Goal: Task Accomplishment & Management: Manage account settings

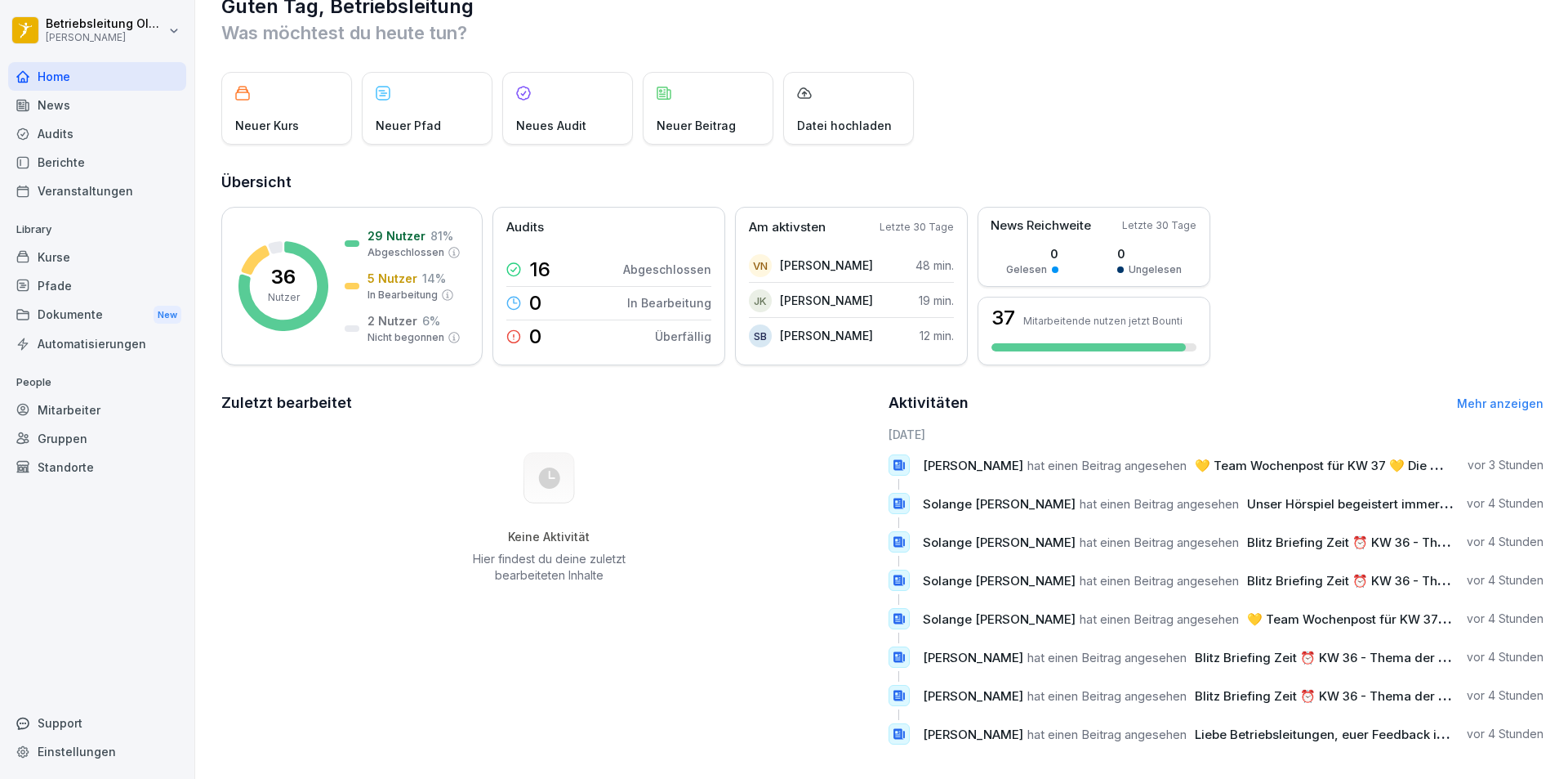
scroll to position [56, 0]
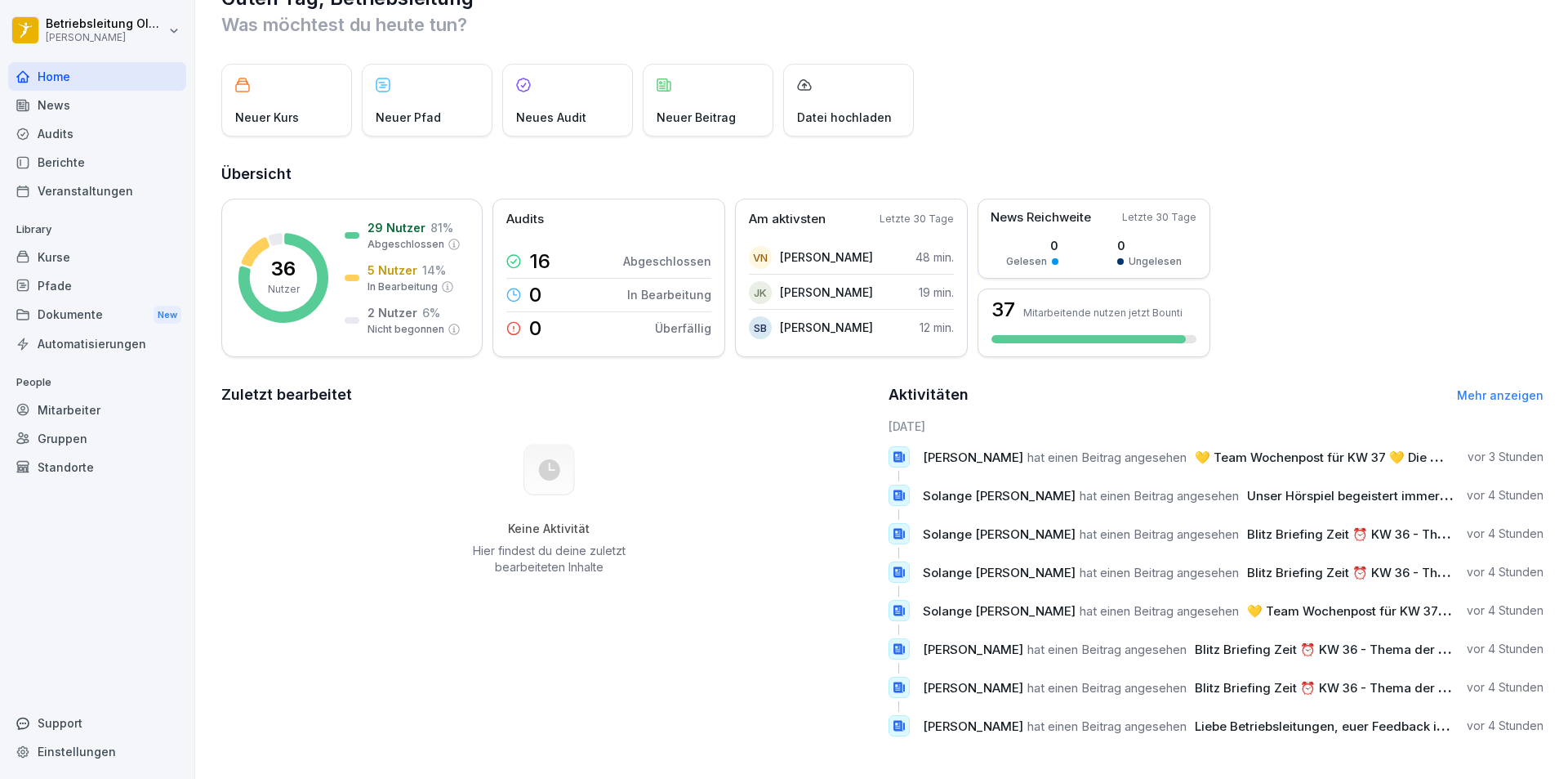
click at [89, 253] on div "Kurse" at bounding box center [97, 257] width 178 height 29
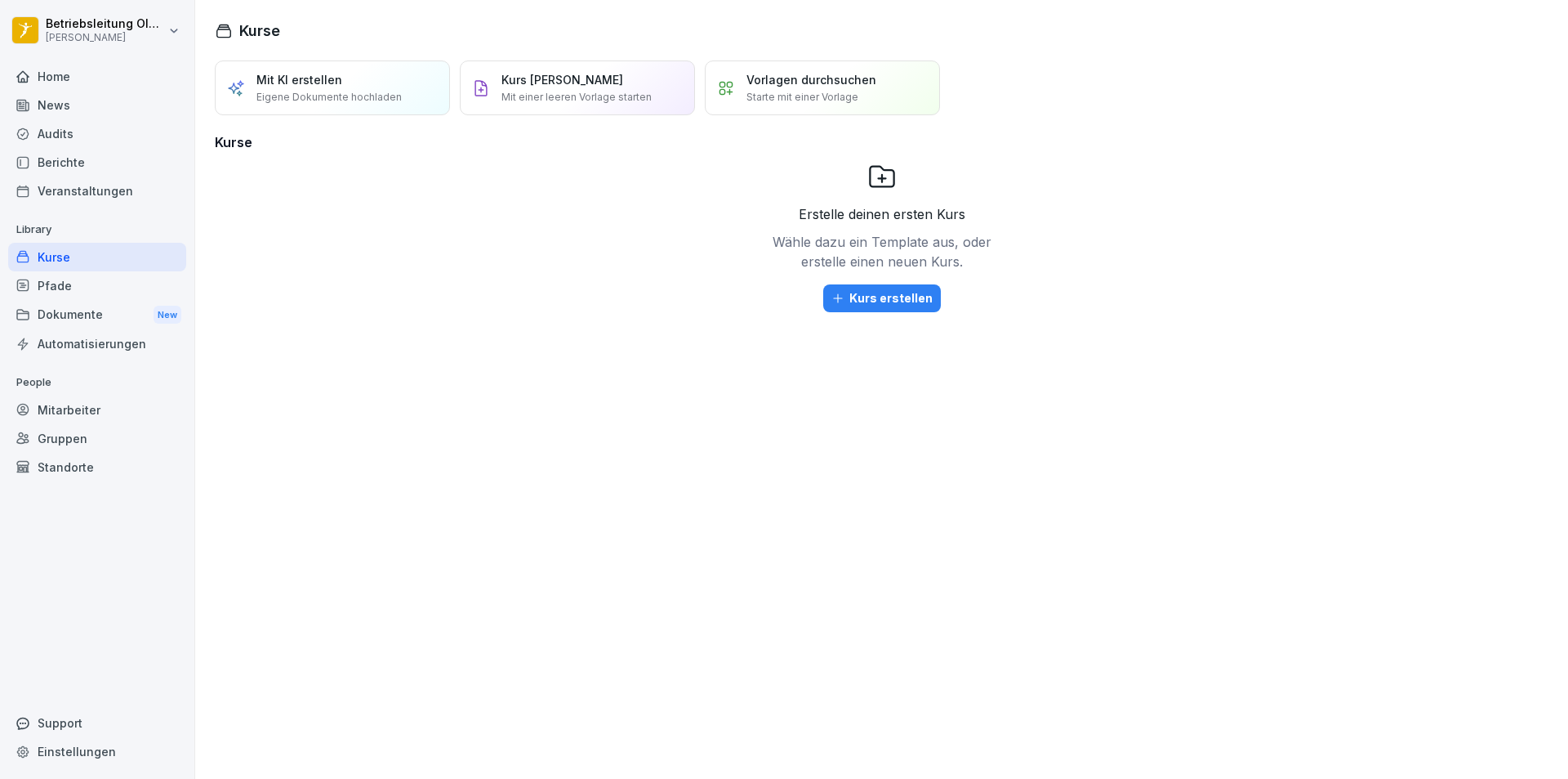
click at [82, 302] on div "Dokumente New" at bounding box center [97, 315] width 178 height 30
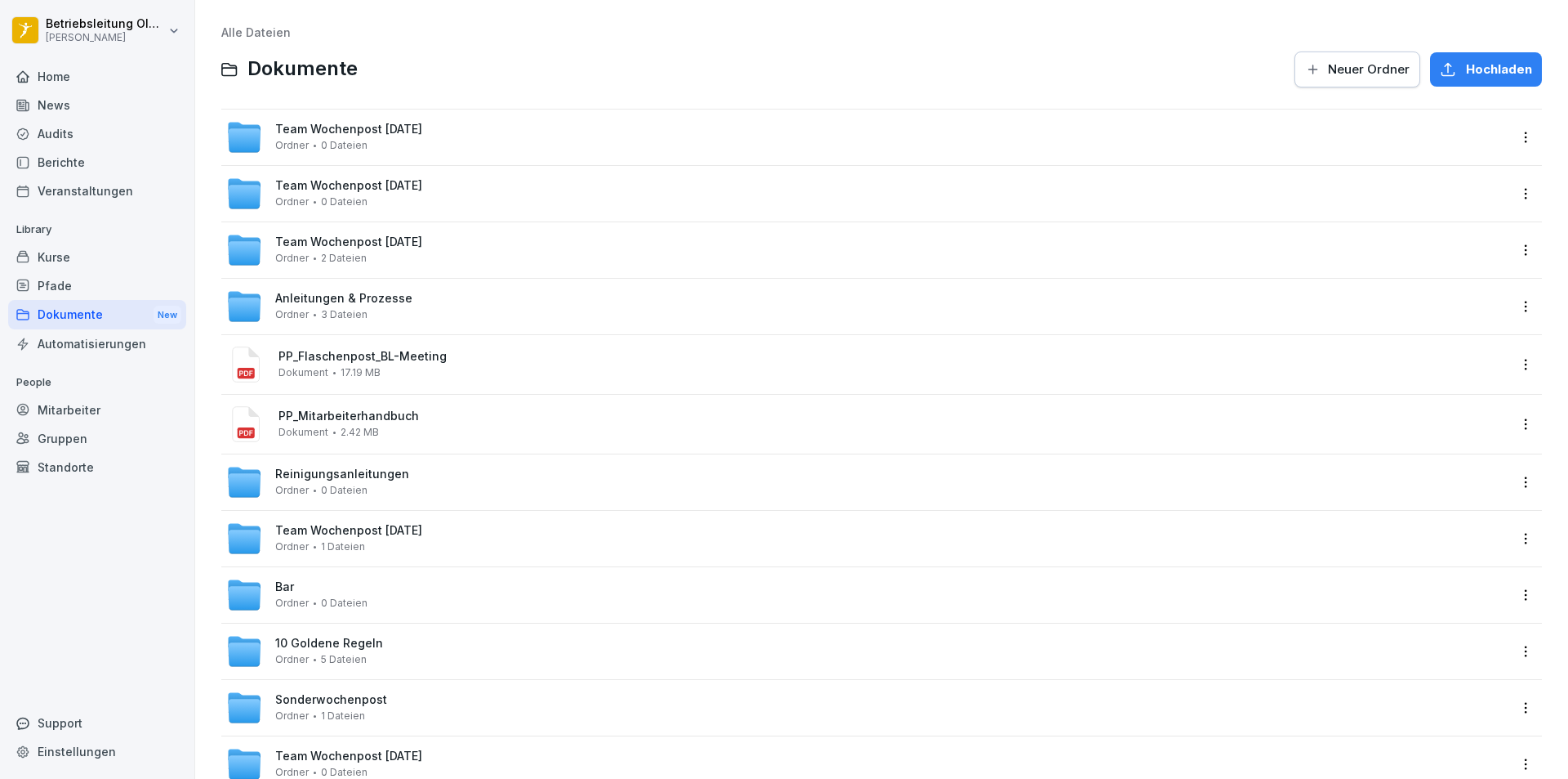
click at [16, 82] on icon at bounding box center [23, 77] width 13 height 13
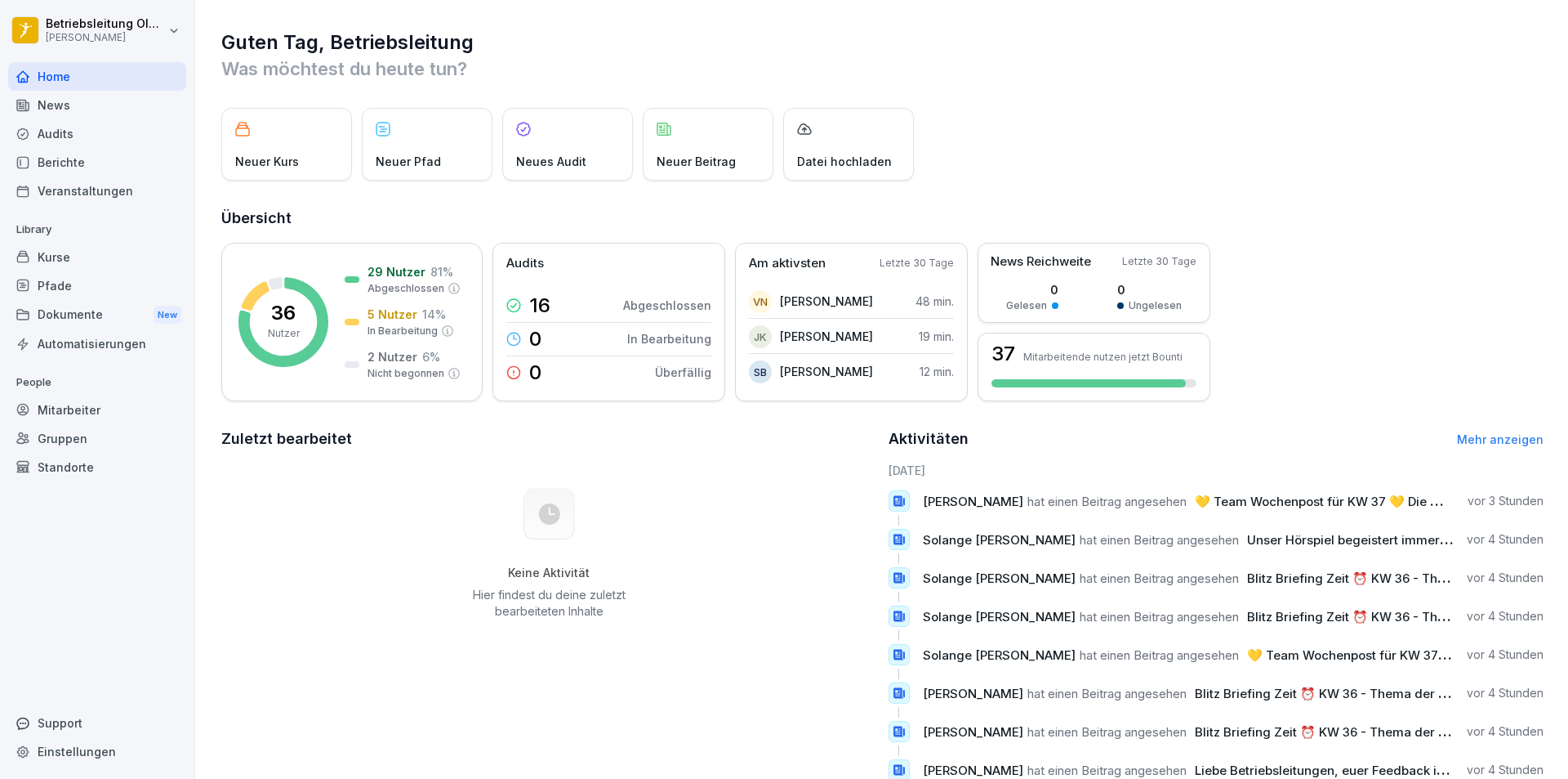
click at [44, 403] on div "Mitarbeiter" at bounding box center [97, 409] width 178 height 29
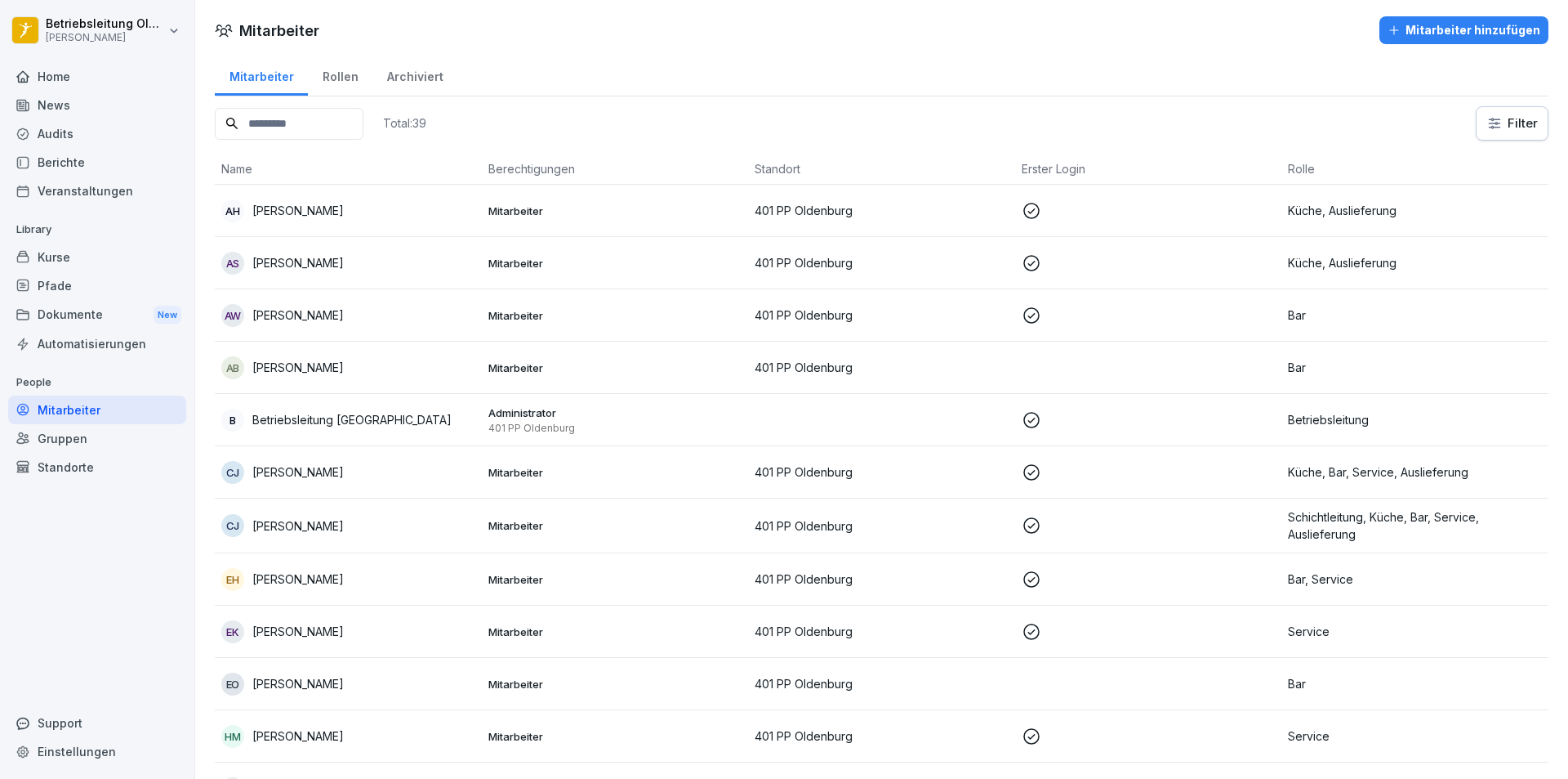
click at [119, 194] on div "Veranstaltungen" at bounding box center [97, 190] width 178 height 29
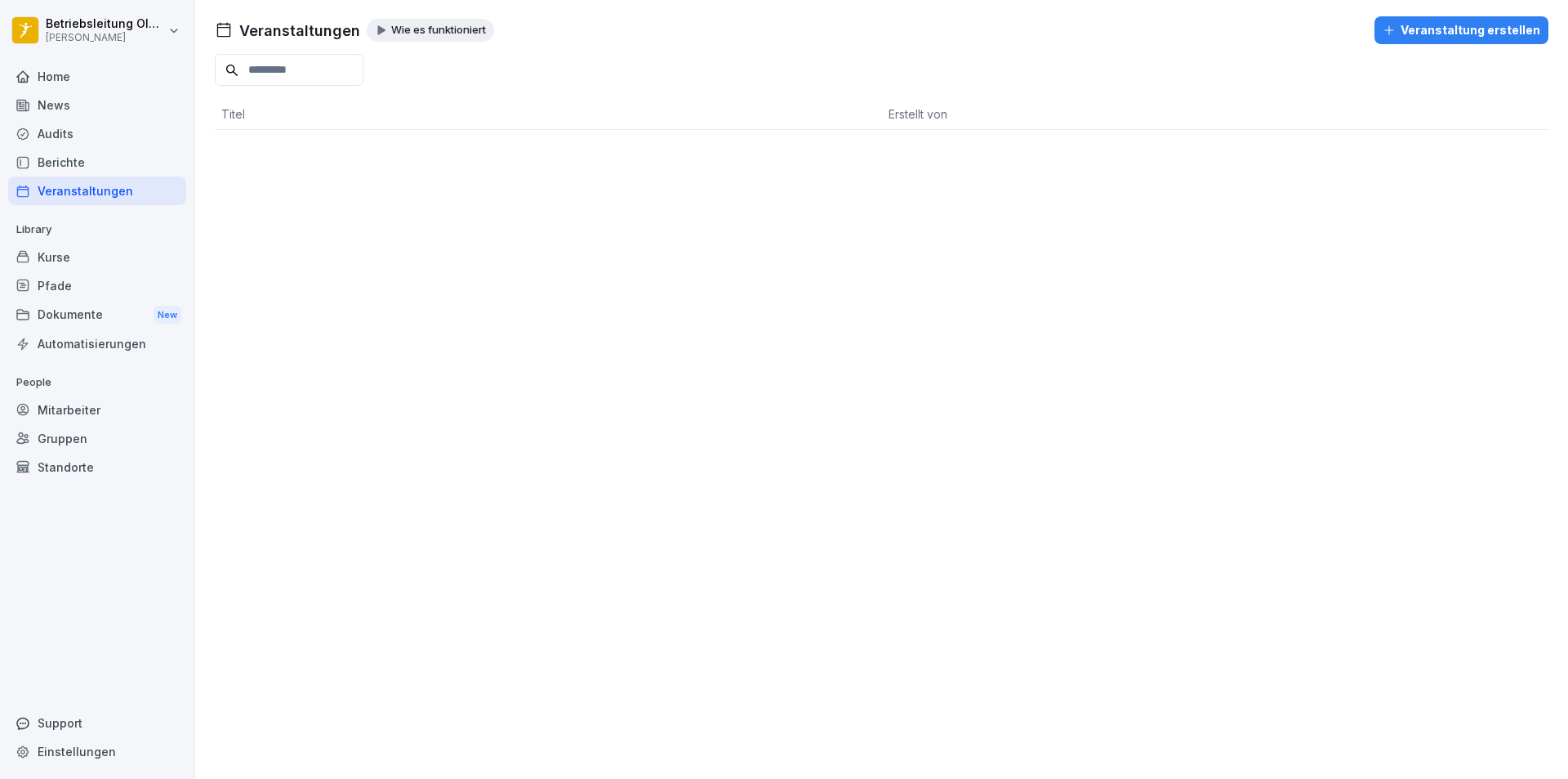
click at [109, 115] on div "News" at bounding box center [97, 105] width 178 height 29
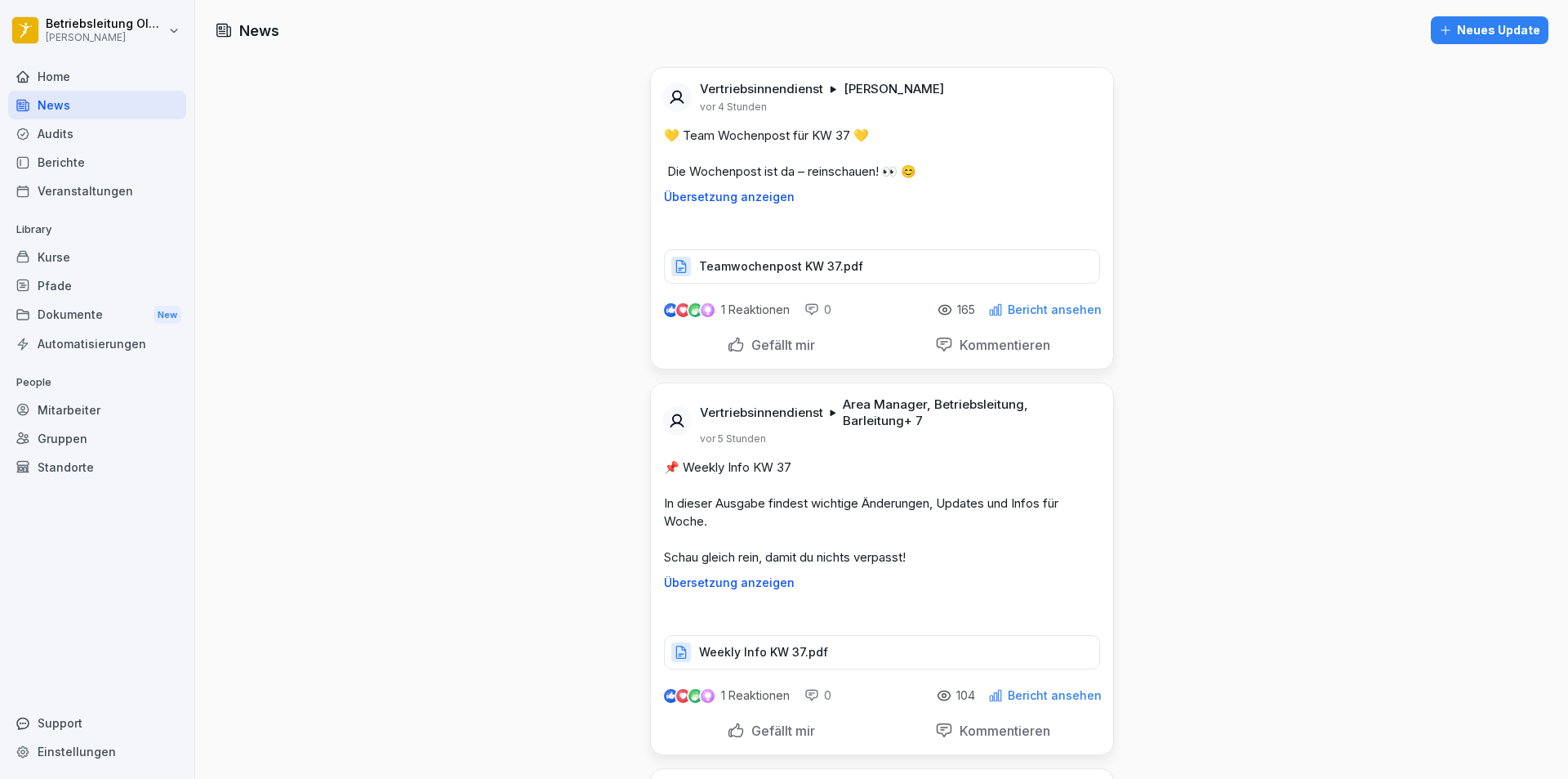
click at [107, 78] on div "Home" at bounding box center [97, 76] width 178 height 29
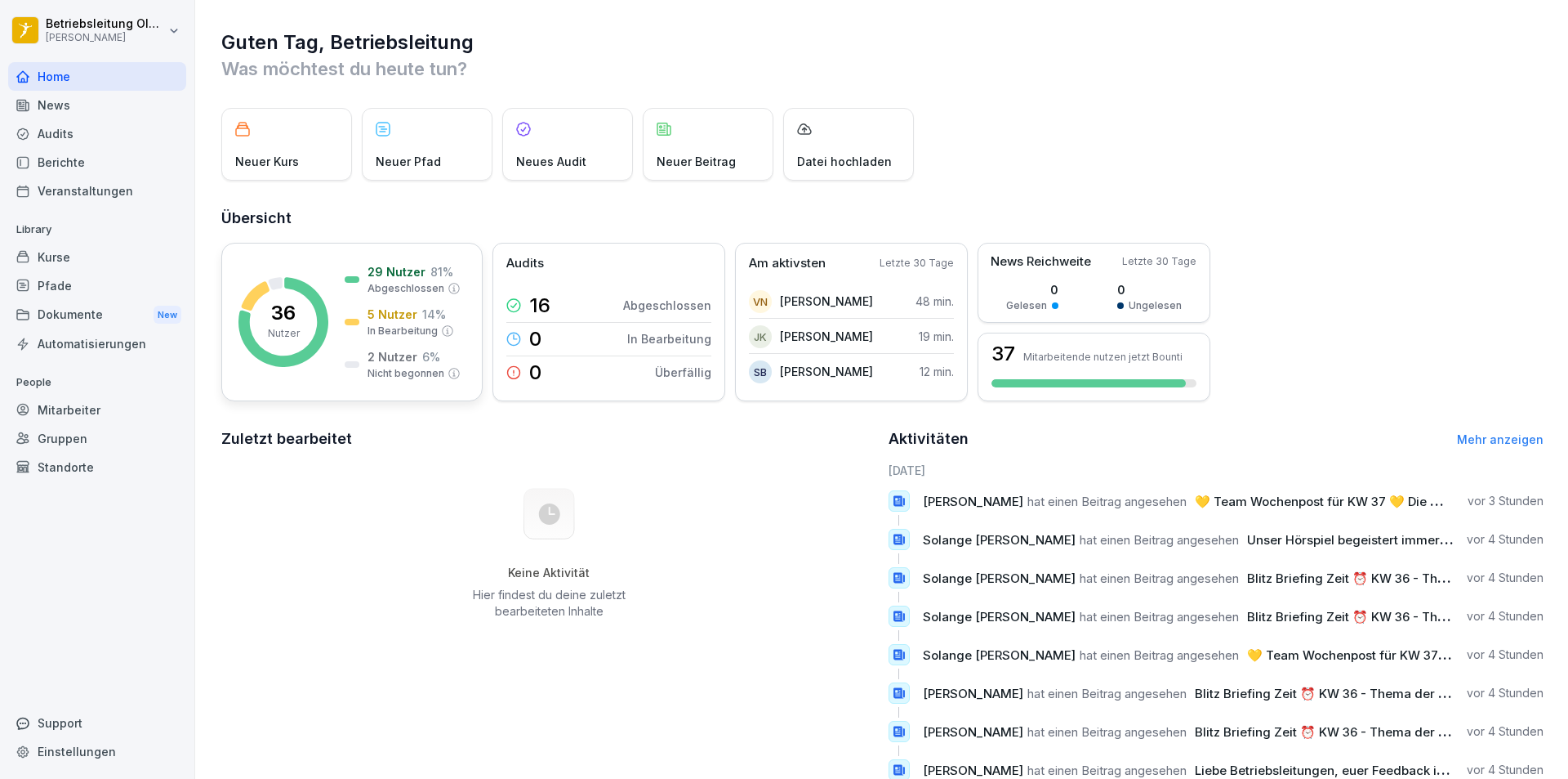
click at [313, 335] on rect at bounding box center [284, 322] width 89 height 90
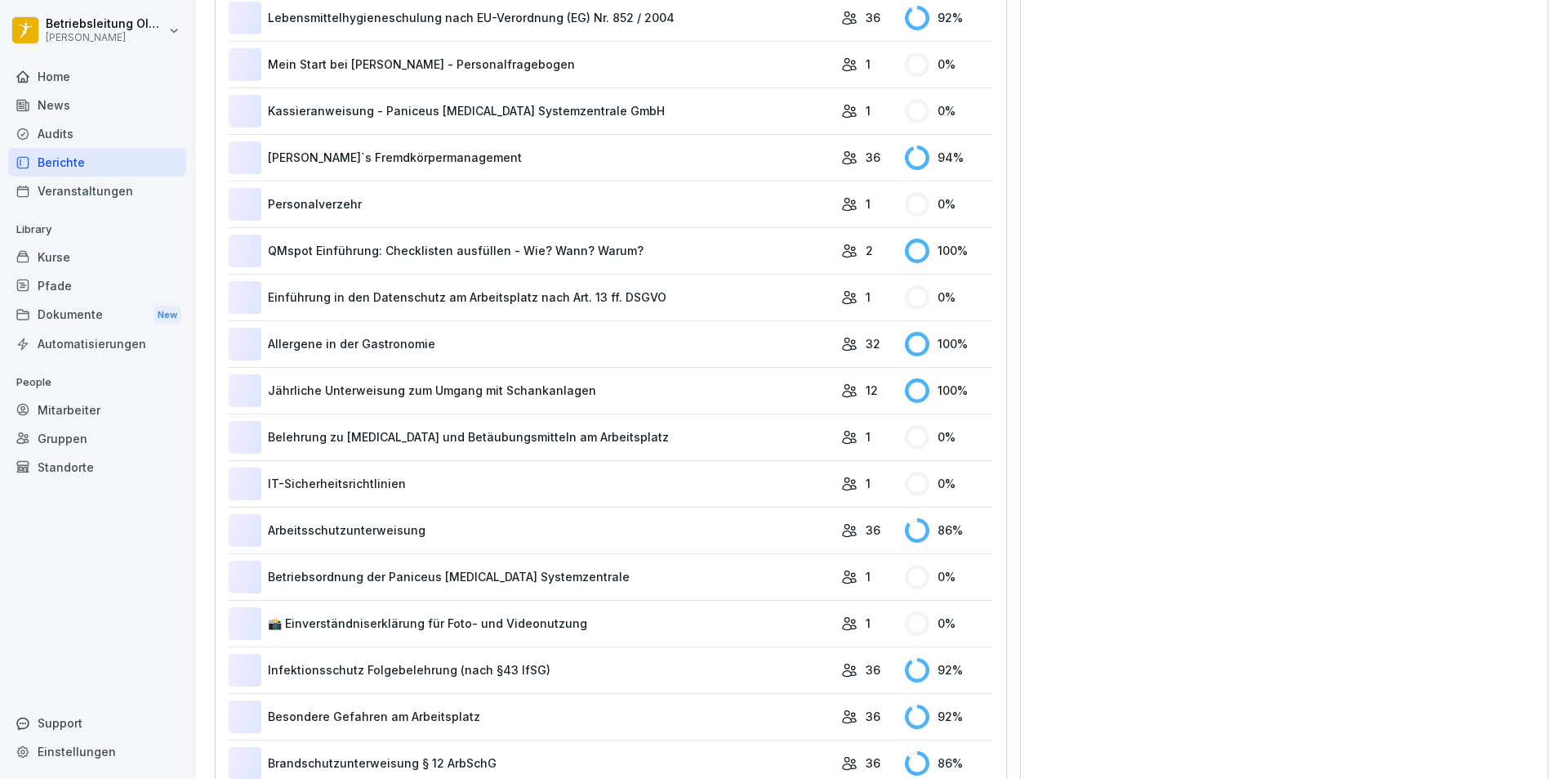
scroll to position [638, 0]
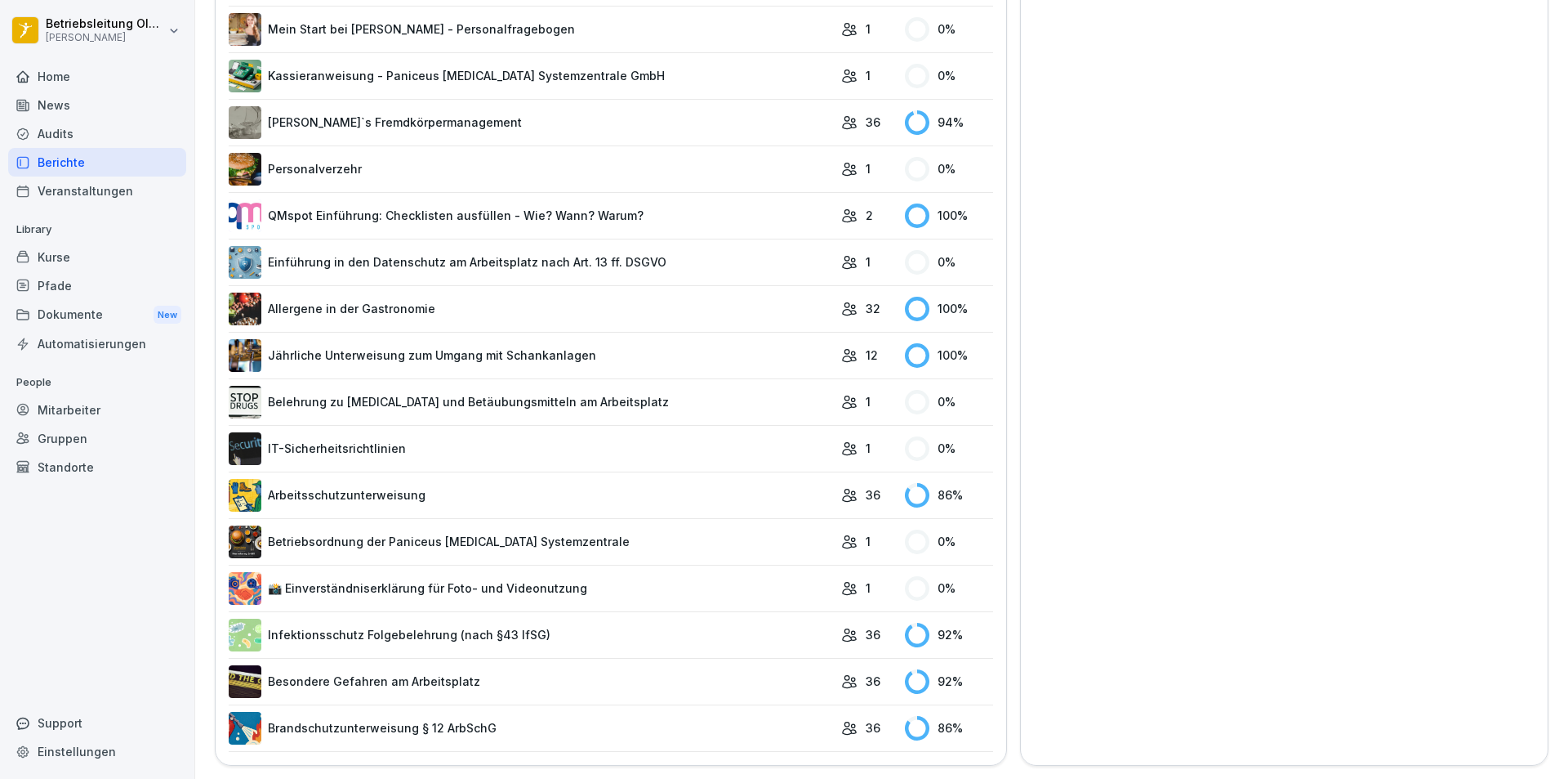
click at [589, 497] on link "Arbeitsschutzunterweisung" at bounding box center [530, 495] width 605 height 32
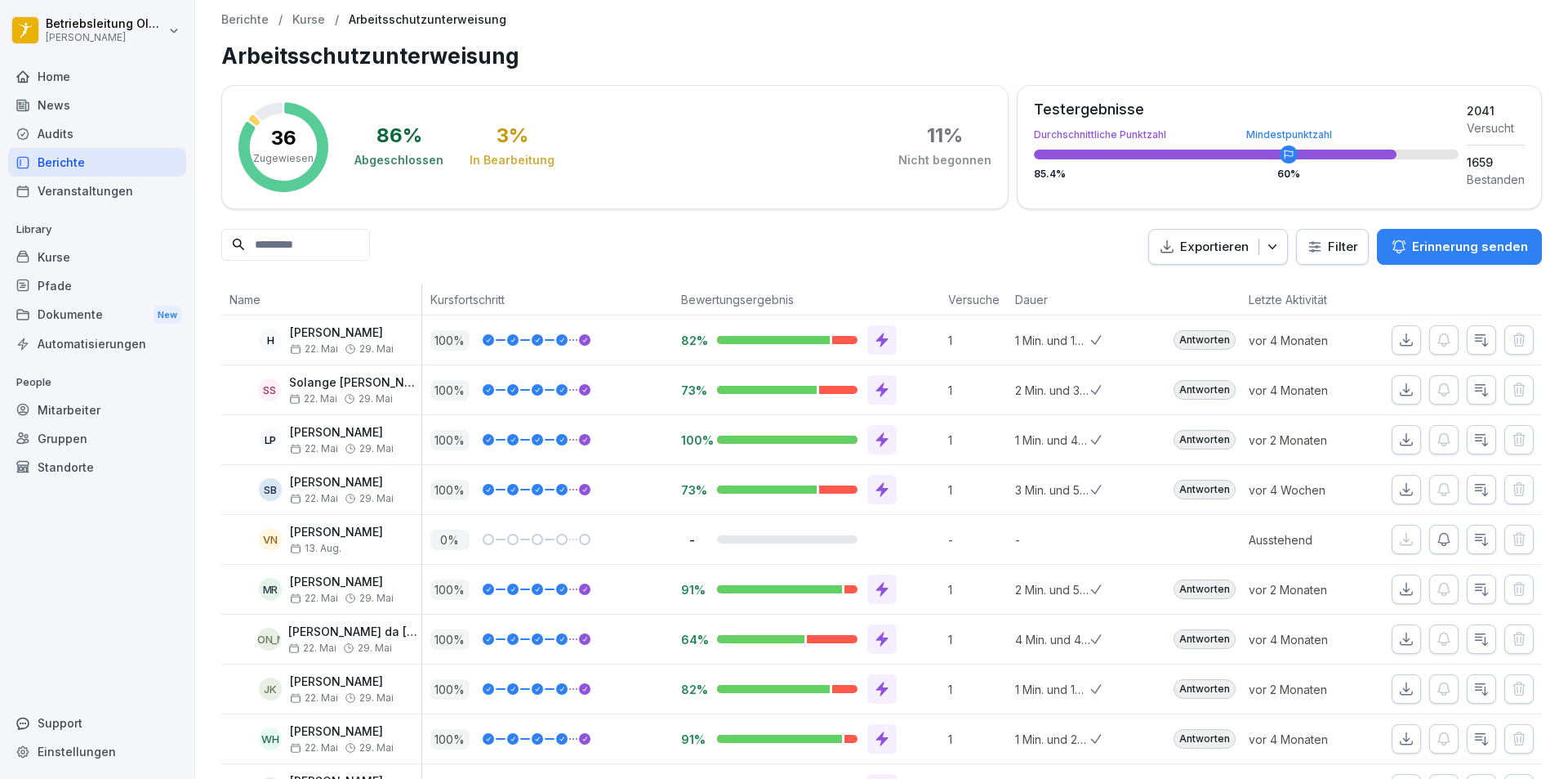
click at [59, 411] on div "Mitarbeiter" at bounding box center [97, 409] width 178 height 29
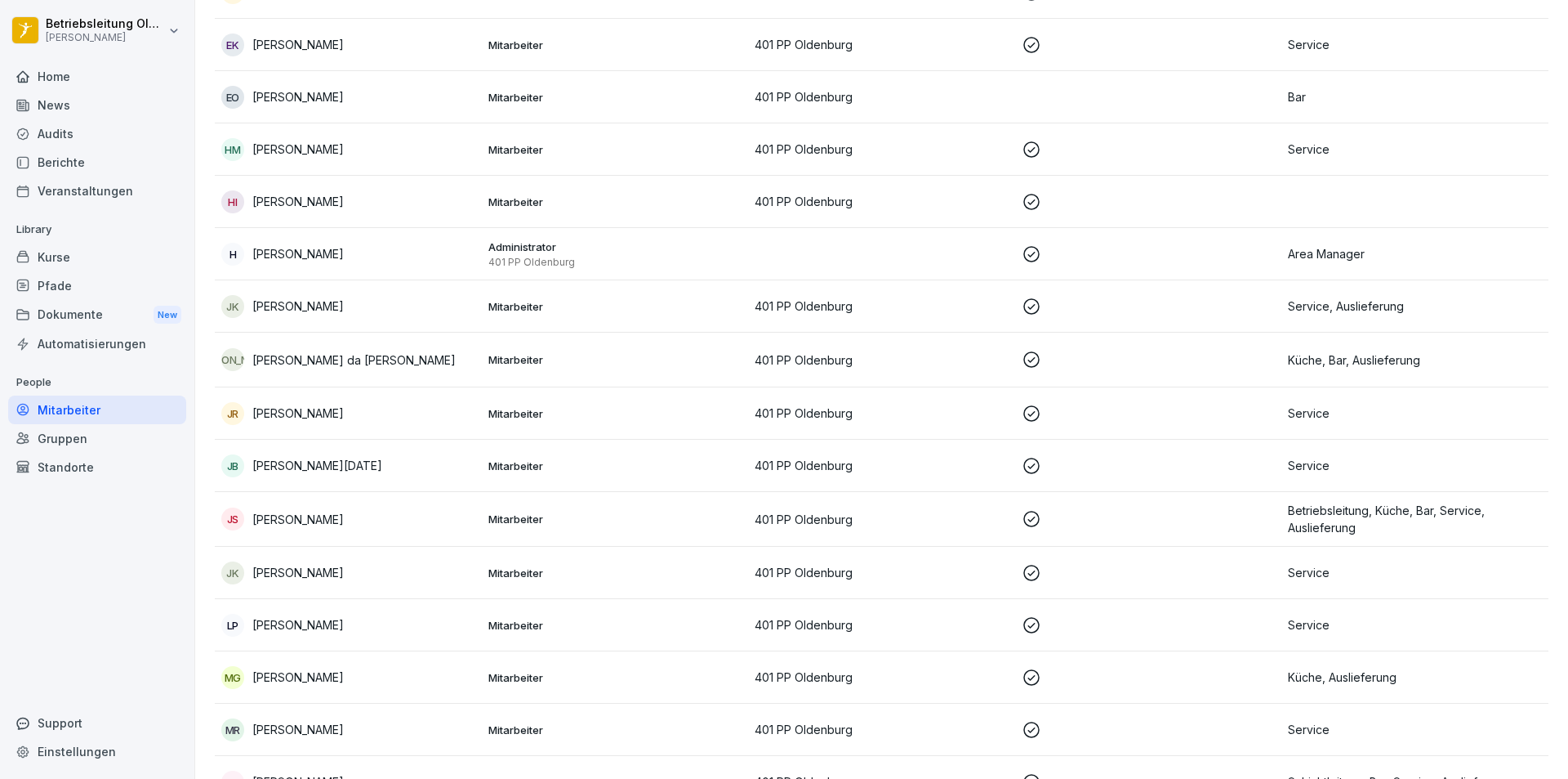
scroll to position [653, 0]
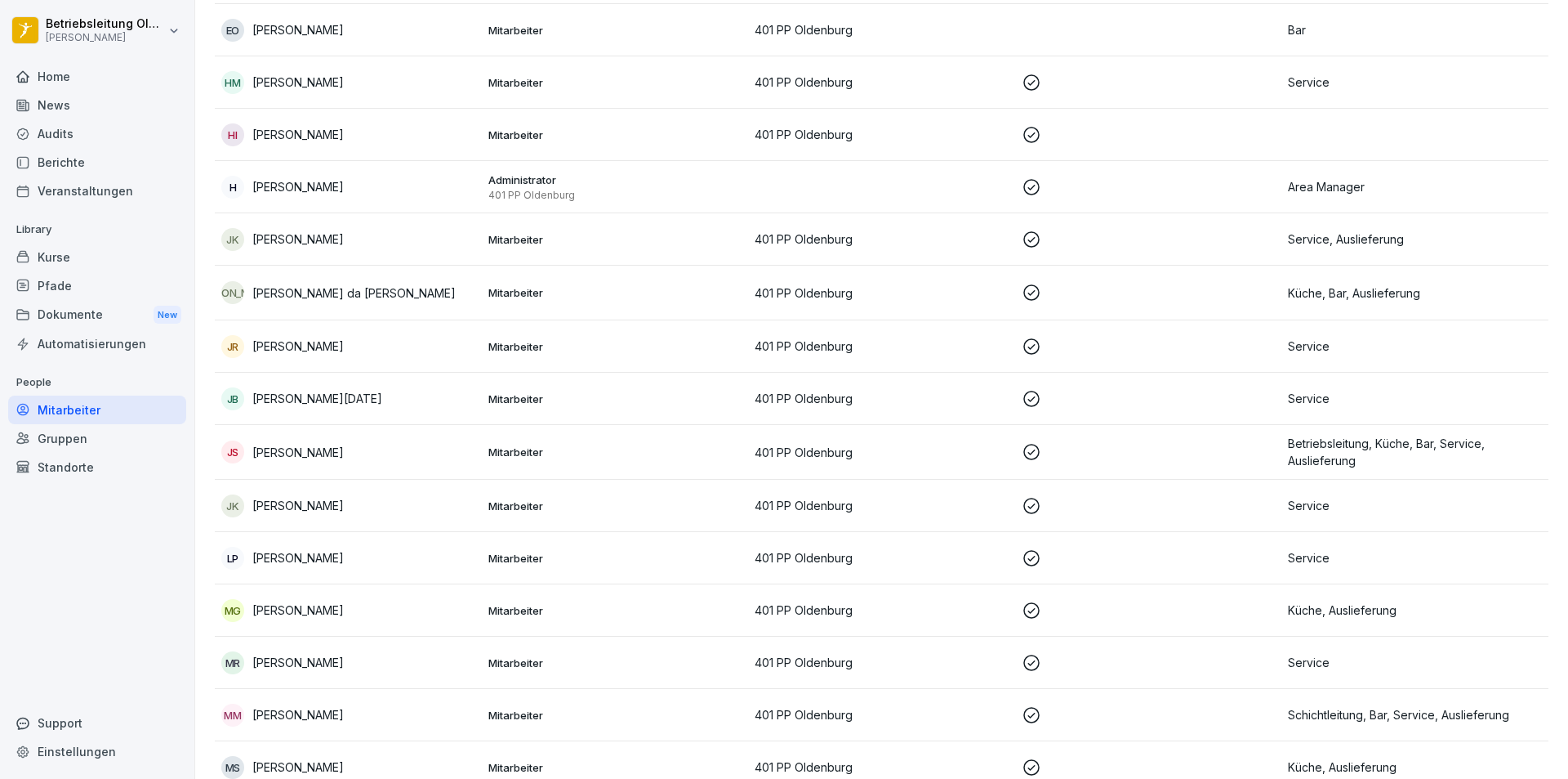
click at [281, 270] on td "JA Joao Antonio Godinho da Silva Alexandre" at bounding box center [348, 292] width 268 height 54
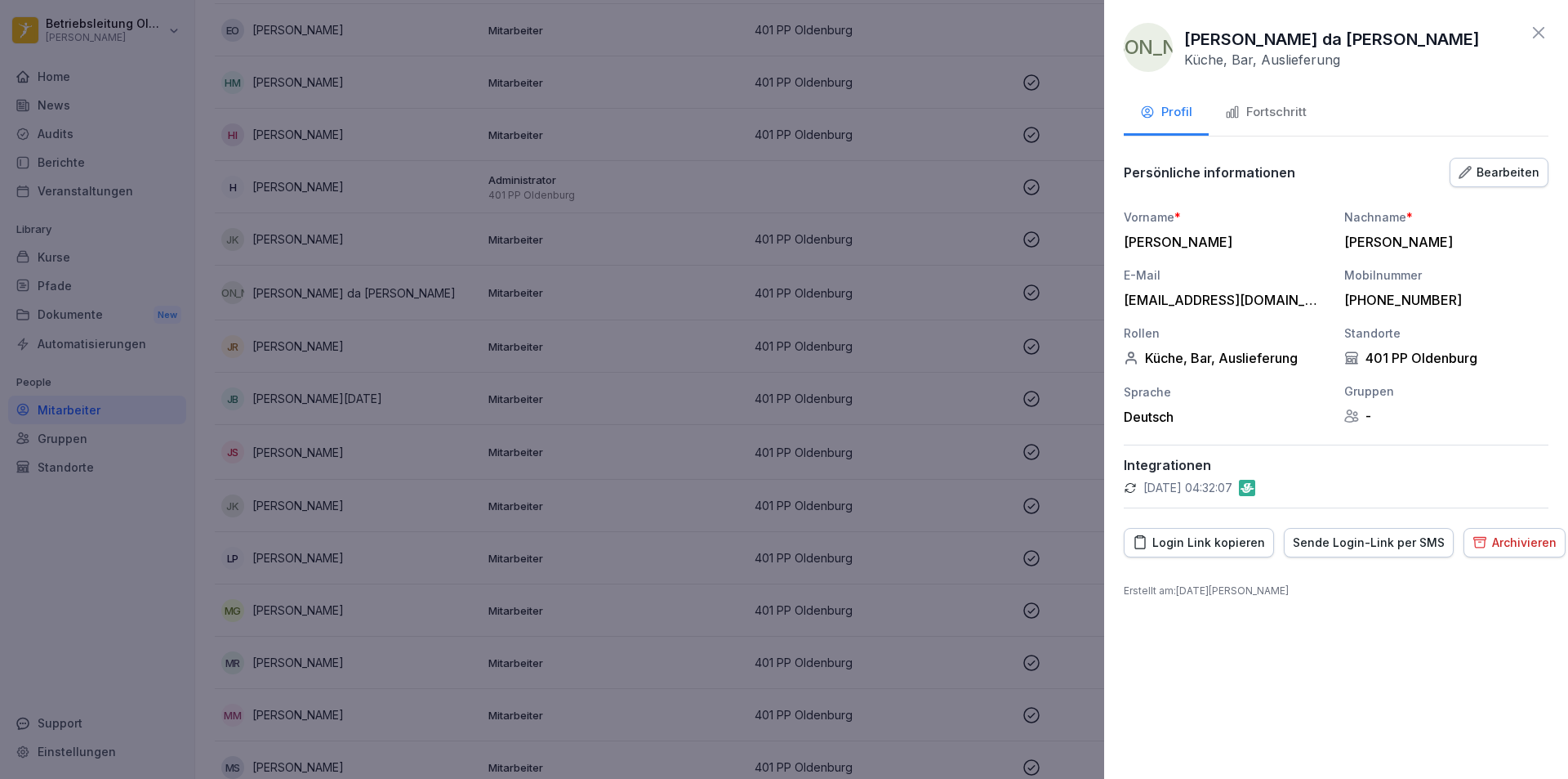
click at [1278, 107] on div "Fortschritt" at bounding box center [1266, 112] width 82 height 19
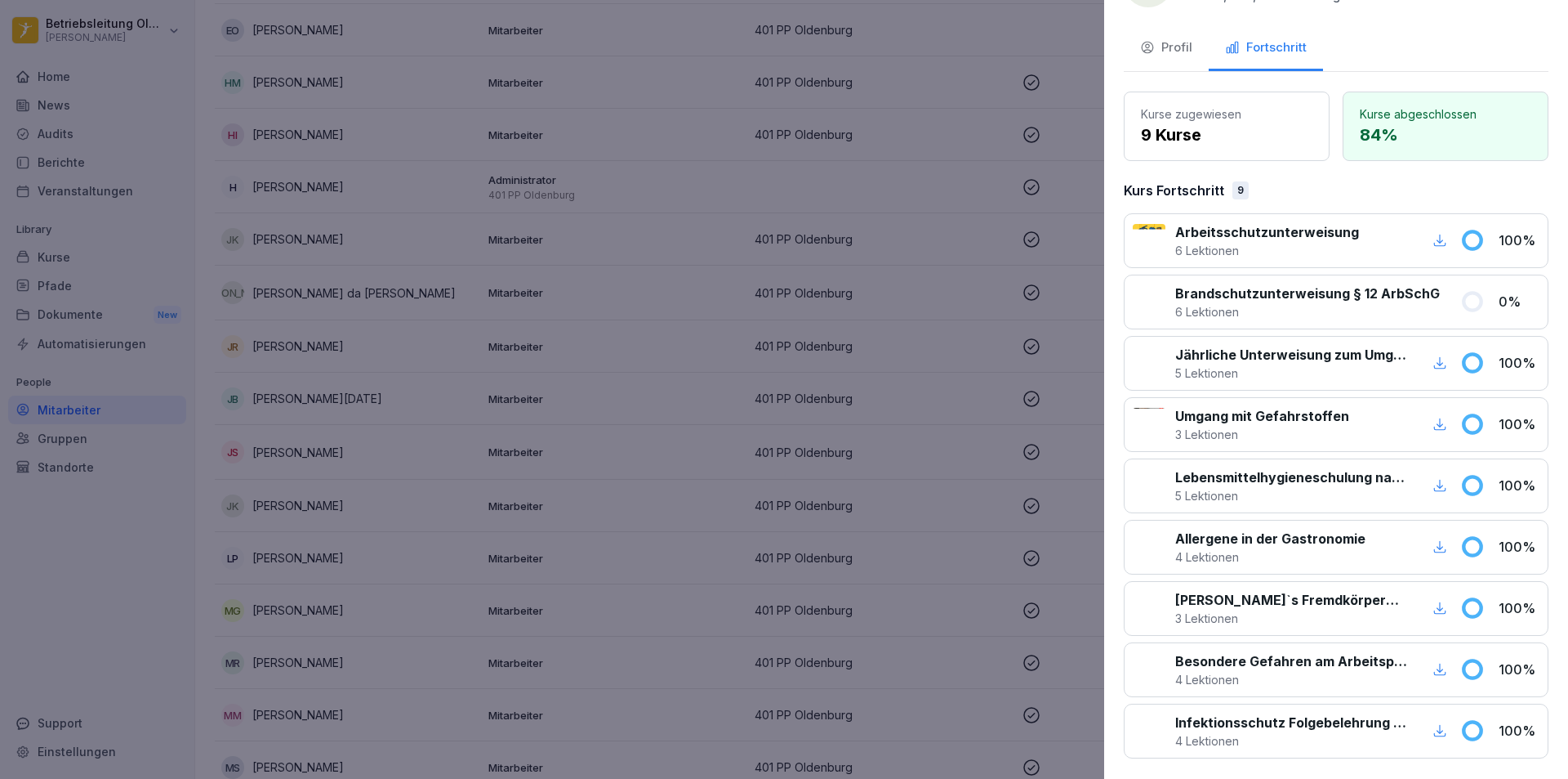
scroll to position [135, 0]
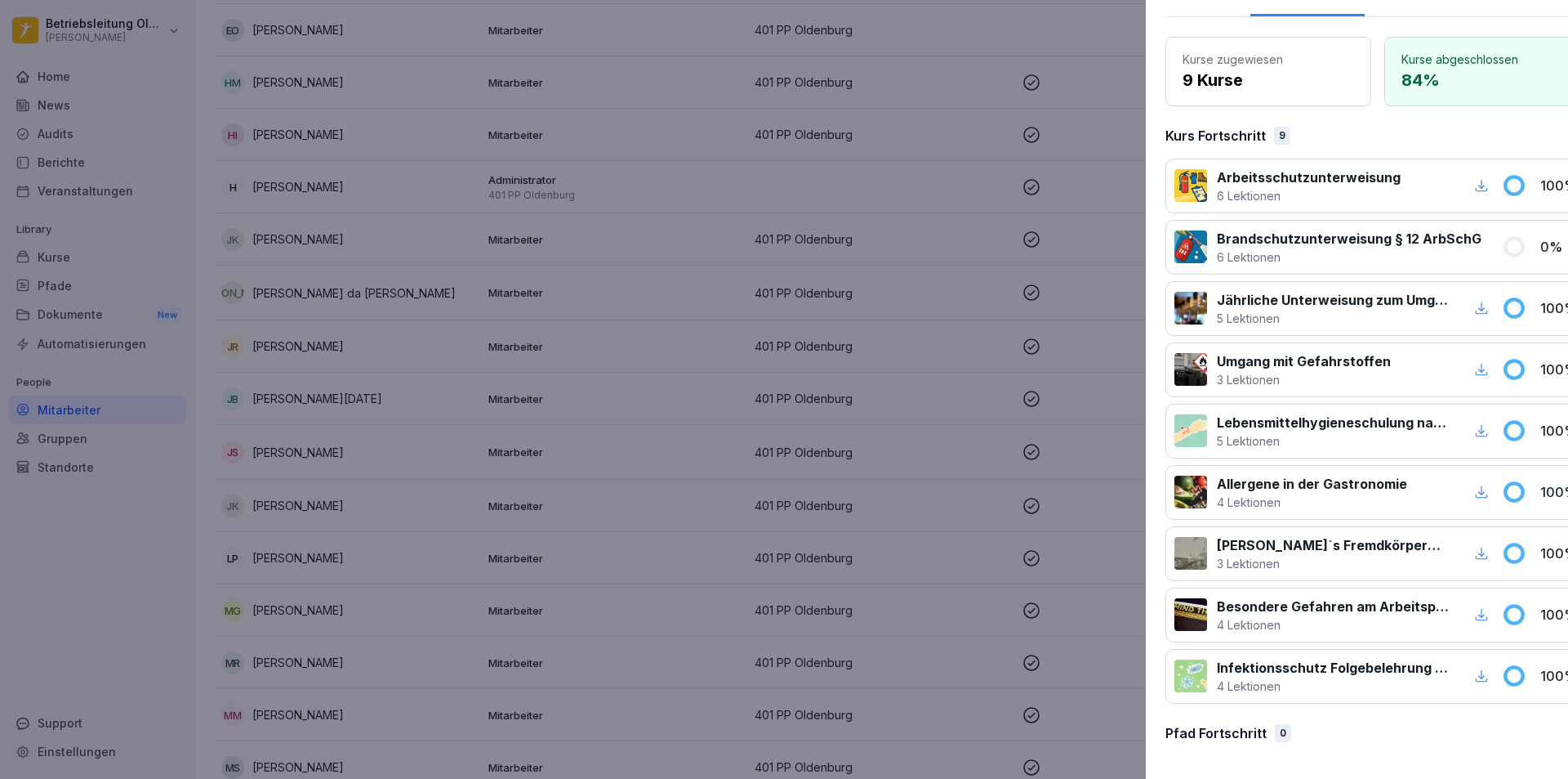
click at [840, 591] on div at bounding box center [784, 390] width 1568 height 779
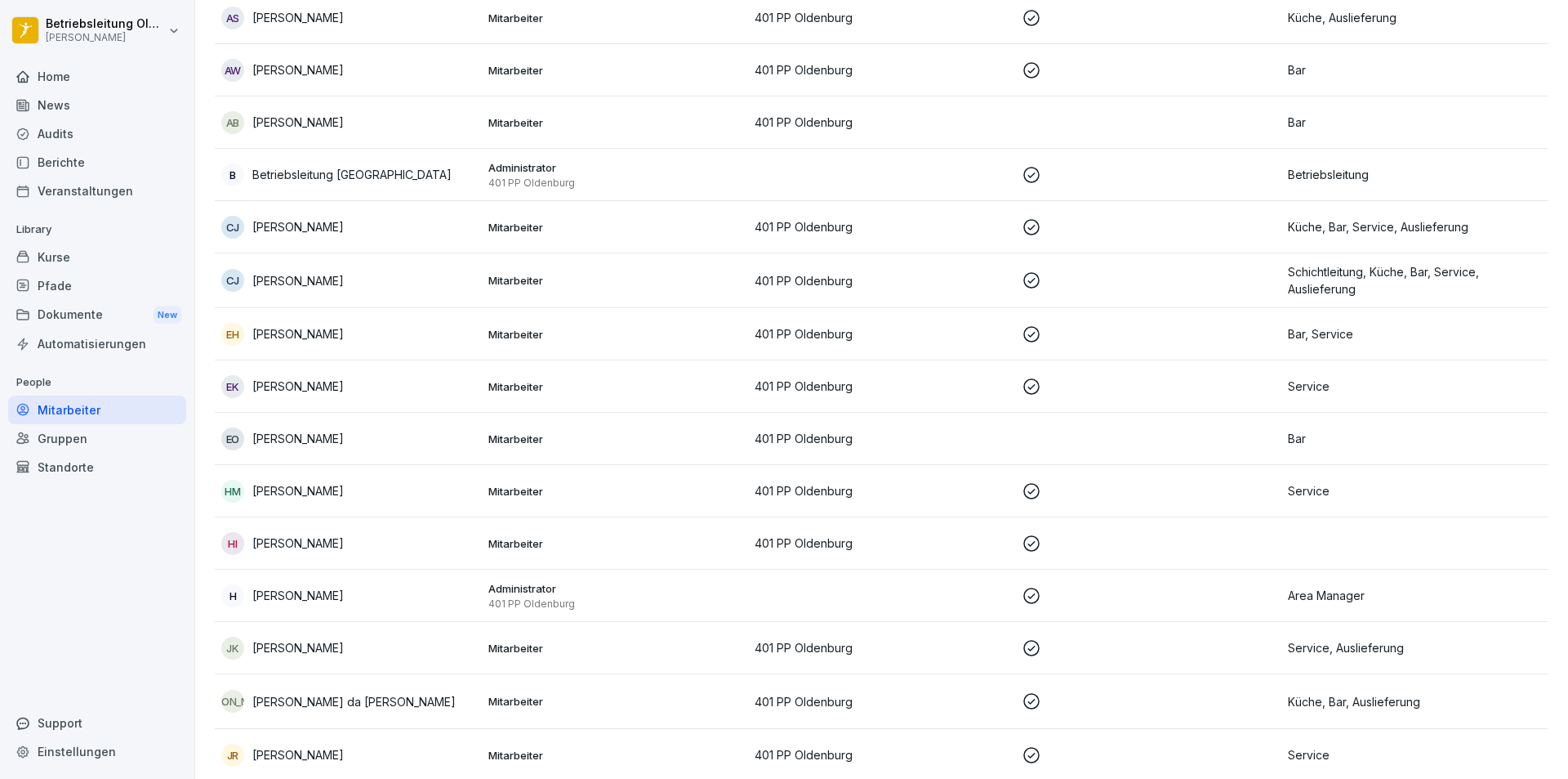
scroll to position [0, 0]
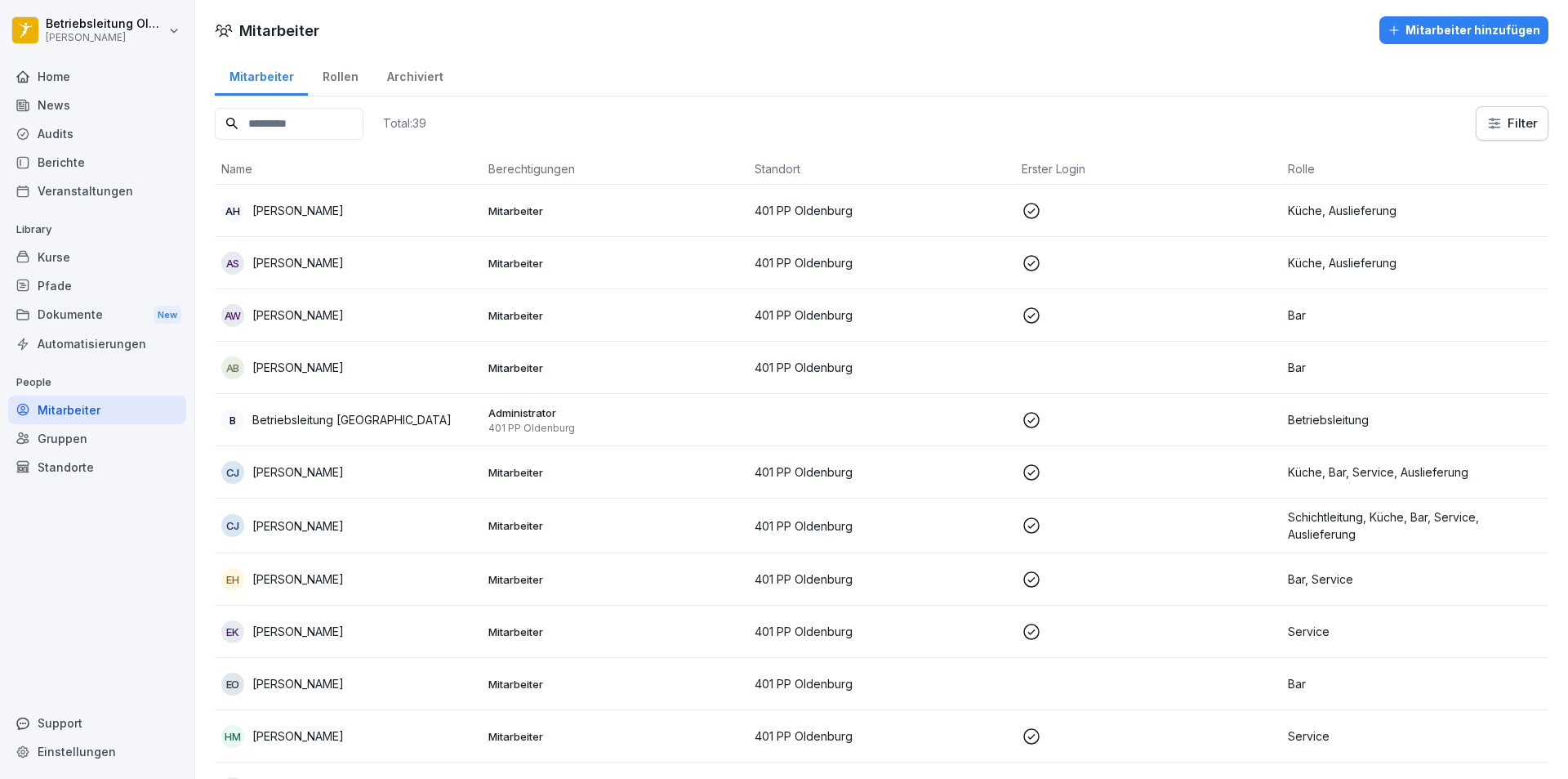
click at [351, 79] on div "Rollen" at bounding box center [340, 75] width 65 height 42
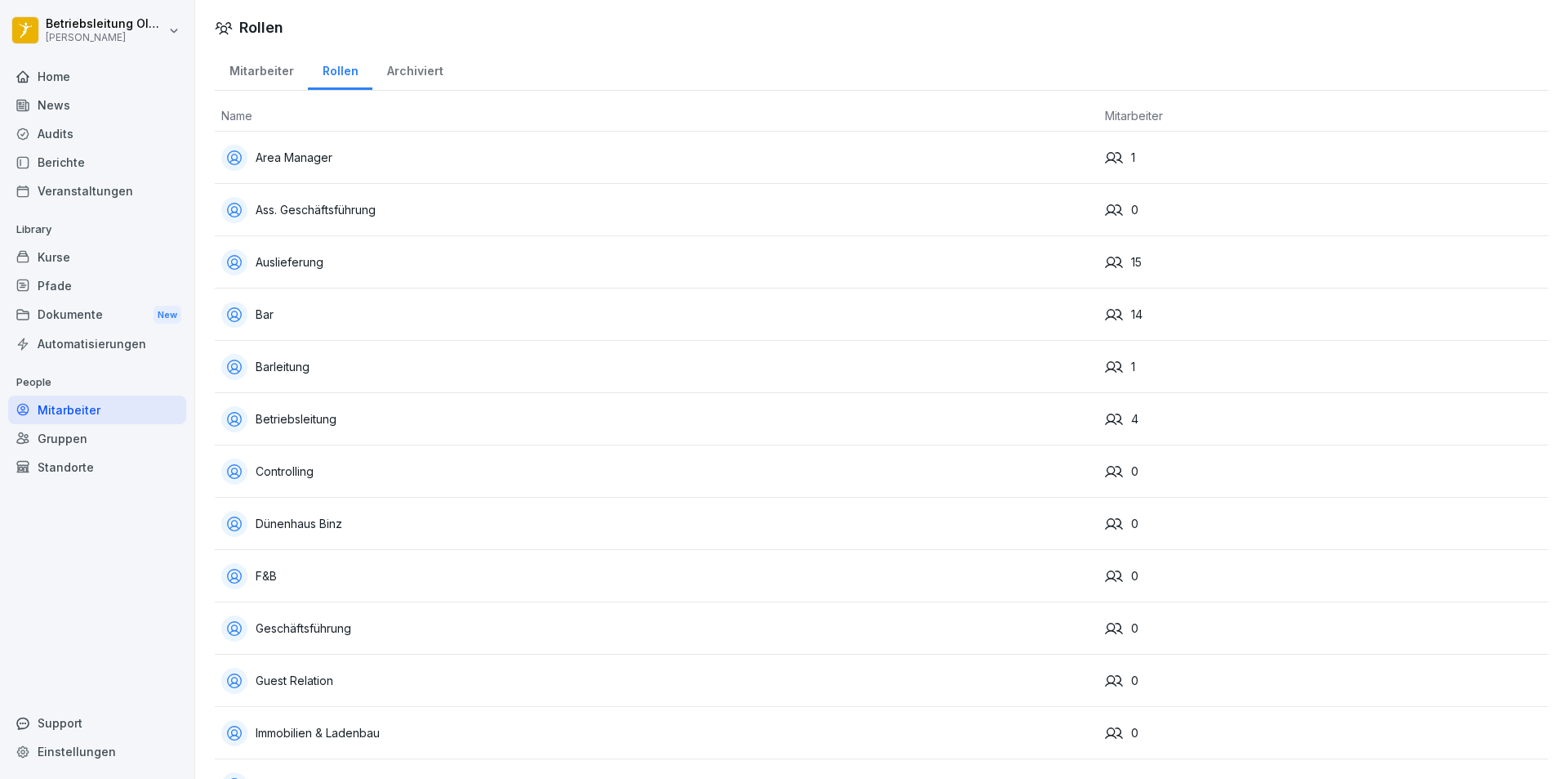
click at [405, 72] on div "Archiviert" at bounding box center [414, 70] width 85 height 42
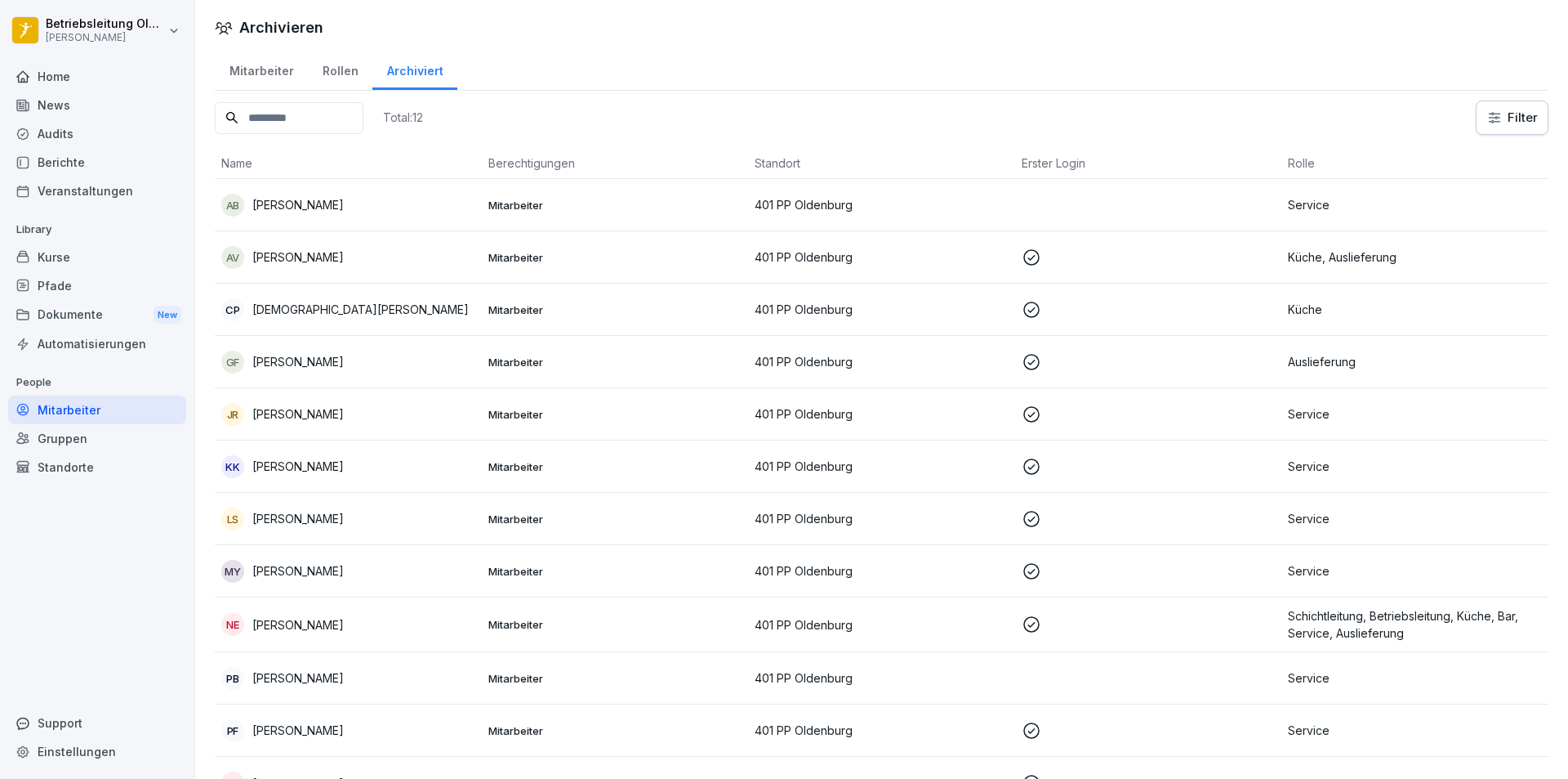
click at [326, 78] on div "Rollen" at bounding box center [340, 70] width 65 height 42
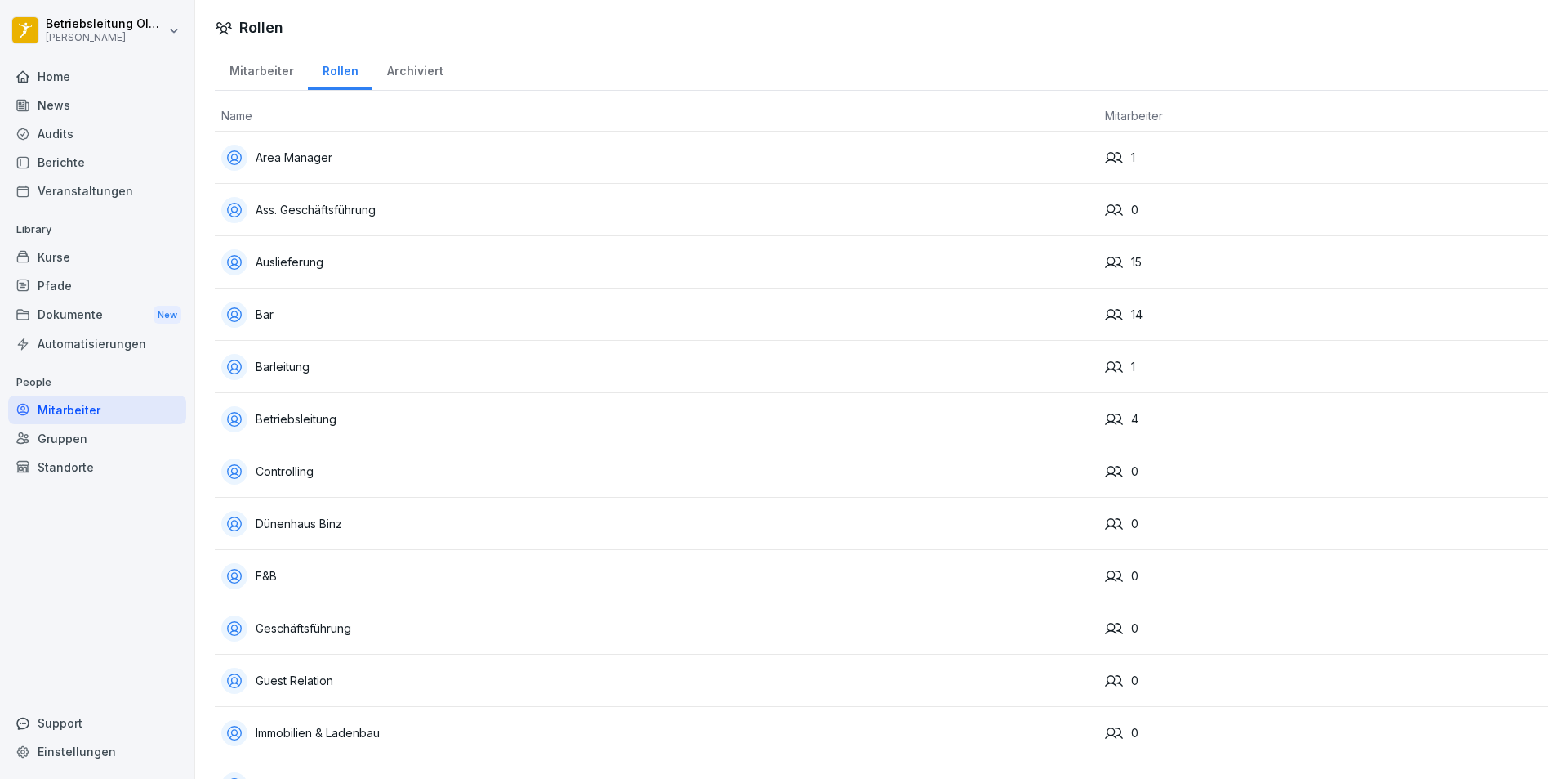
click at [330, 376] on div "Barleitung" at bounding box center [656, 366] width 871 height 26
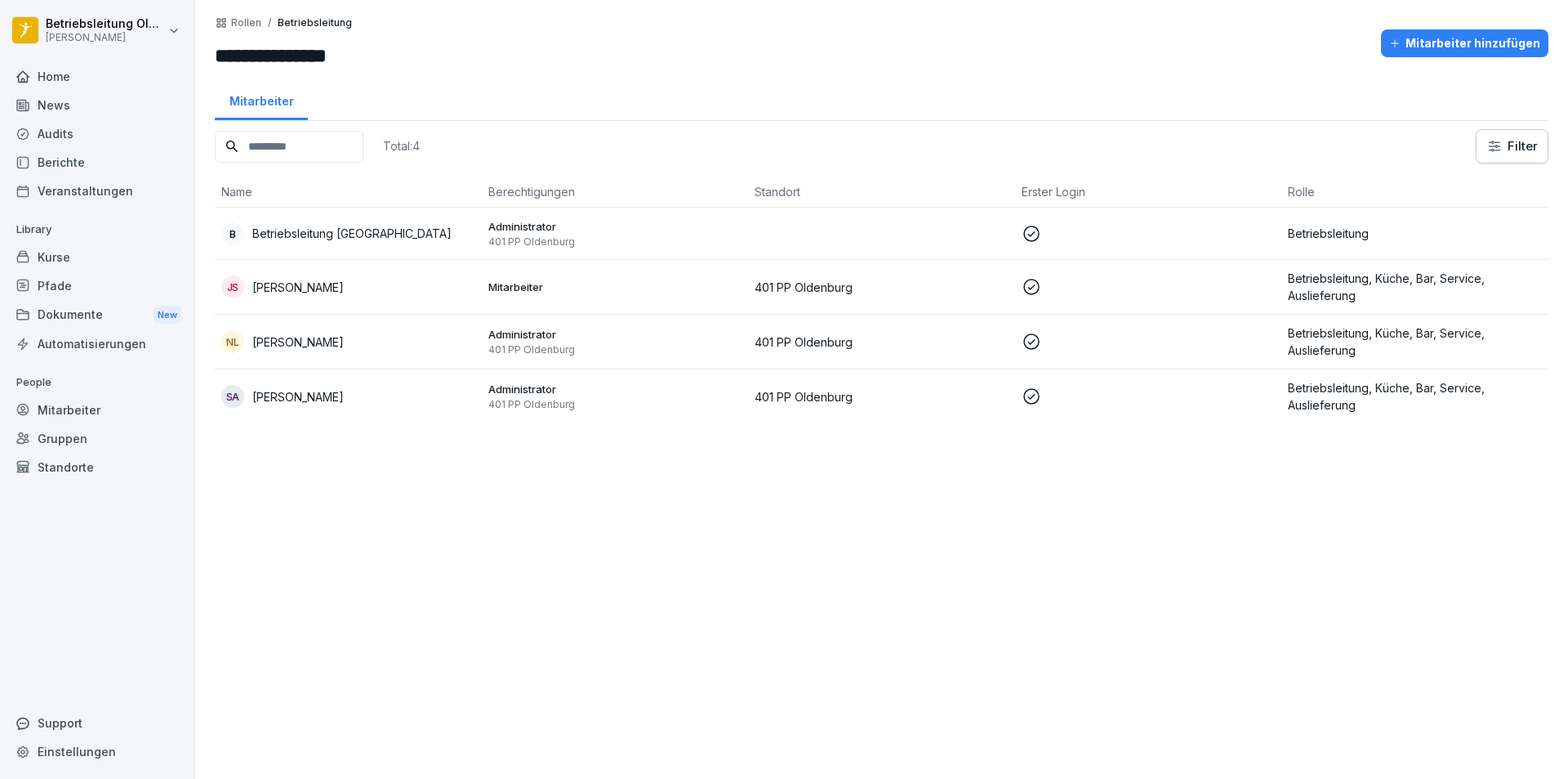
click at [347, 274] on td "JS Joyce Schenk" at bounding box center [348, 287] width 268 height 54
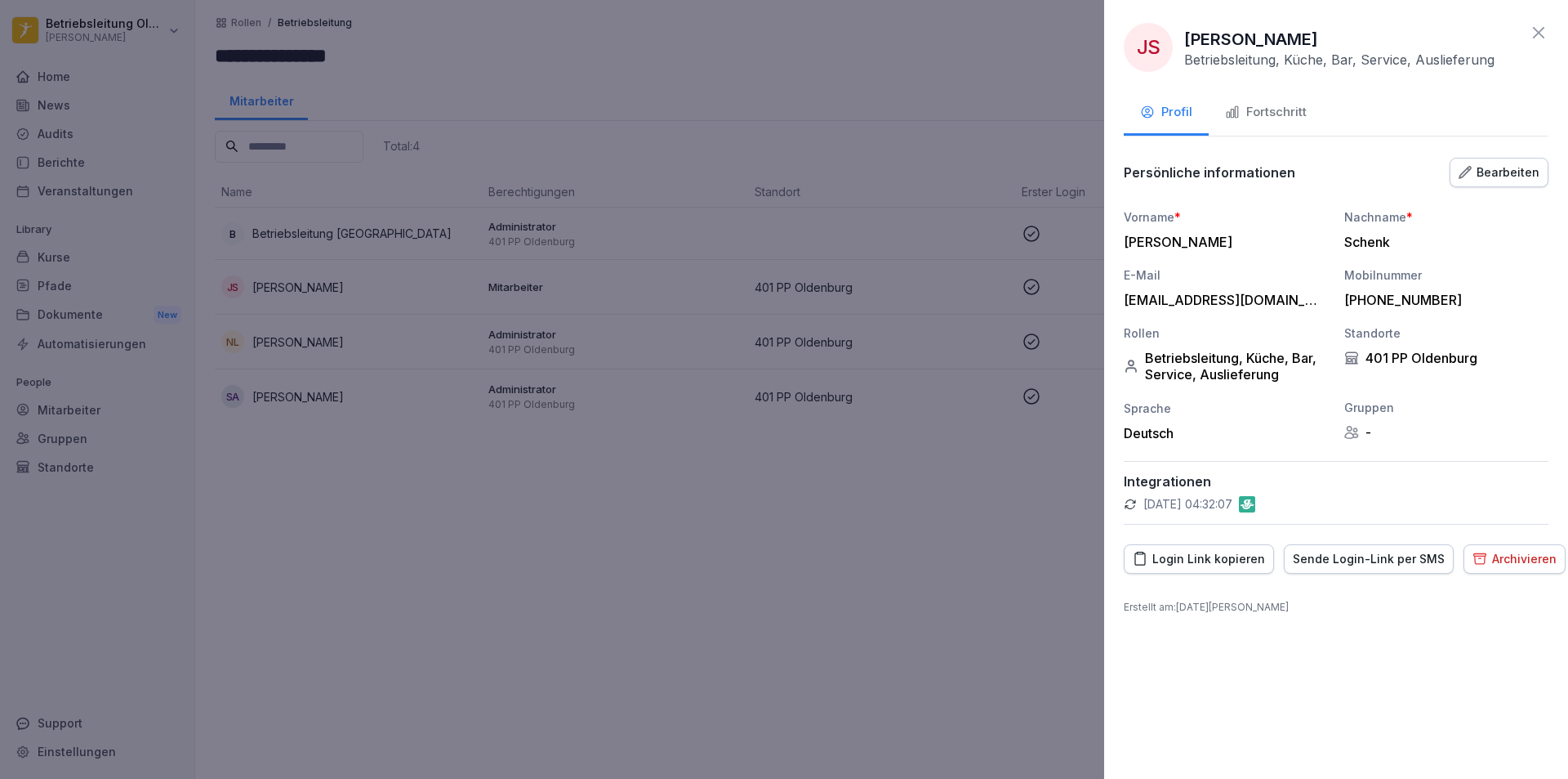
click at [1509, 166] on div "Bearbeiten" at bounding box center [1499, 172] width 81 height 18
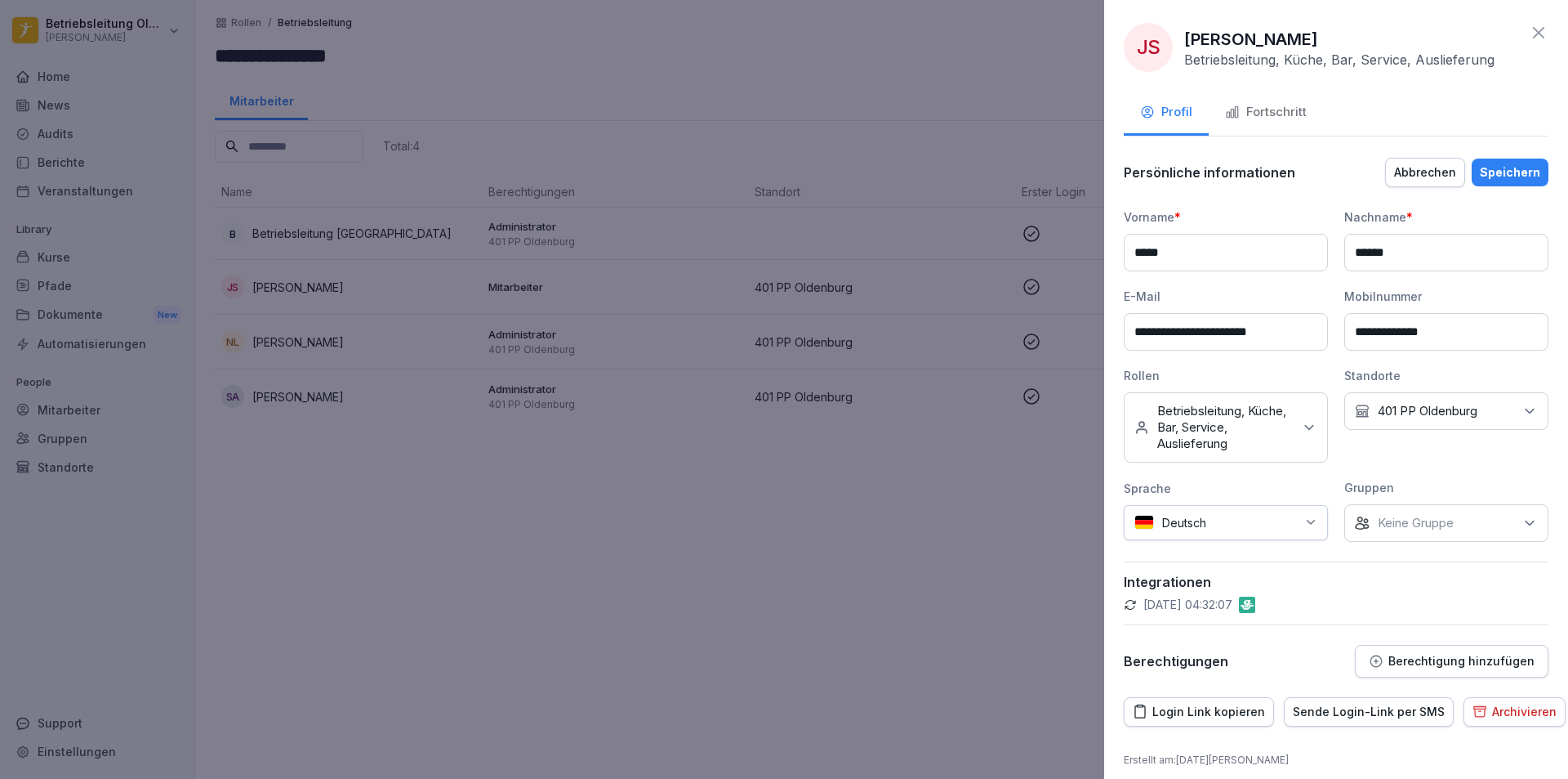
click at [1231, 411] on p "Betriebsleitung, Küche, Bar, Service, Auslieferung" at bounding box center [1225, 427] width 135 height 49
click at [1141, 514] on button "Betriebsleitung" at bounding box center [1141, 509] width 14 height 14
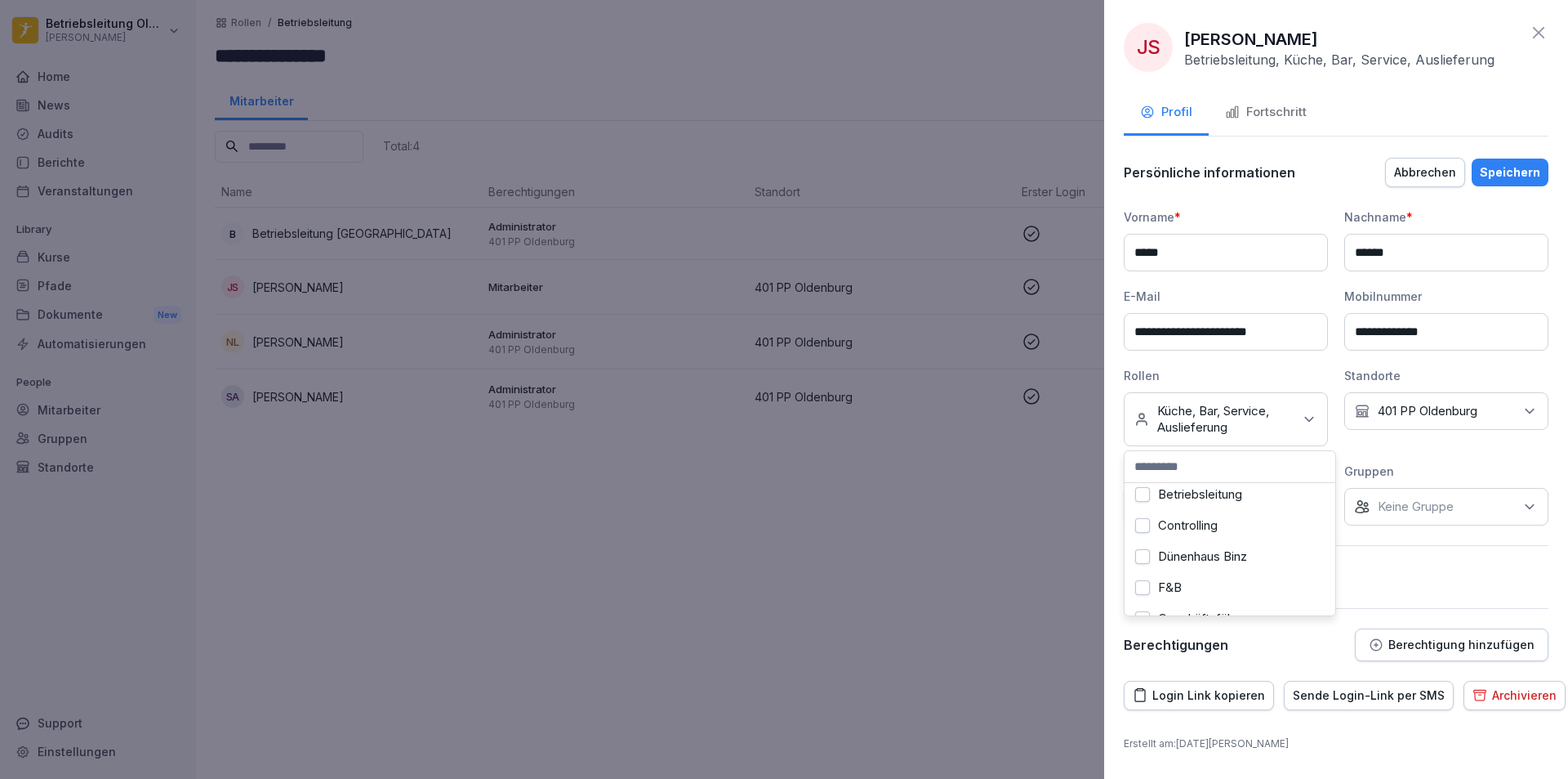
click at [1517, 168] on div "Speichern" at bounding box center [1510, 172] width 60 height 18
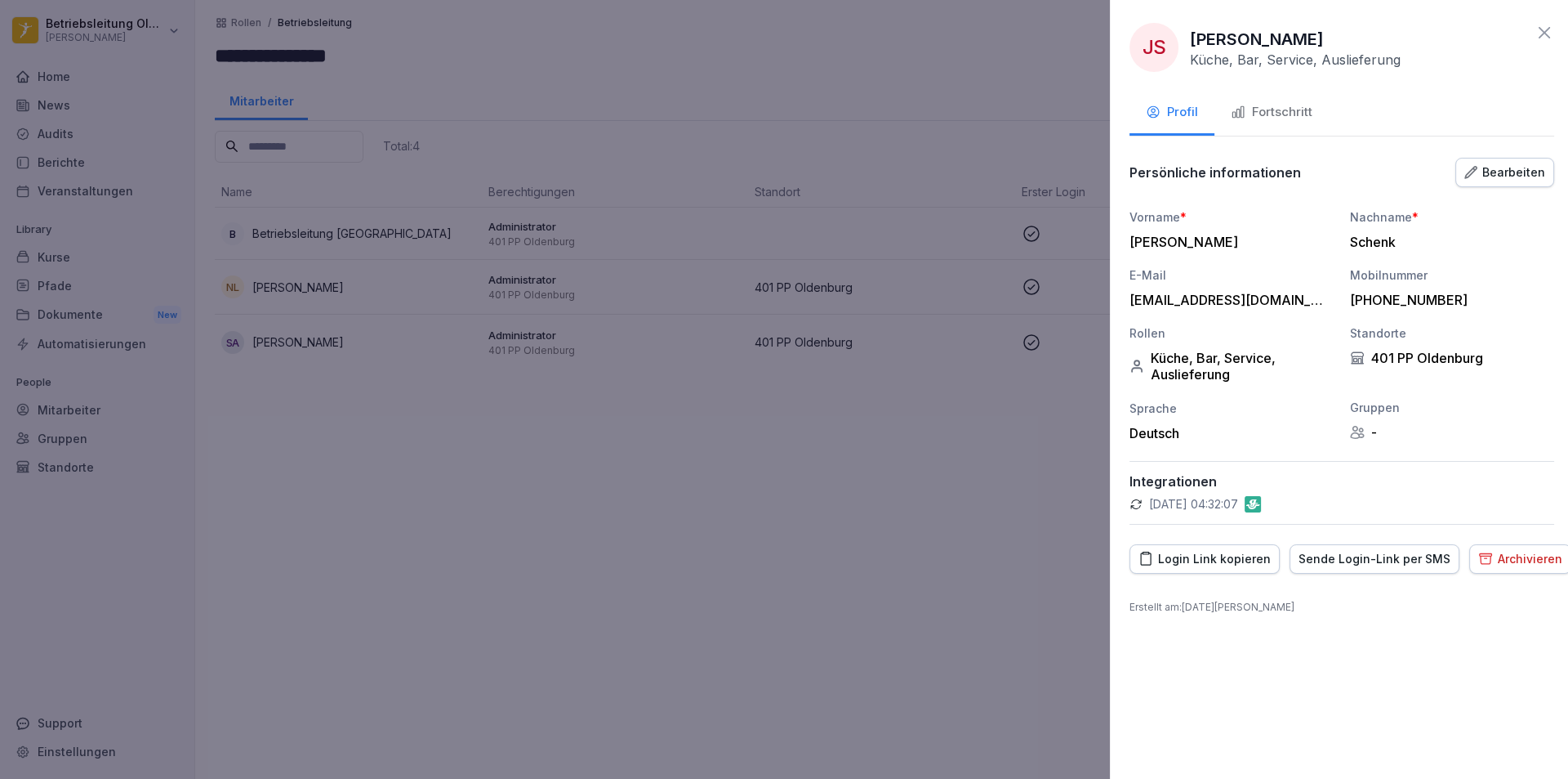
click at [731, 467] on div at bounding box center [784, 390] width 1568 height 779
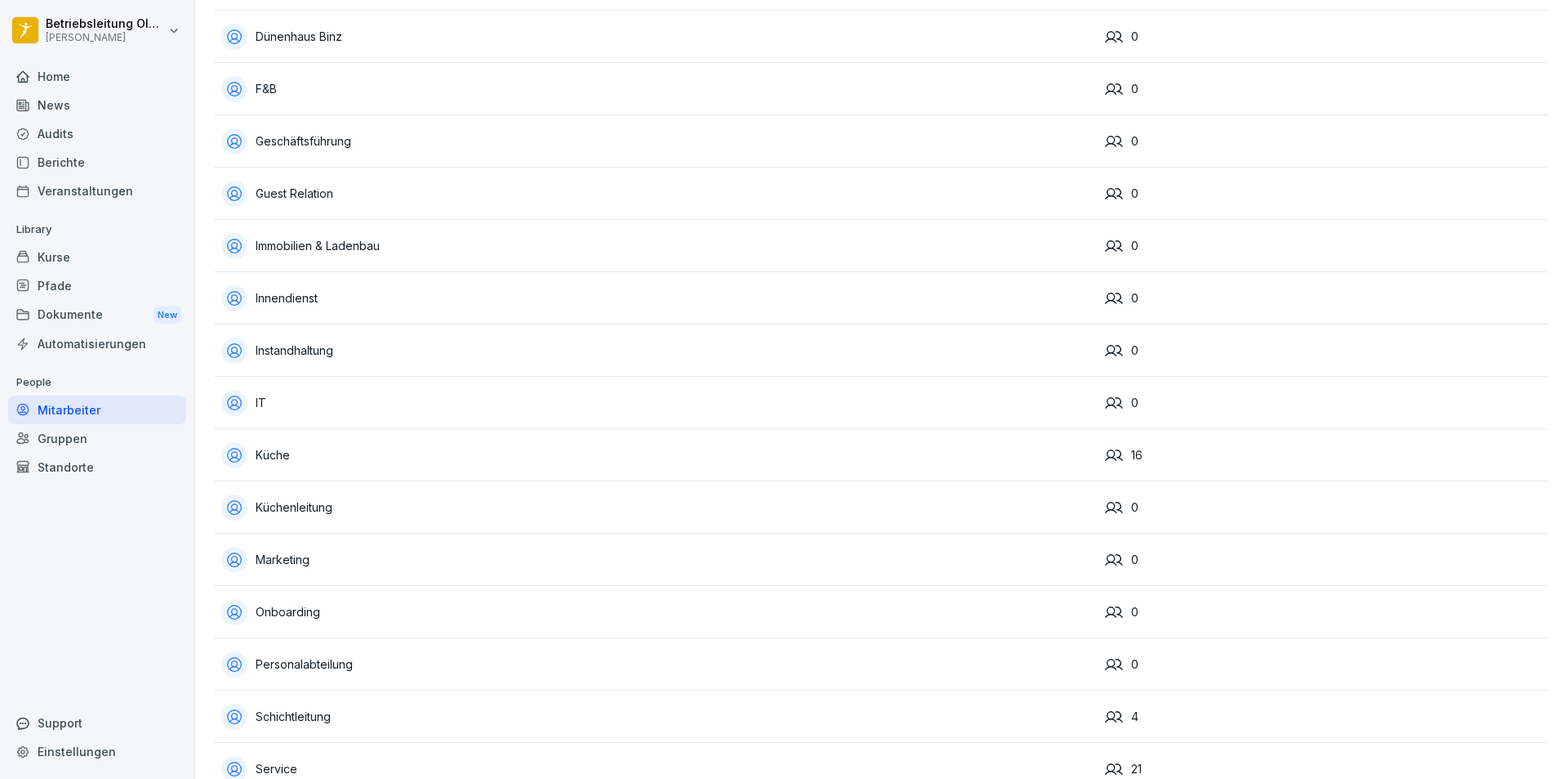
scroll to position [572, 0]
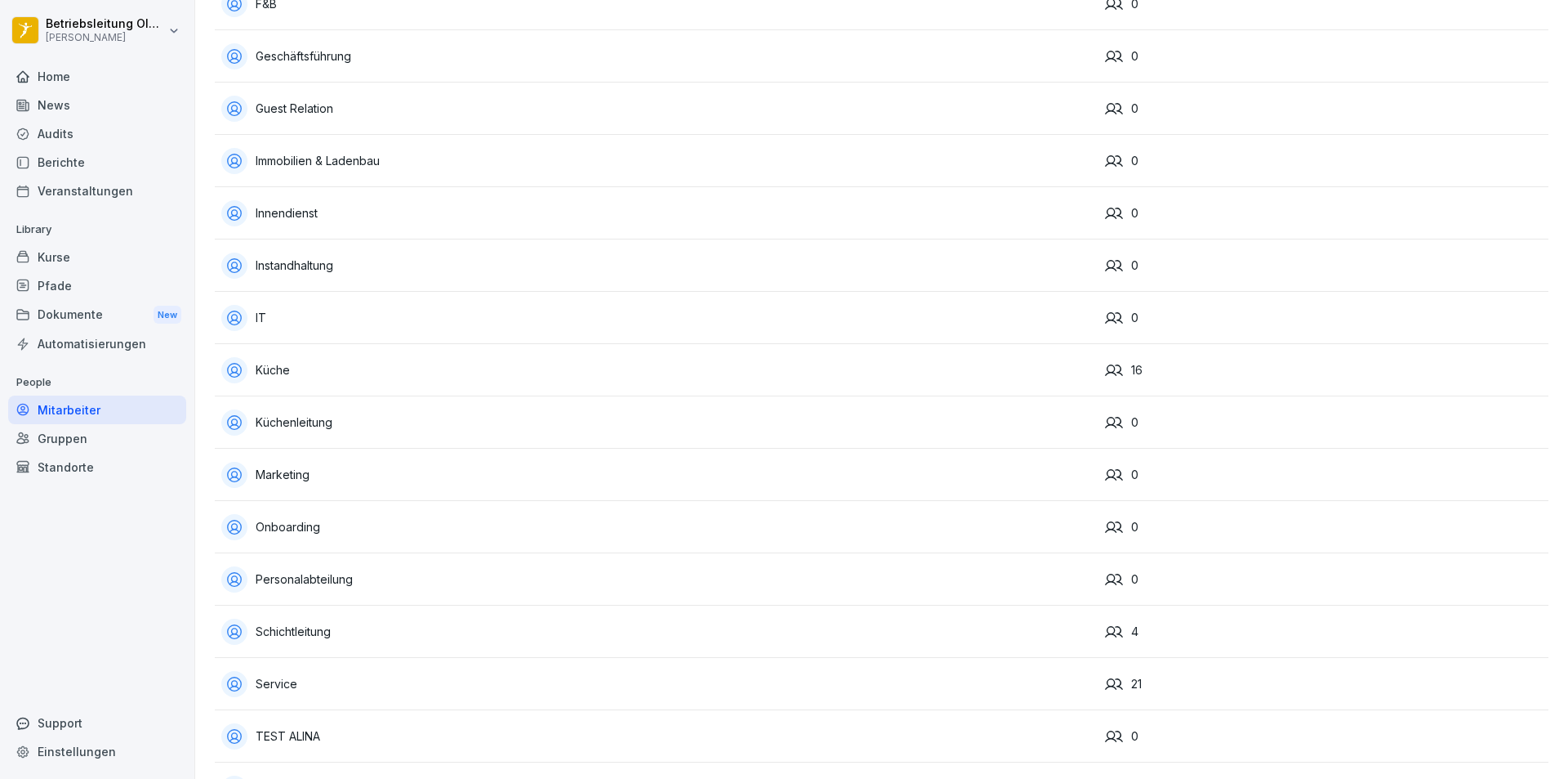
click at [458, 375] on div "Küche" at bounding box center [656, 370] width 871 height 26
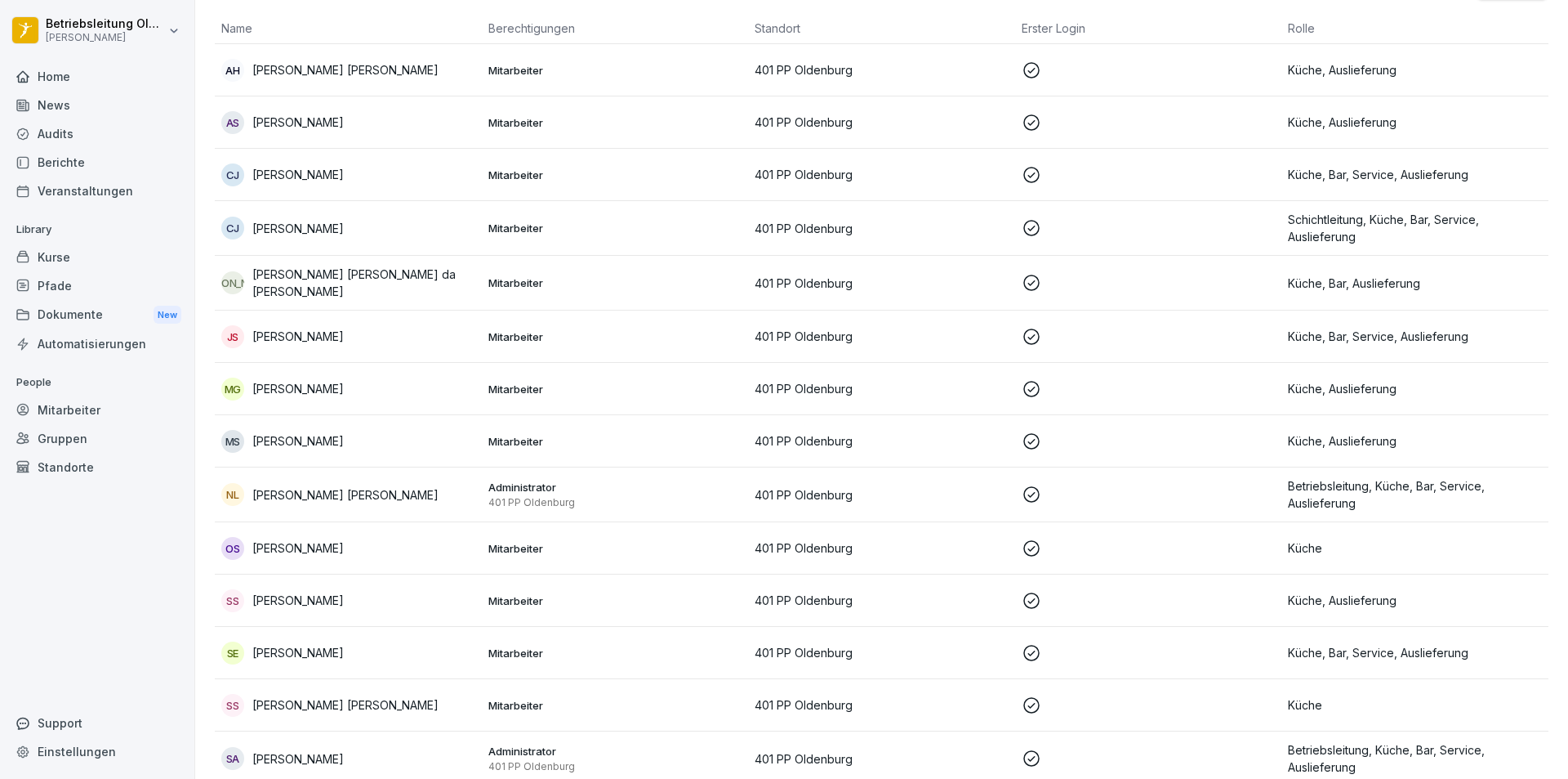
scroll to position [288, 0]
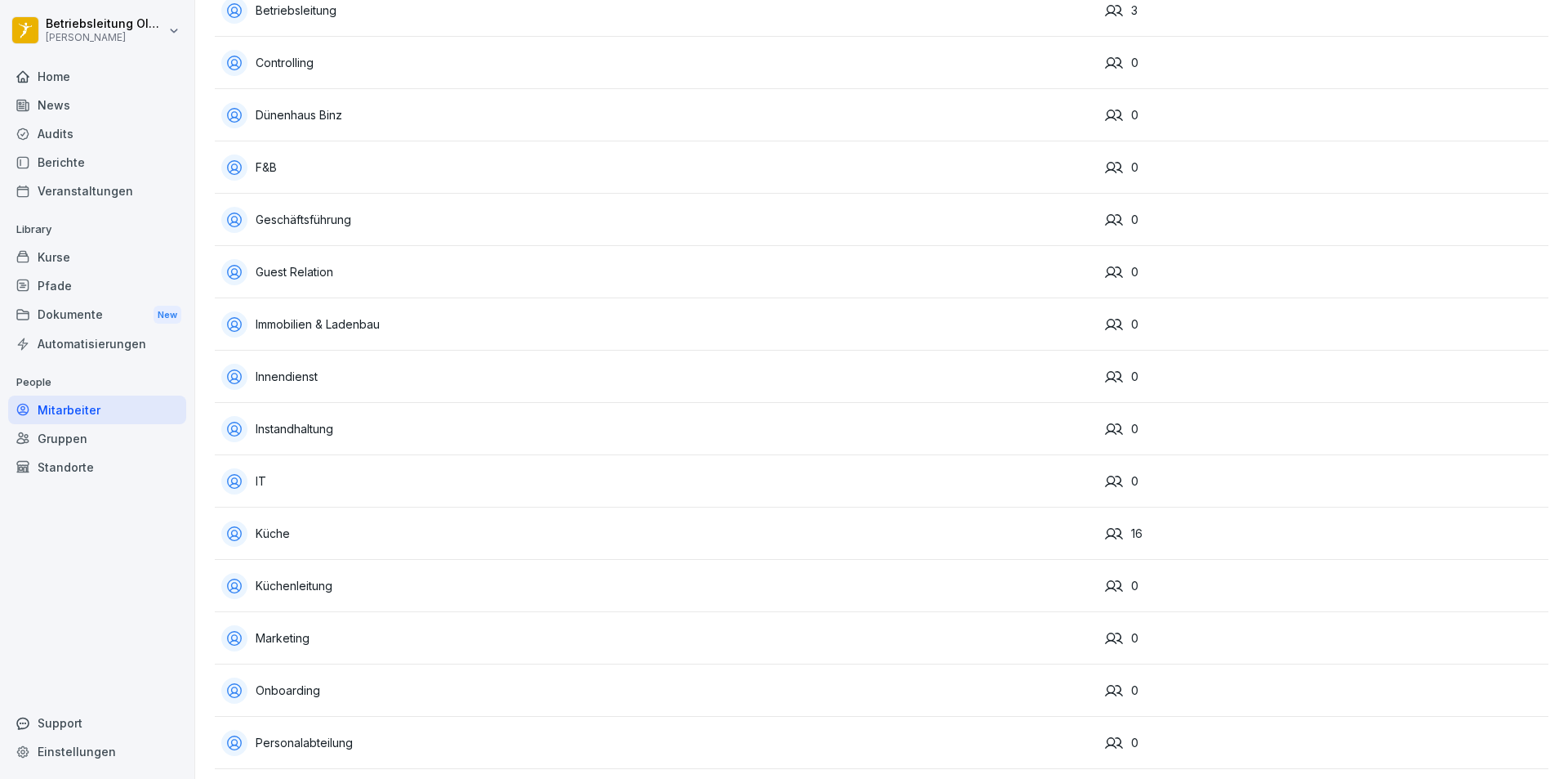
scroll to position [686, 0]
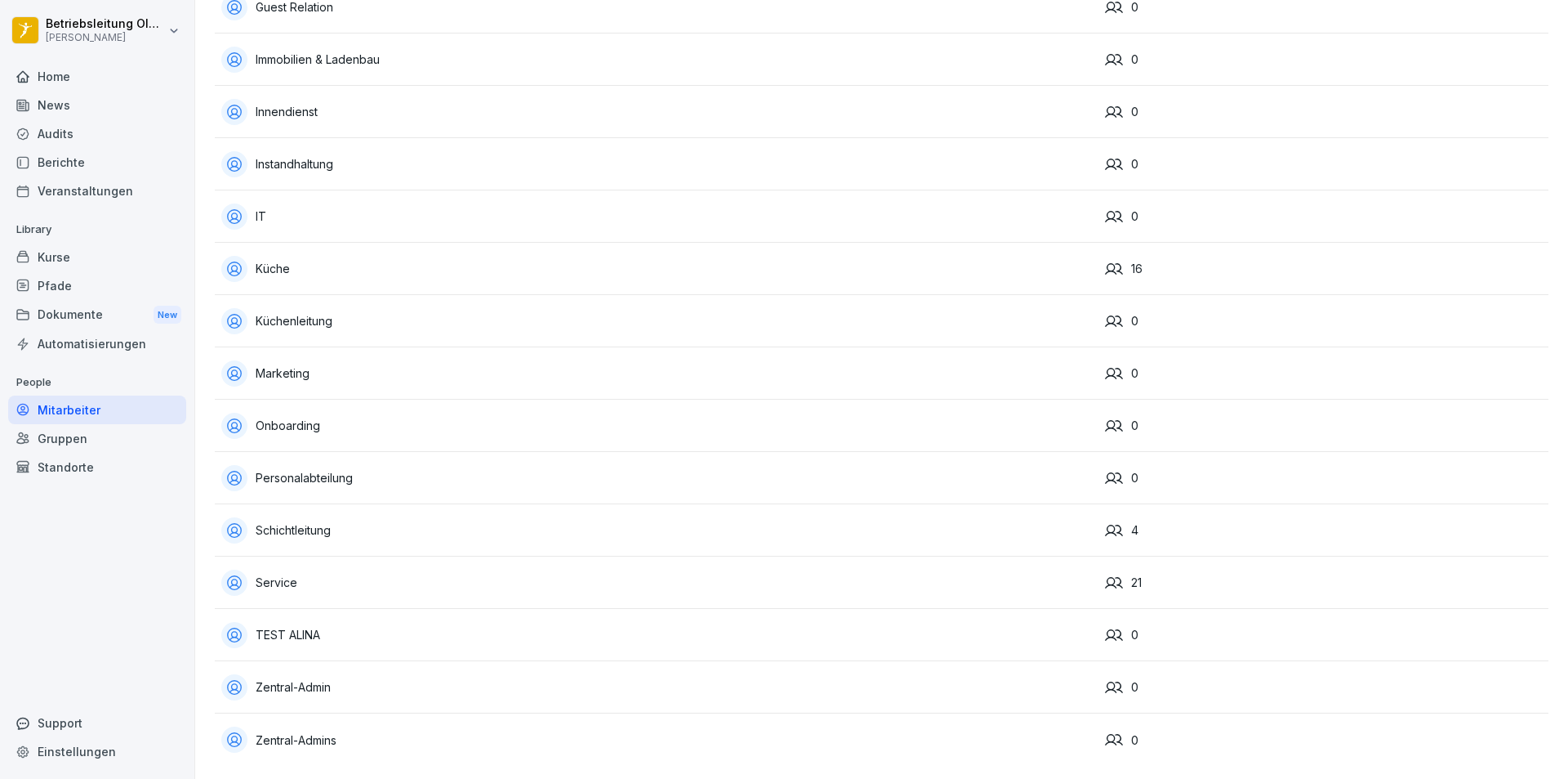
click at [286, 571] on div "Service" at bounding box center [656, 582] width 871 height 26
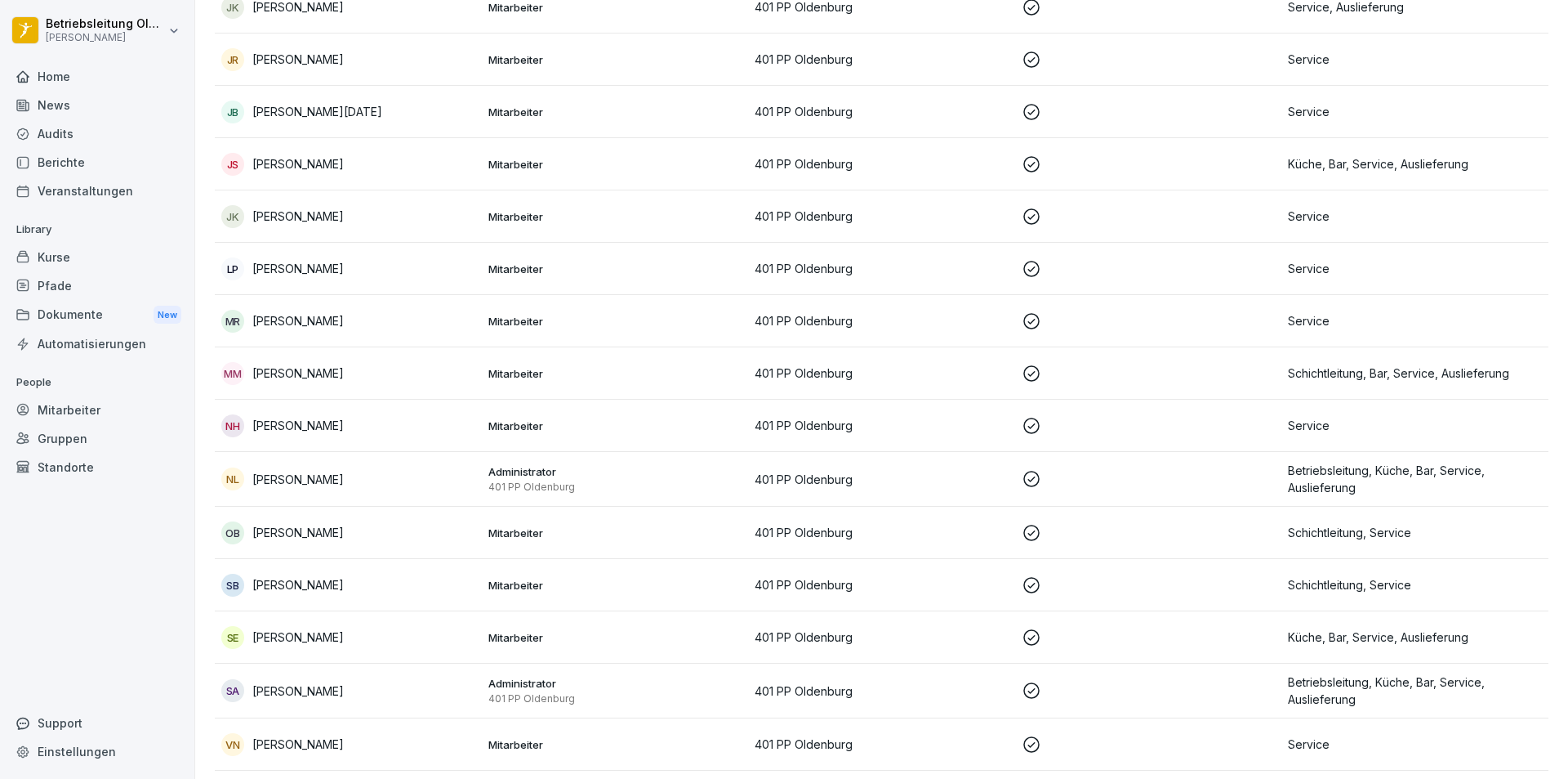
scroll to position [547, 0]
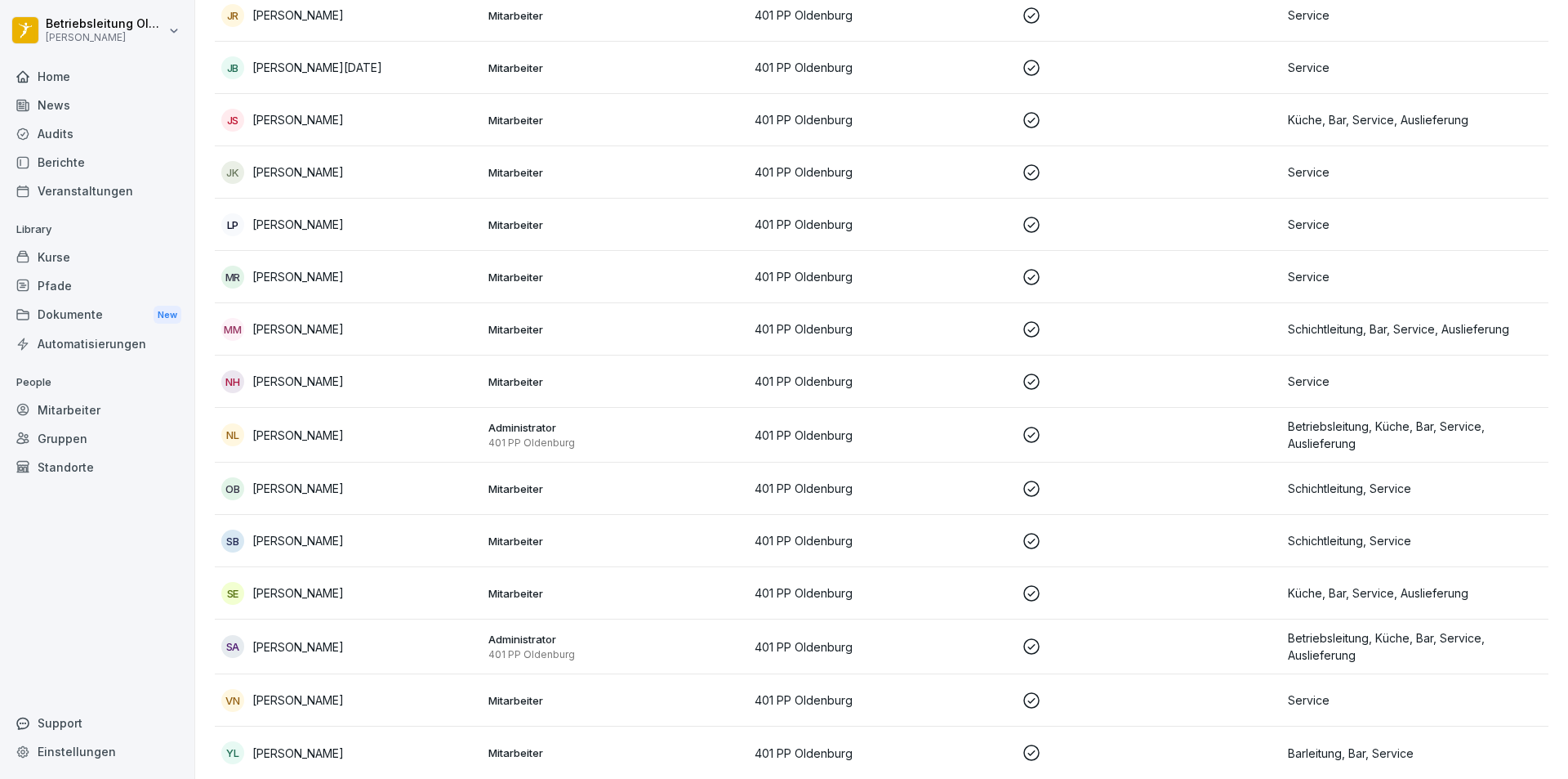
click at [40, 84] on div "Home" at bounding box center [97, 76] width 178 height 29
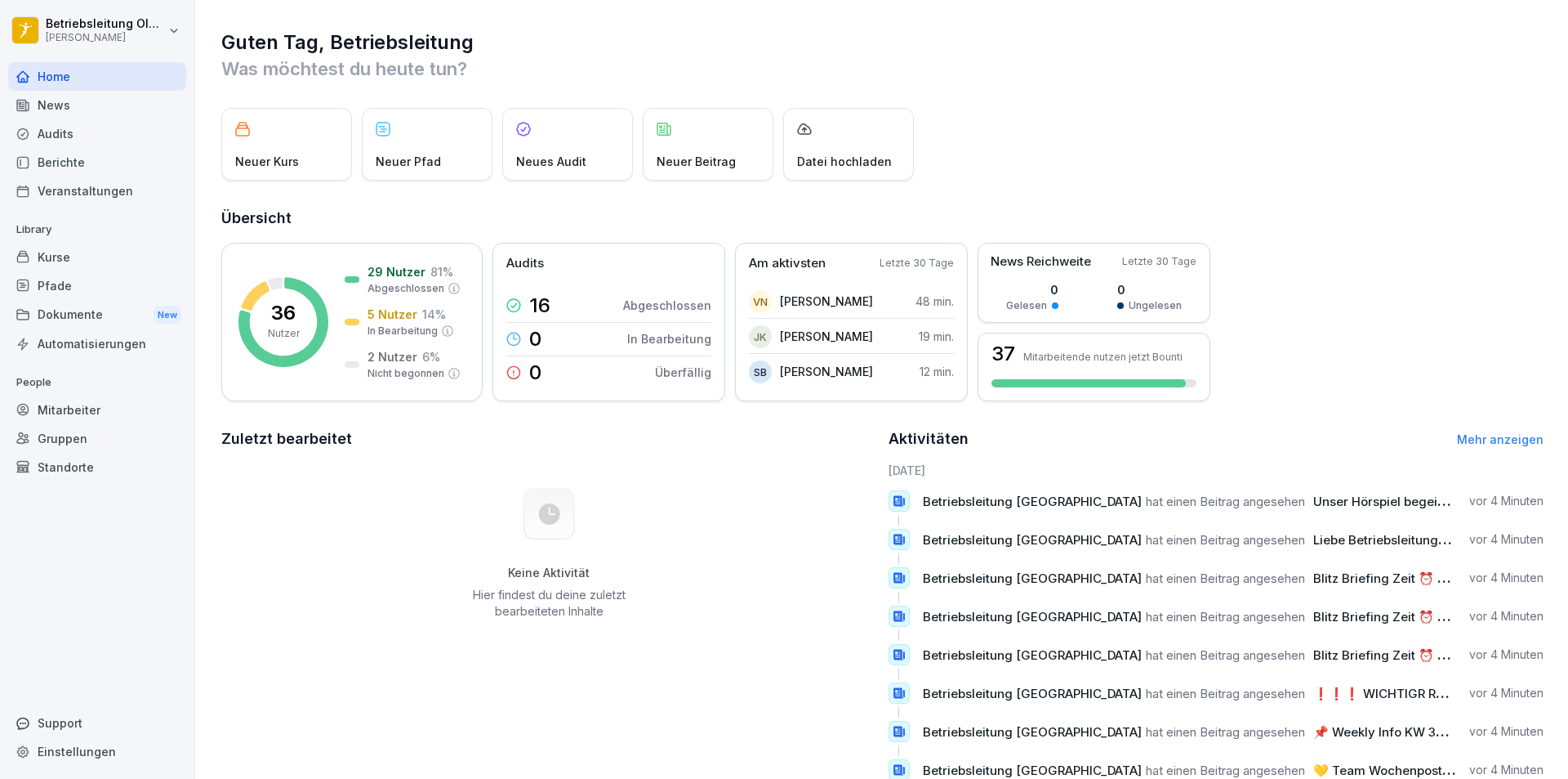
click at [84, 402] on div "Mitarbeiter" at bounding box center [97, 409] width 178 height 29
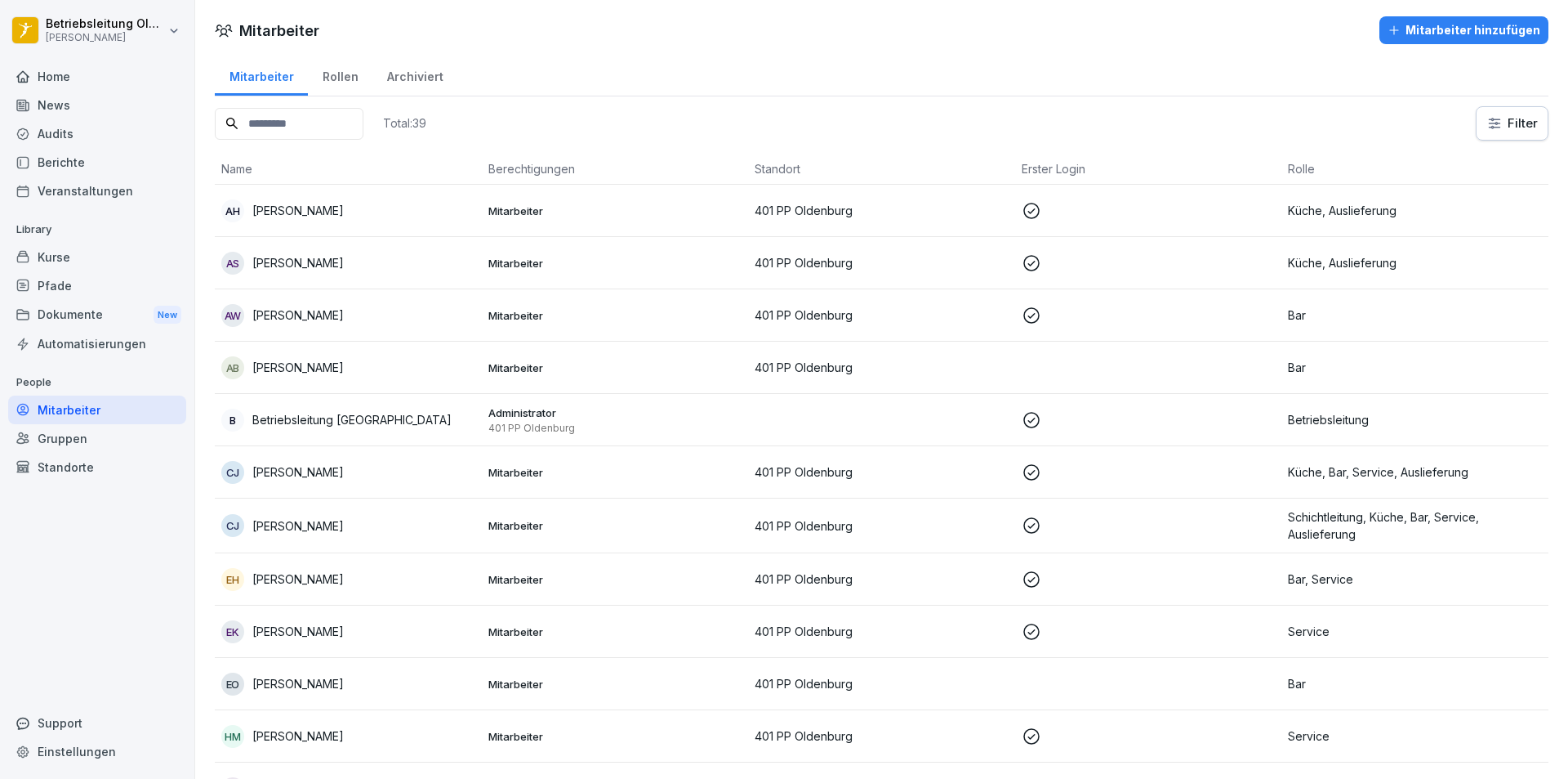
click at [71, 266] on div "Kurse" at bounding box center [97, 257] width 178 height 29
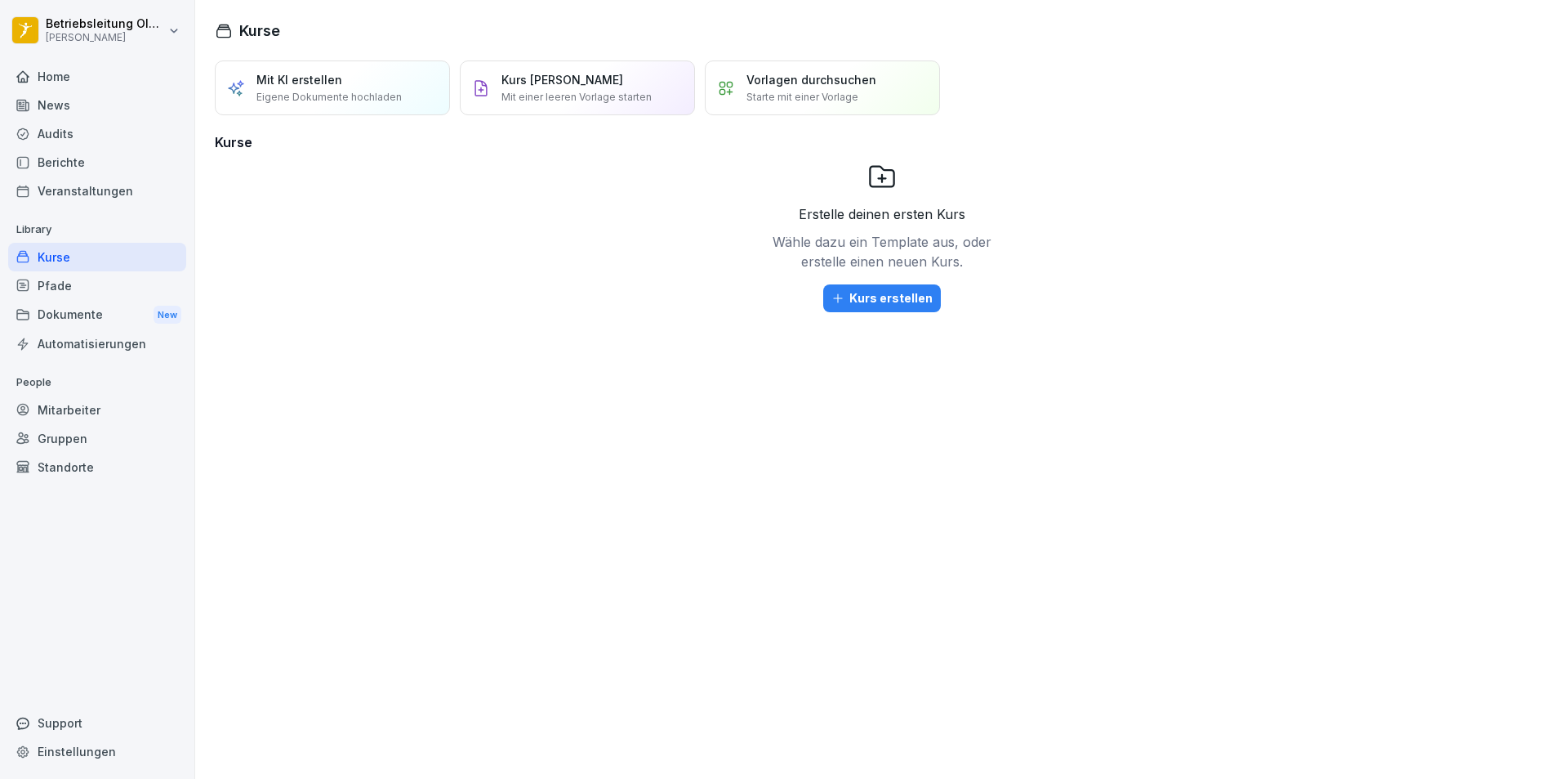
click at [98, 87] on div "Home" at bounding box center [97, 76] width 178 height 29
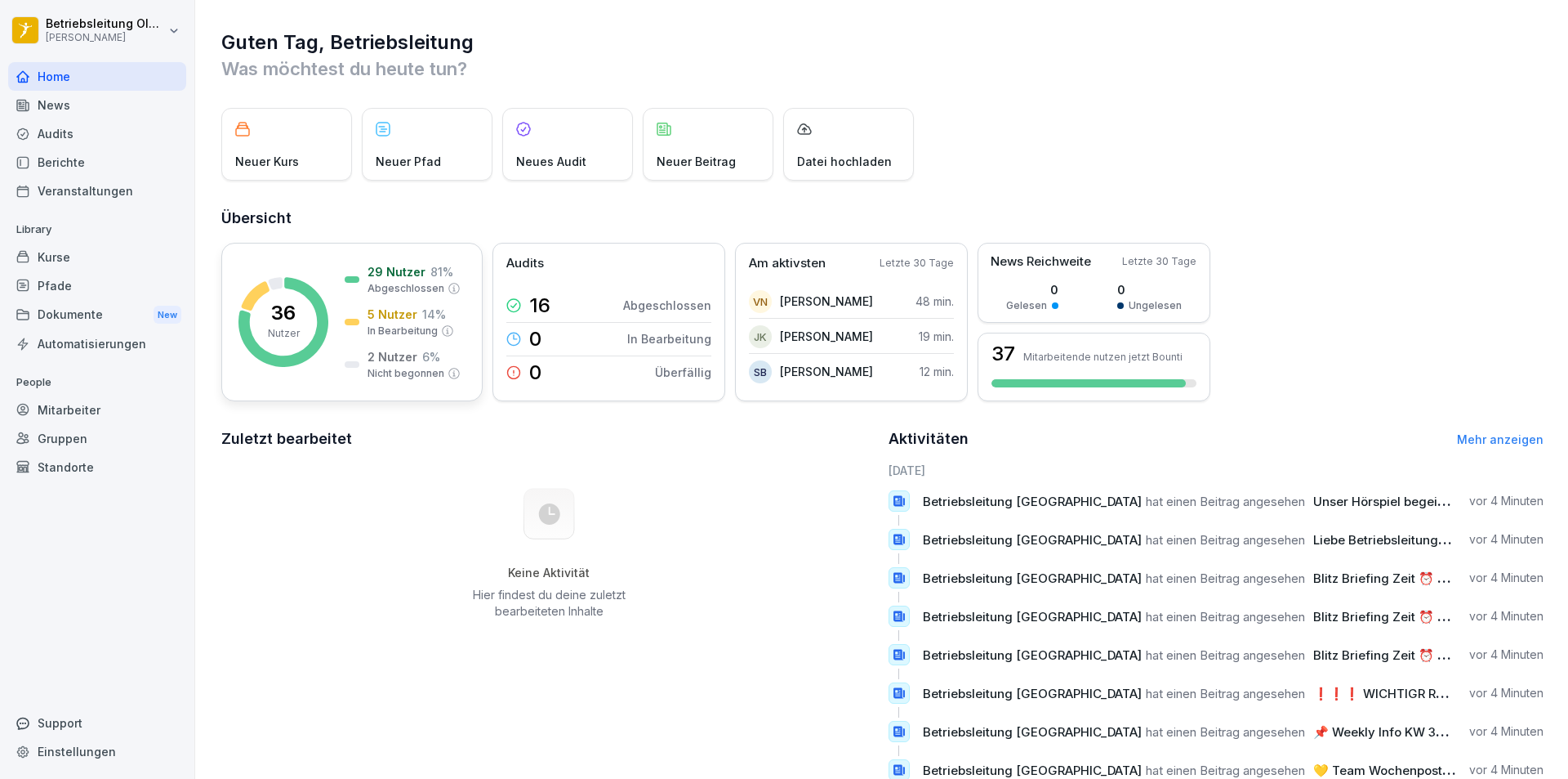
click at [359, 292] on div "29 Nutzer 81 % Abgeschlossen" at bounding box center [403, 279] width 116 height 32
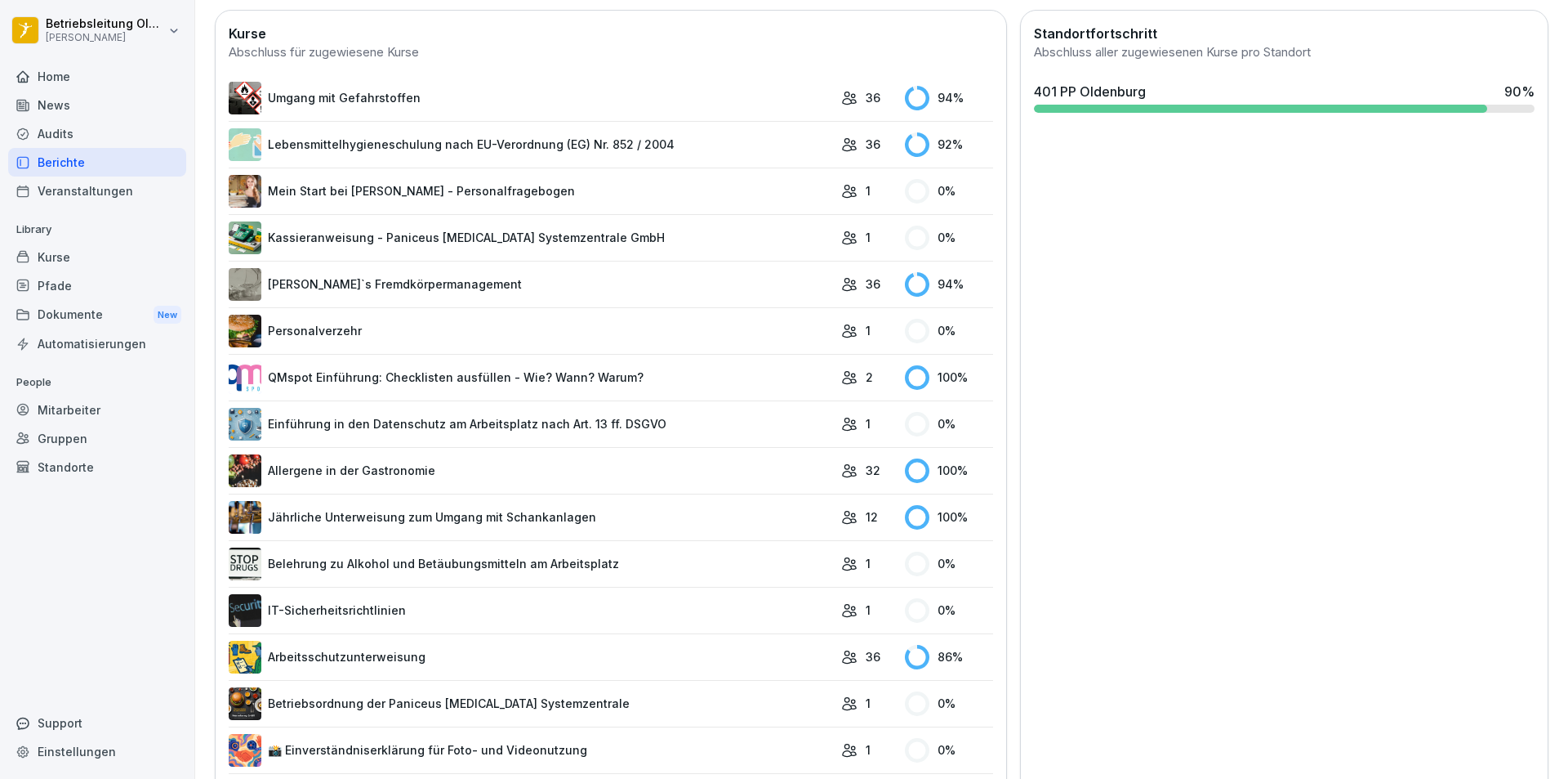
scroll to position [490, 0]
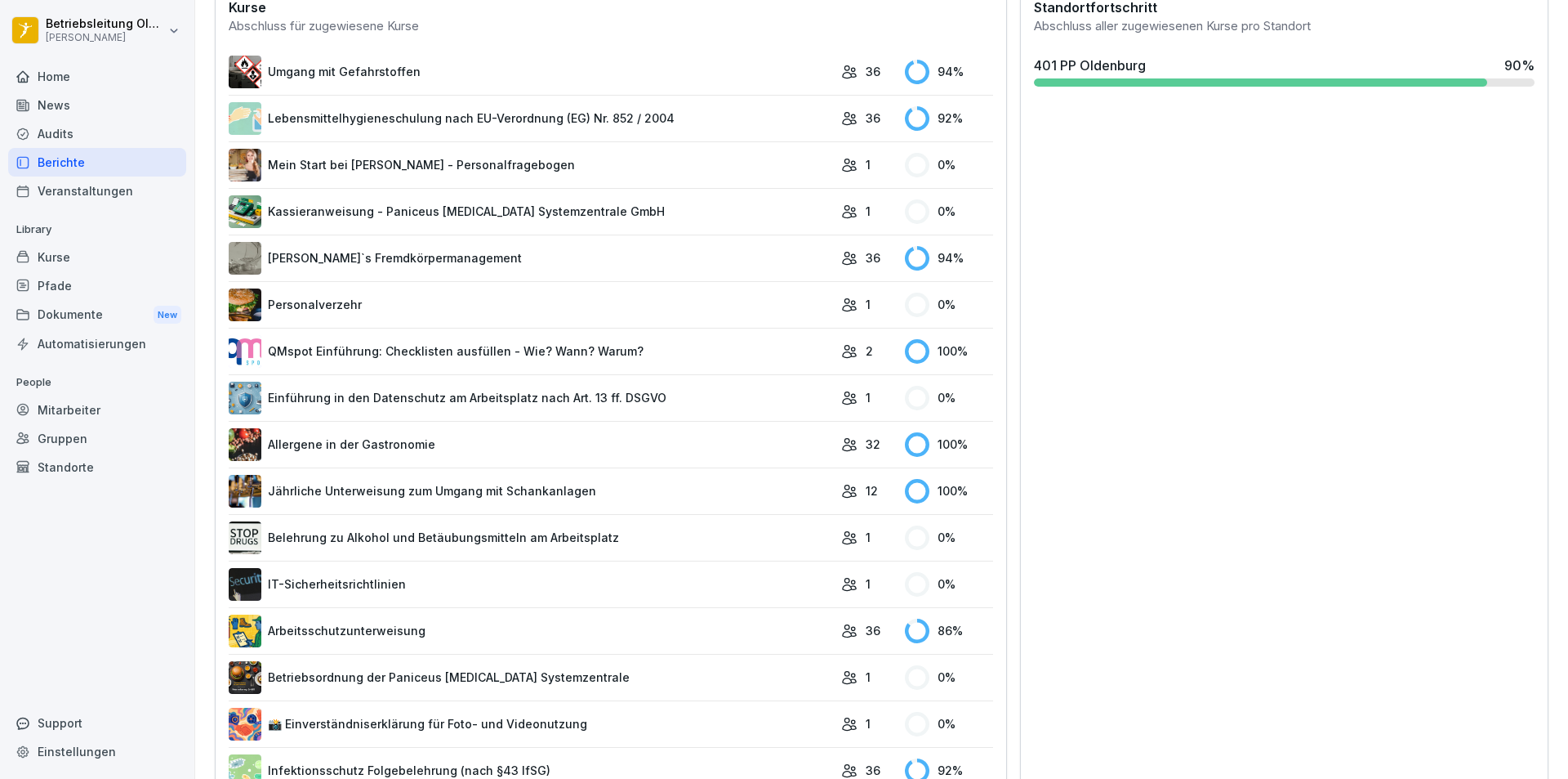
click at [517, 169] on link "Mein Start bei Peter Pane - Personalfragebogen" at bounding box center [530, 165] width 605 height 32
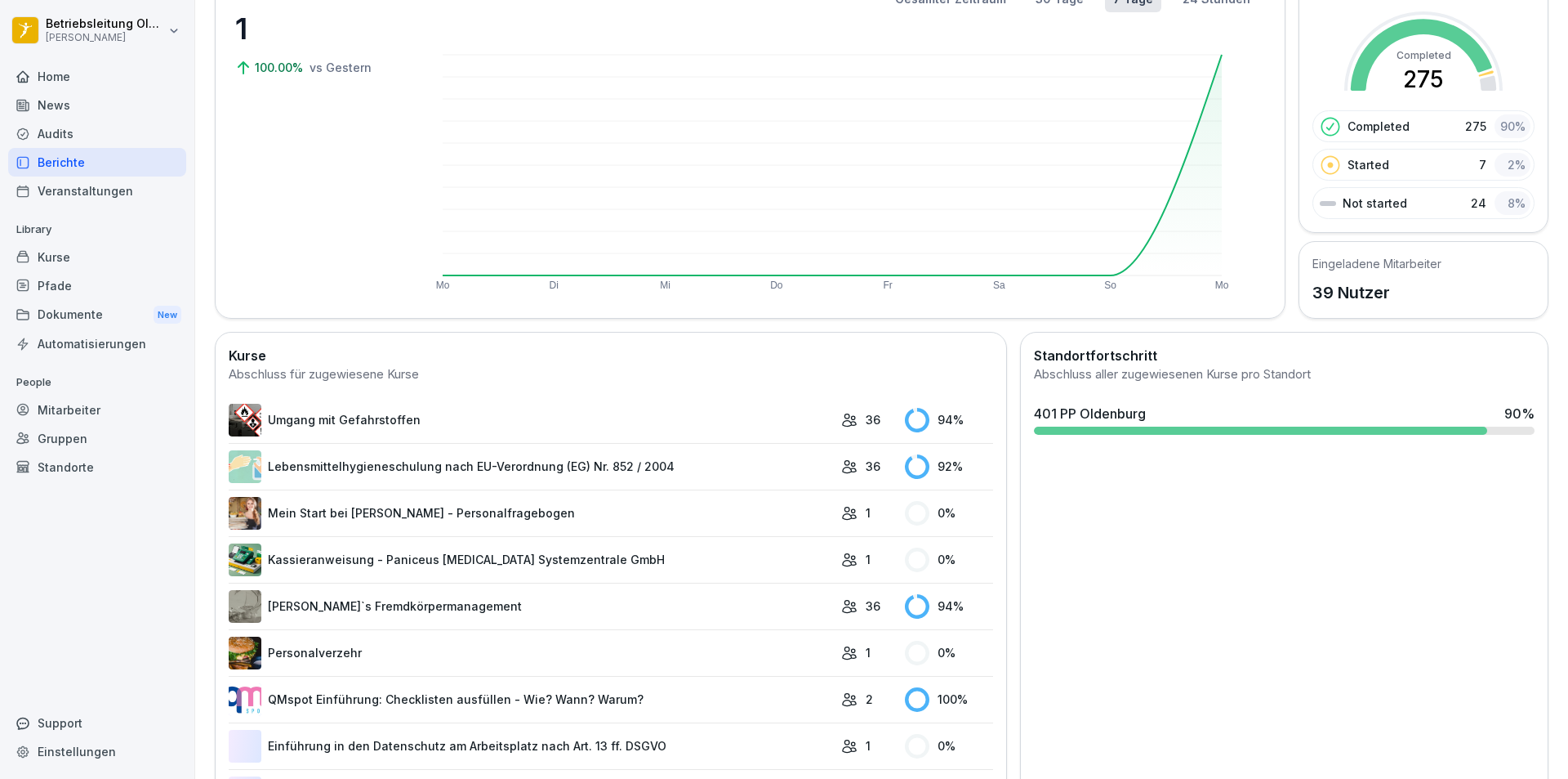
scroll to position [164, 0]
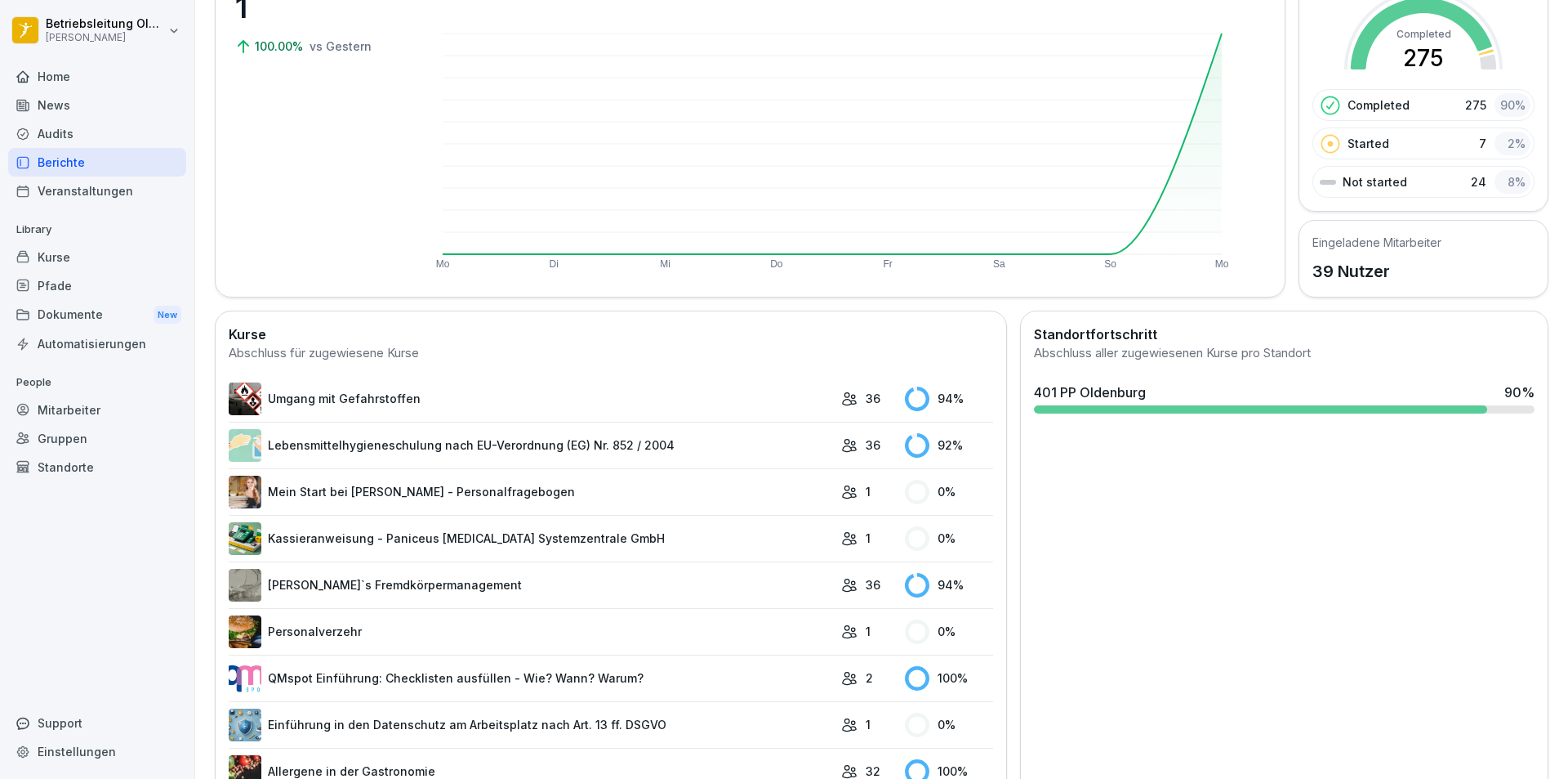
click at [452, 531] on link "Kassieranweisung - Paniceus Gastro Systemzentrale GmbH" at bounding box center [530, 538] width 605 height 32
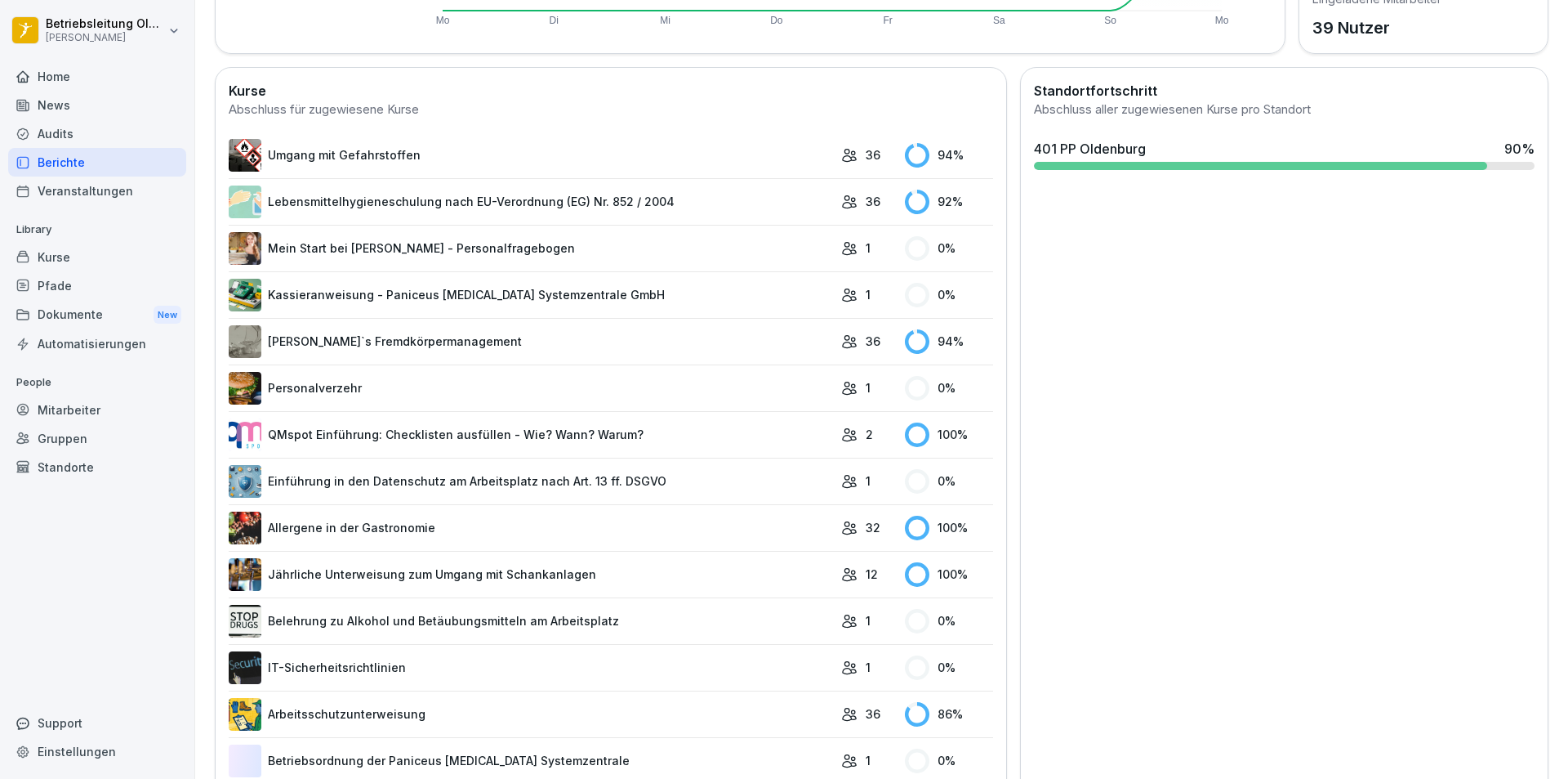
scroll to position [490, 0]
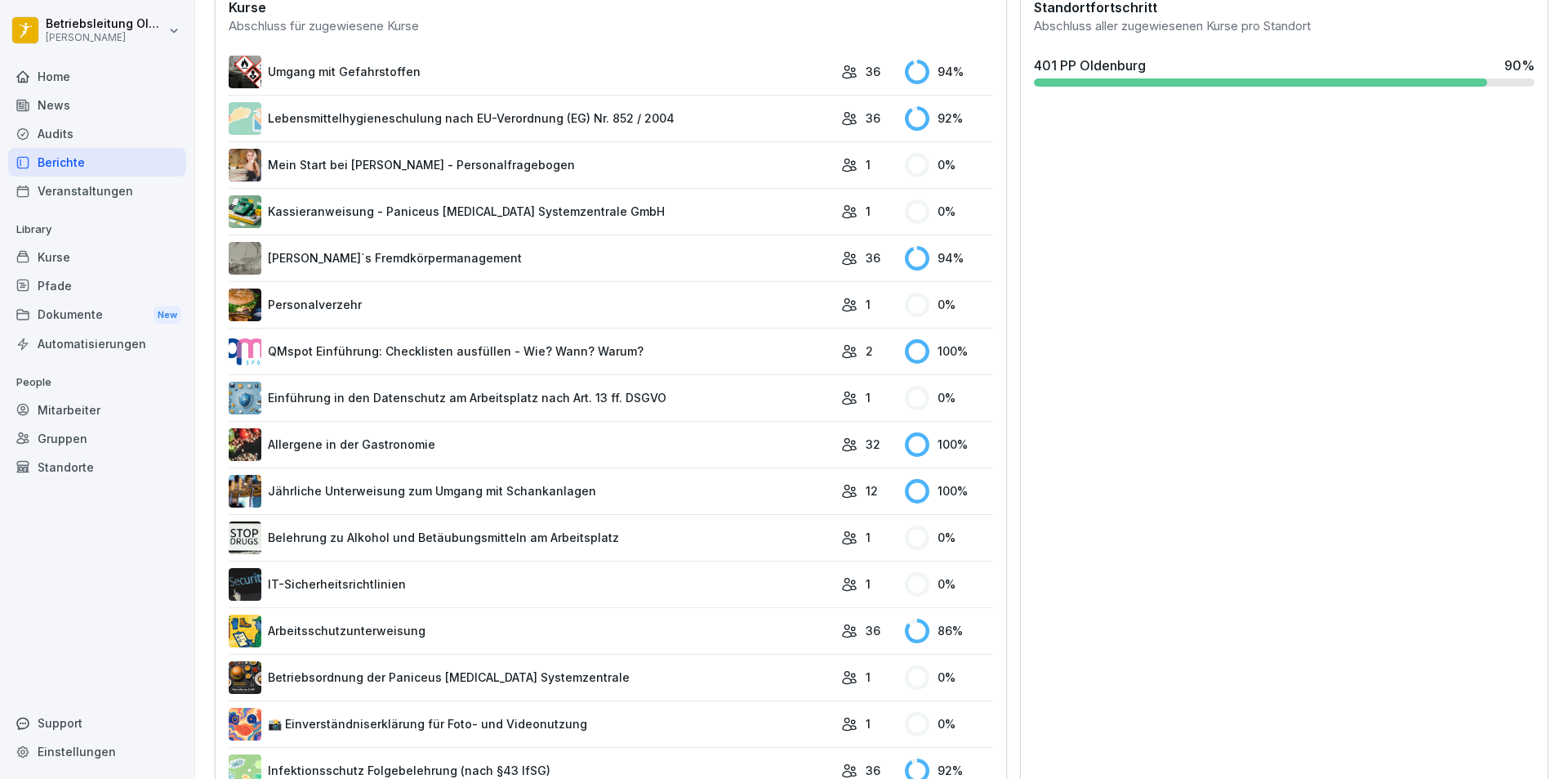
click at [486, 342] on link "QMspot Einführung: Checklisten ausfüllen - Wie? Wann? Warum?" at bounding box center [530, 351] width 605 height 32
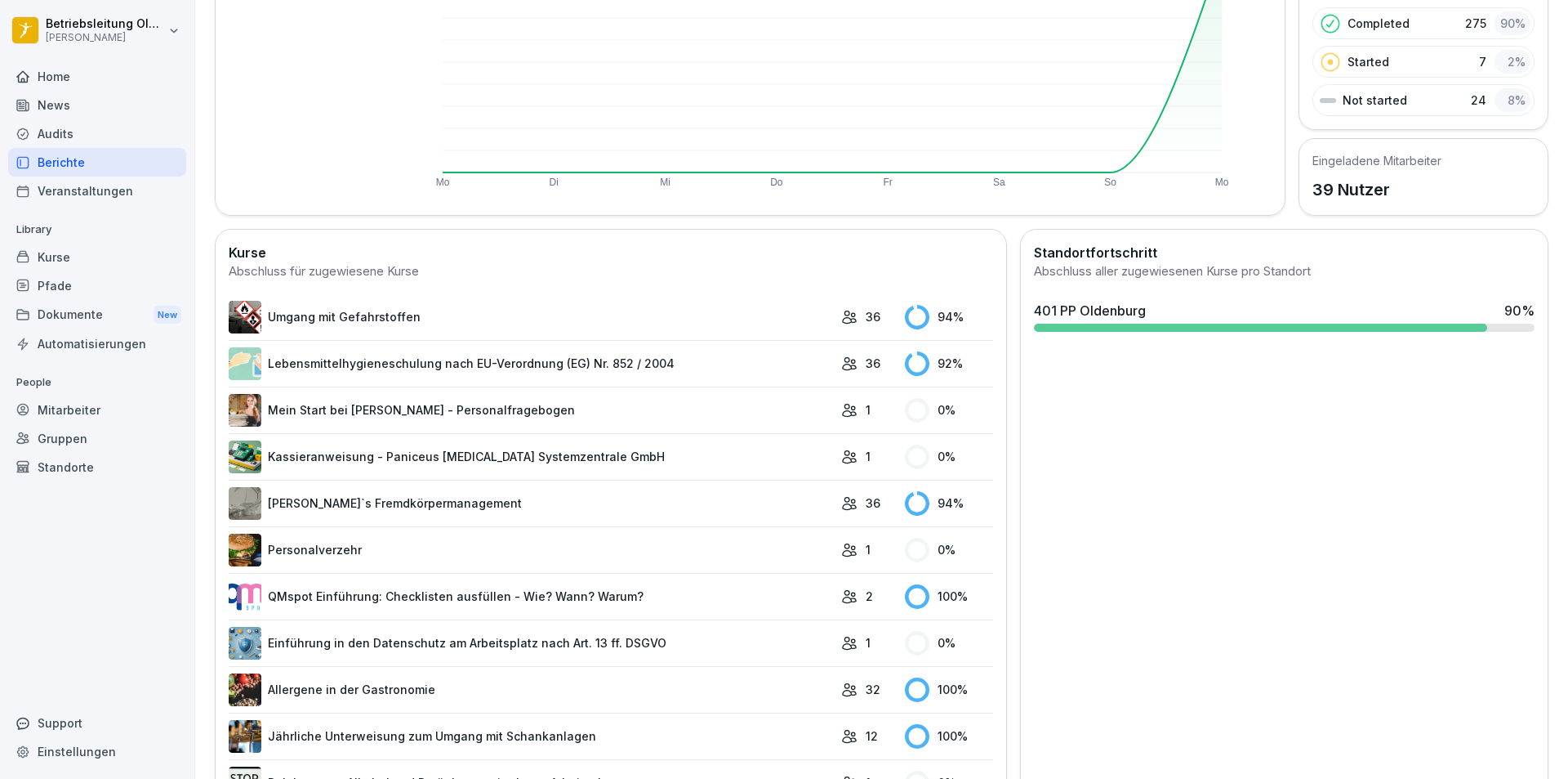
scroll to position [572, 0]
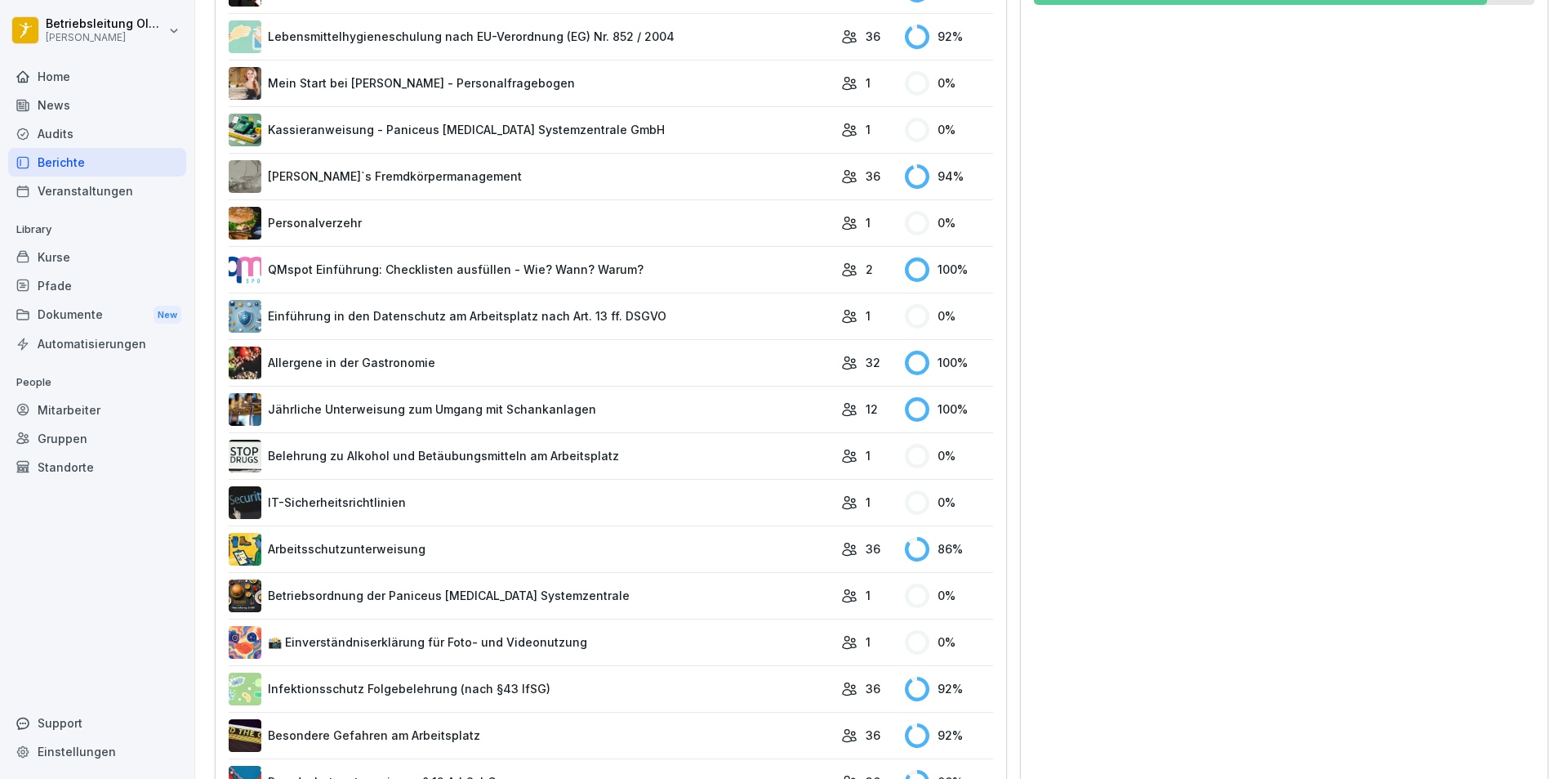
click at [524, 310] on link "Einführung in den Datenschutz am Arbeitsplatz nach Art. 13 ff. DSGVO" at bounding box center [530, 316] width 605 height 32
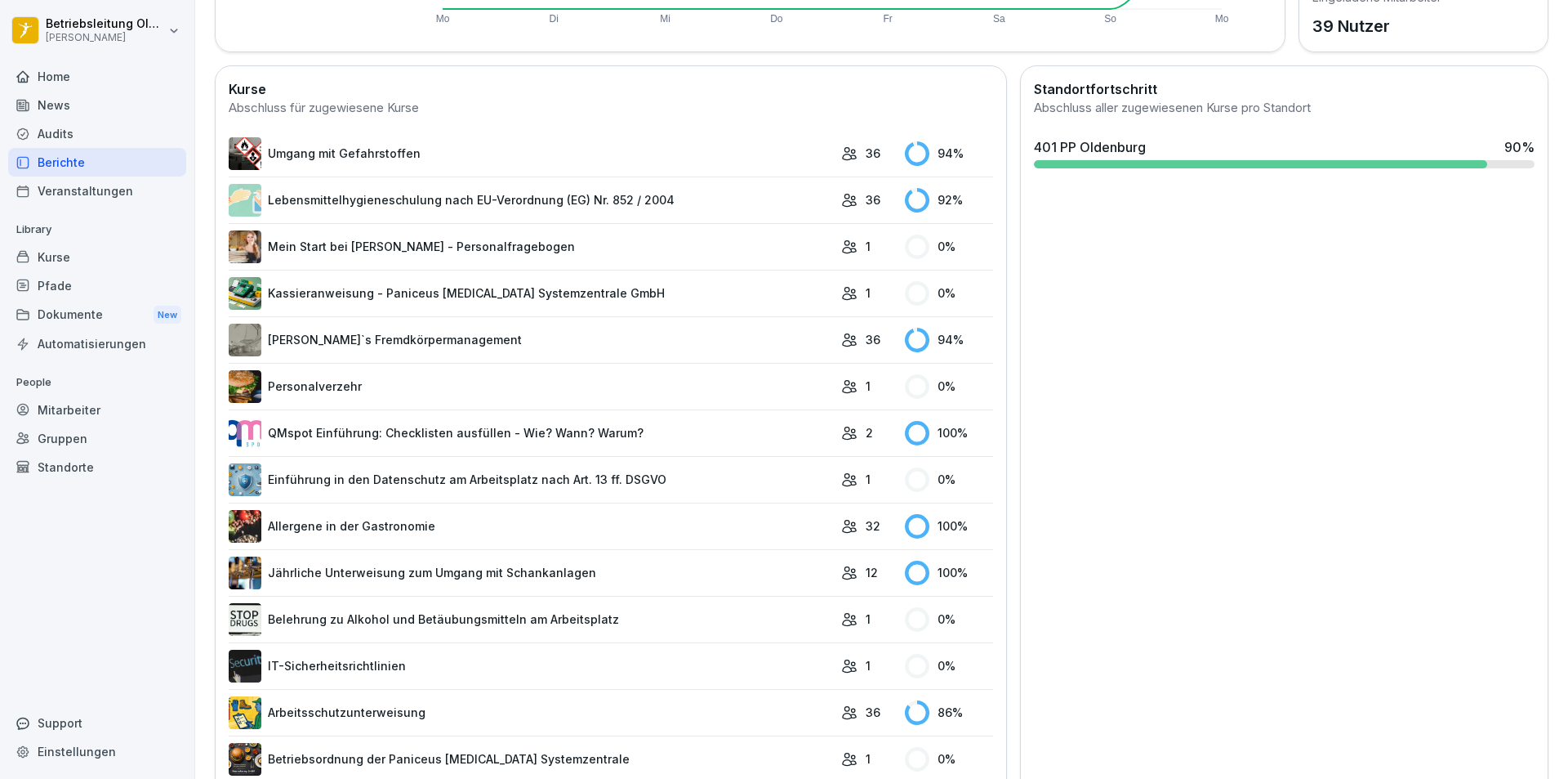
scroll to position [638, 0]
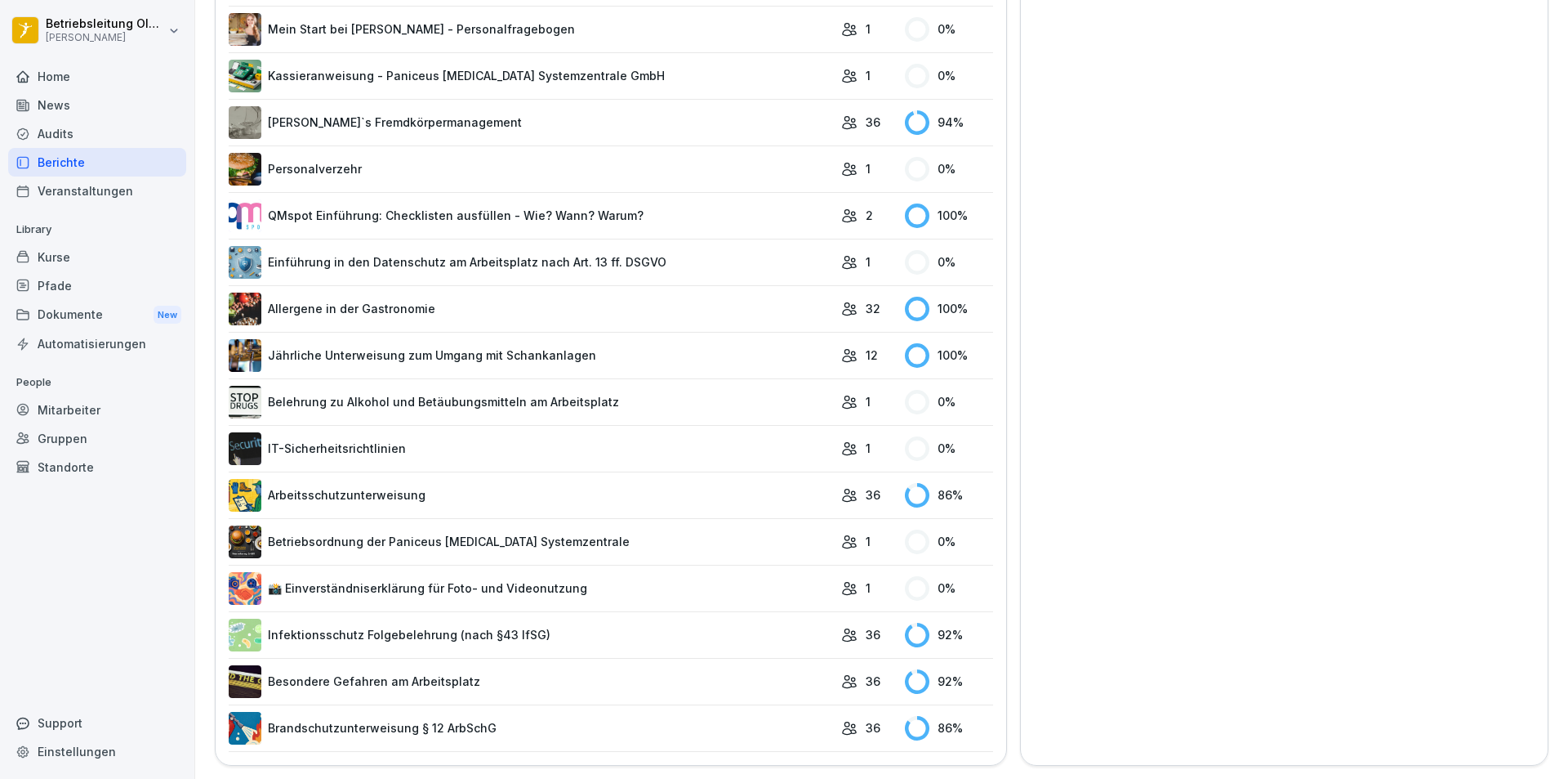
click at [517, 527] on link "Betriebsordnung der Paniceus Gastro Systemzentrale" at bounding box center [530, 542] width 605 height 32
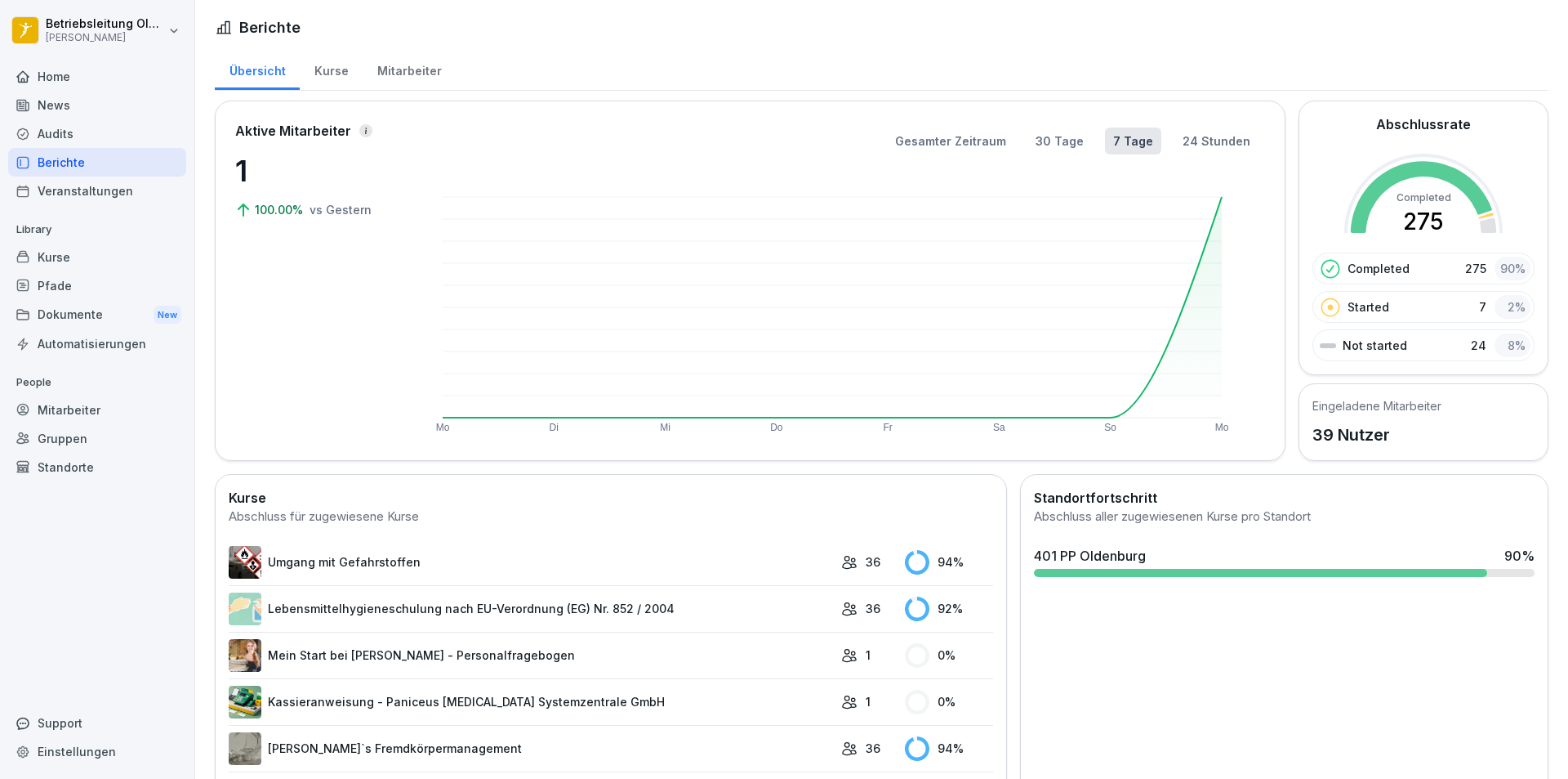
click at [1349, 436] on p "39 Nutzer" at bounding box center [1378, 435] width 129 height 25
drag, startPoint x: 1335, startPoint y: 423, endPoint x: 1331, endPoint y: 414, distance: 9.8
click at [1334, 423] on p "39 Nutzer" at bounding box center [1378, 435] width 129 height 25
click at [415, 74] on div "Mitarbeiter" at bounding box center [409, 70] width 93 height 42
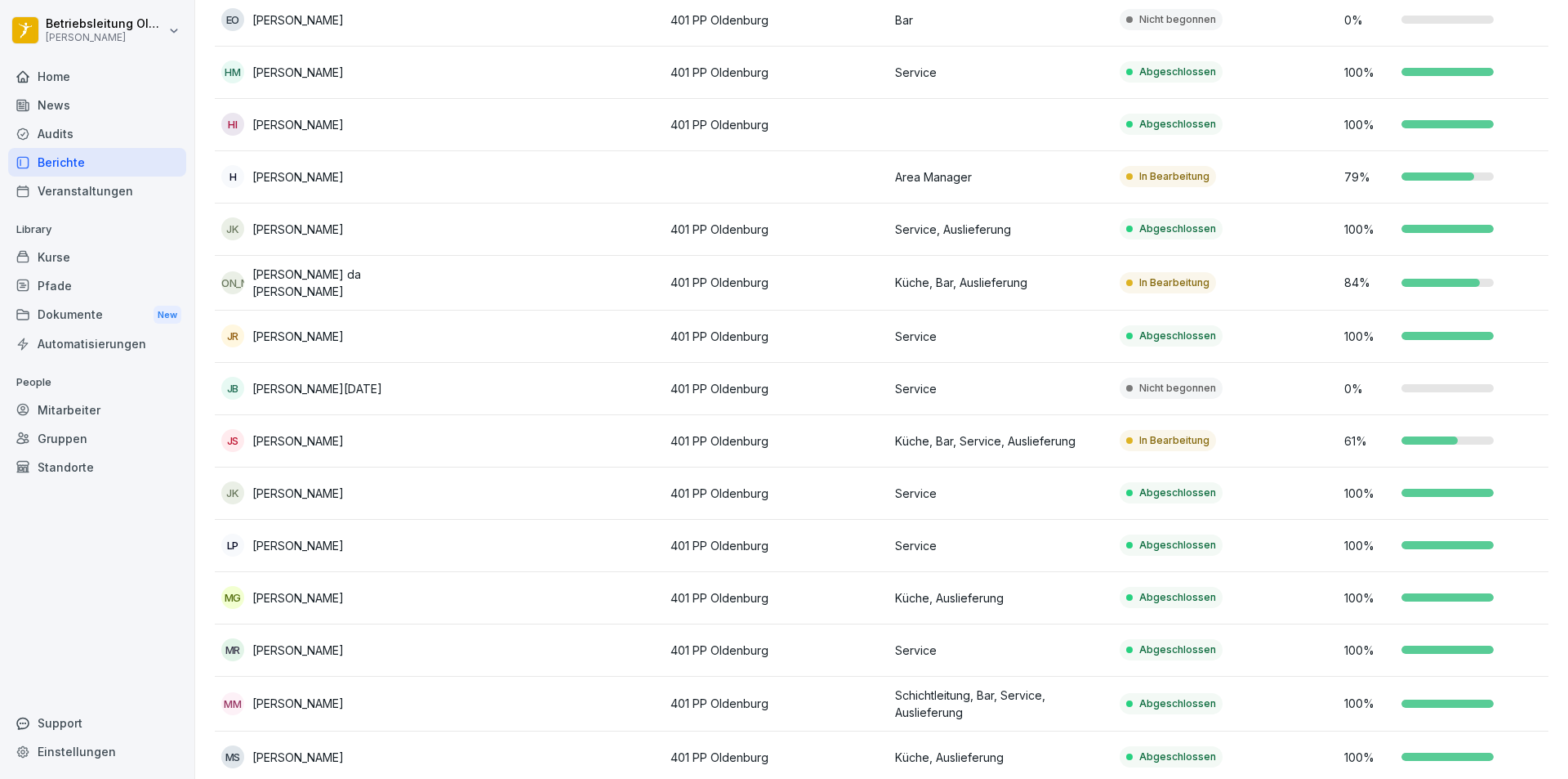
scroll to position [735, 0]
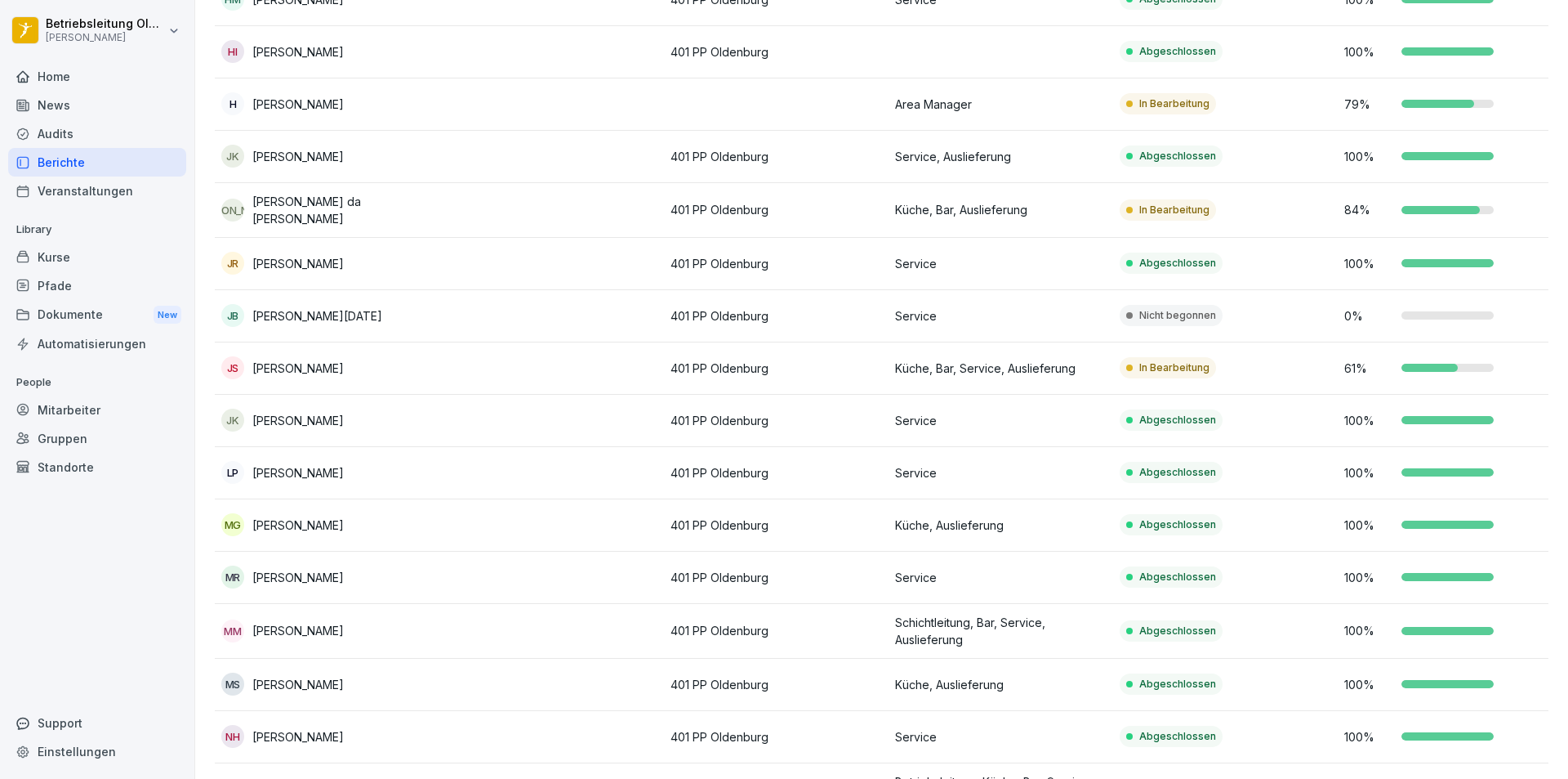
click at [332, 116] on td "H Heyo Janßen" at bounding box center [327, 104] width 225 height 52
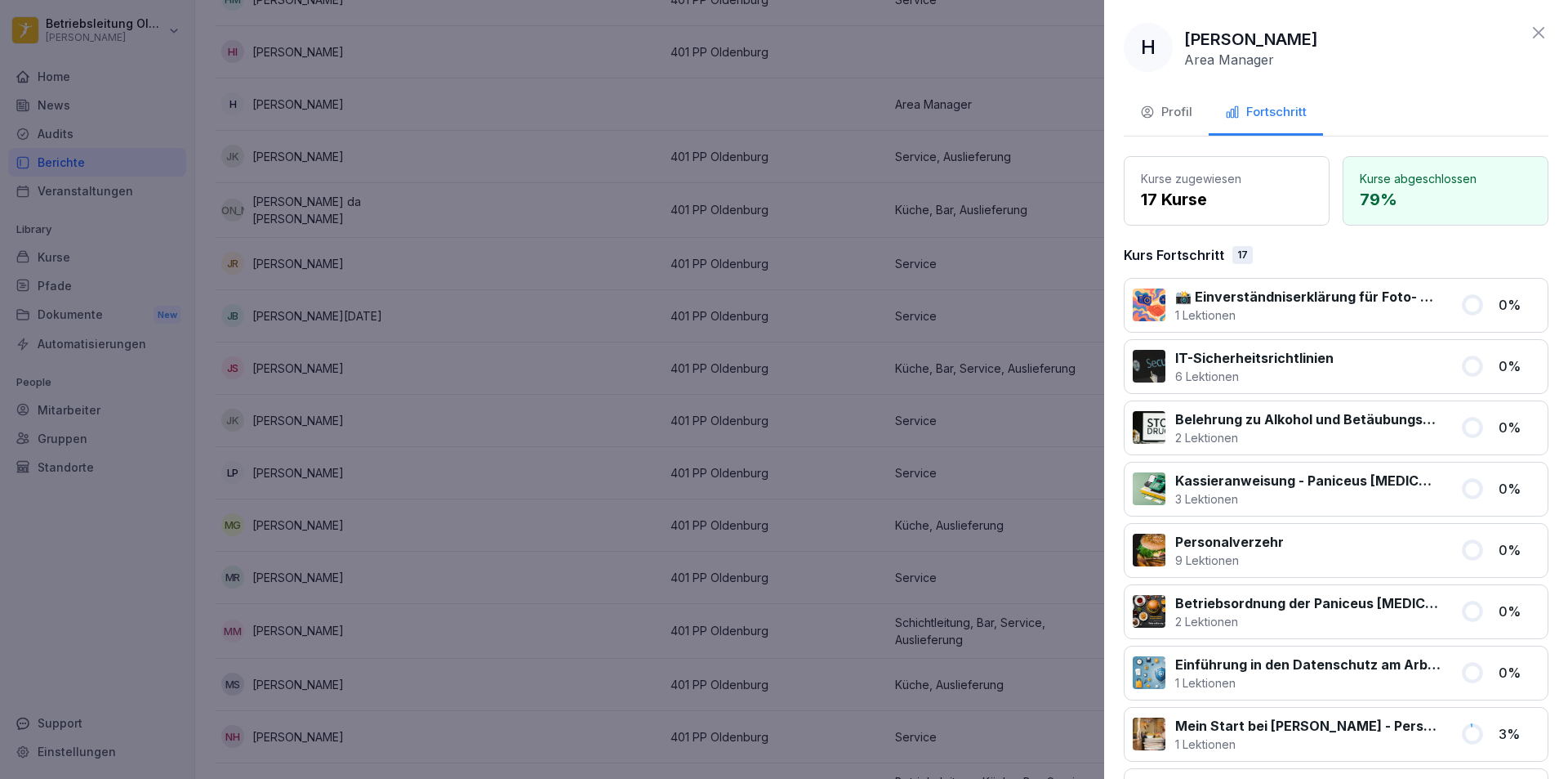
click at [1155, 110] on div "Profil" at bounding box center [1166, 112] width 52 height 19
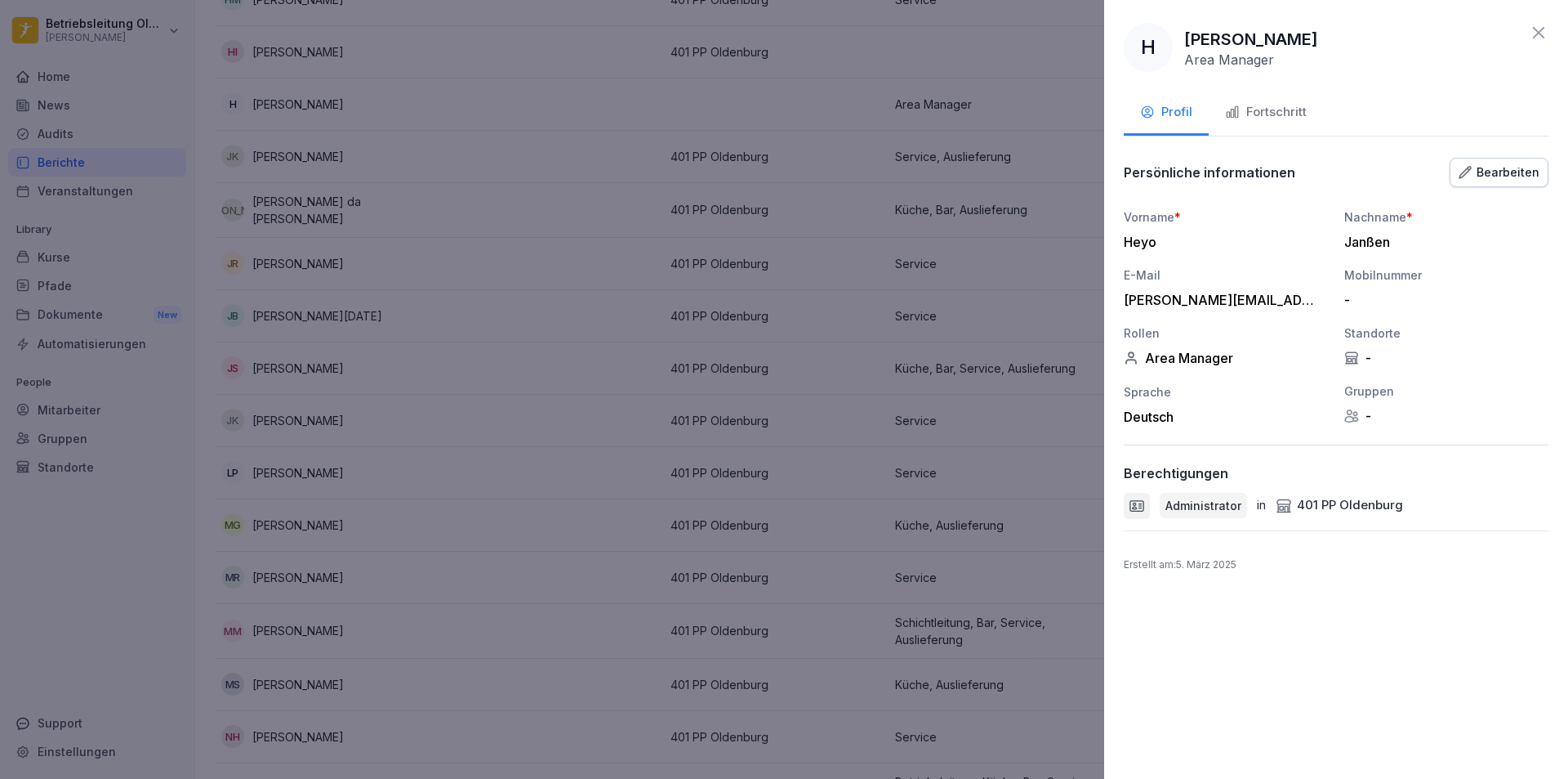
click at [1262, 113] on div "Fortschritt" at bounding box center [1266, 112] width 82 height 19
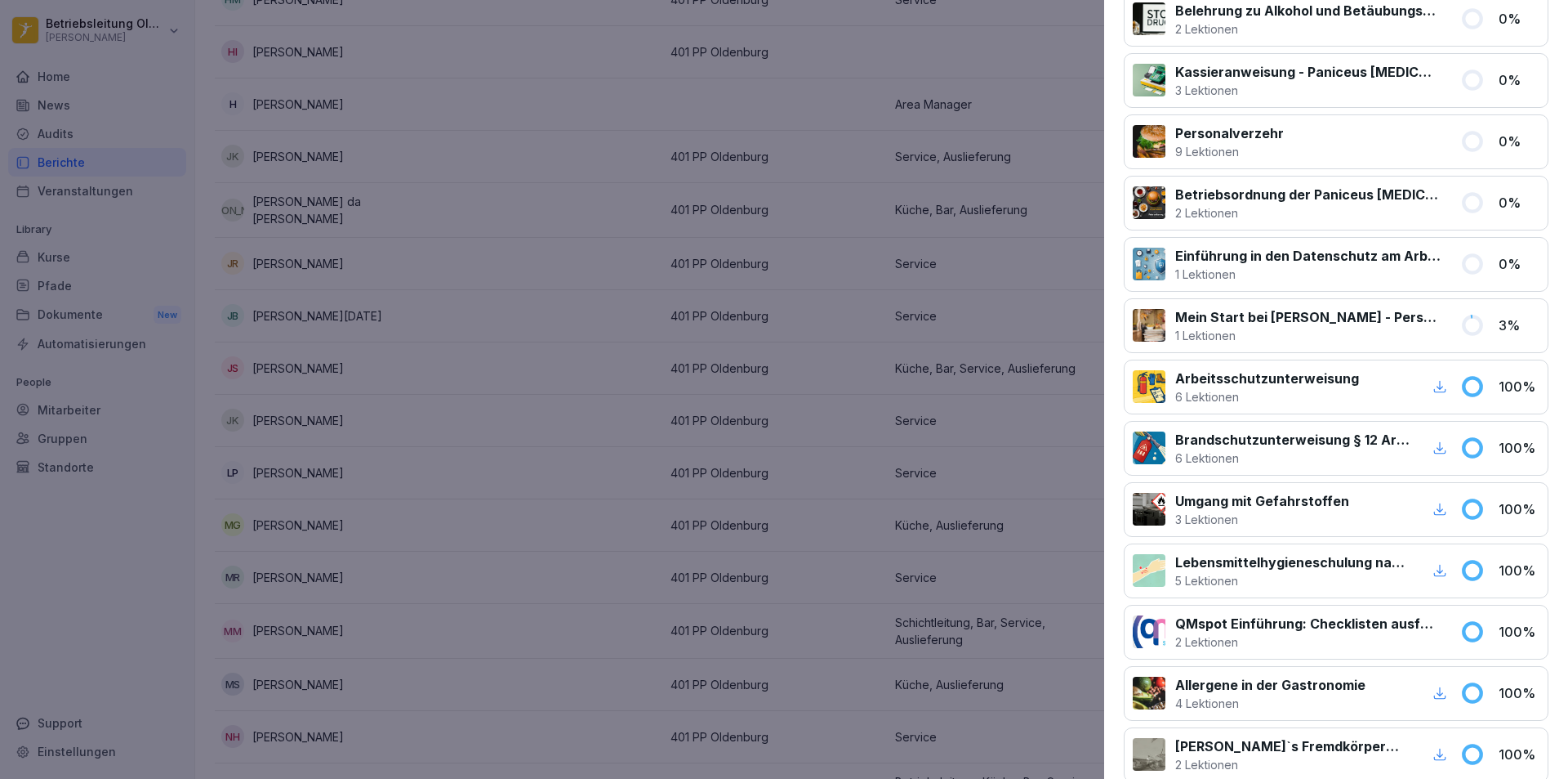
scroll to position [664, 0]
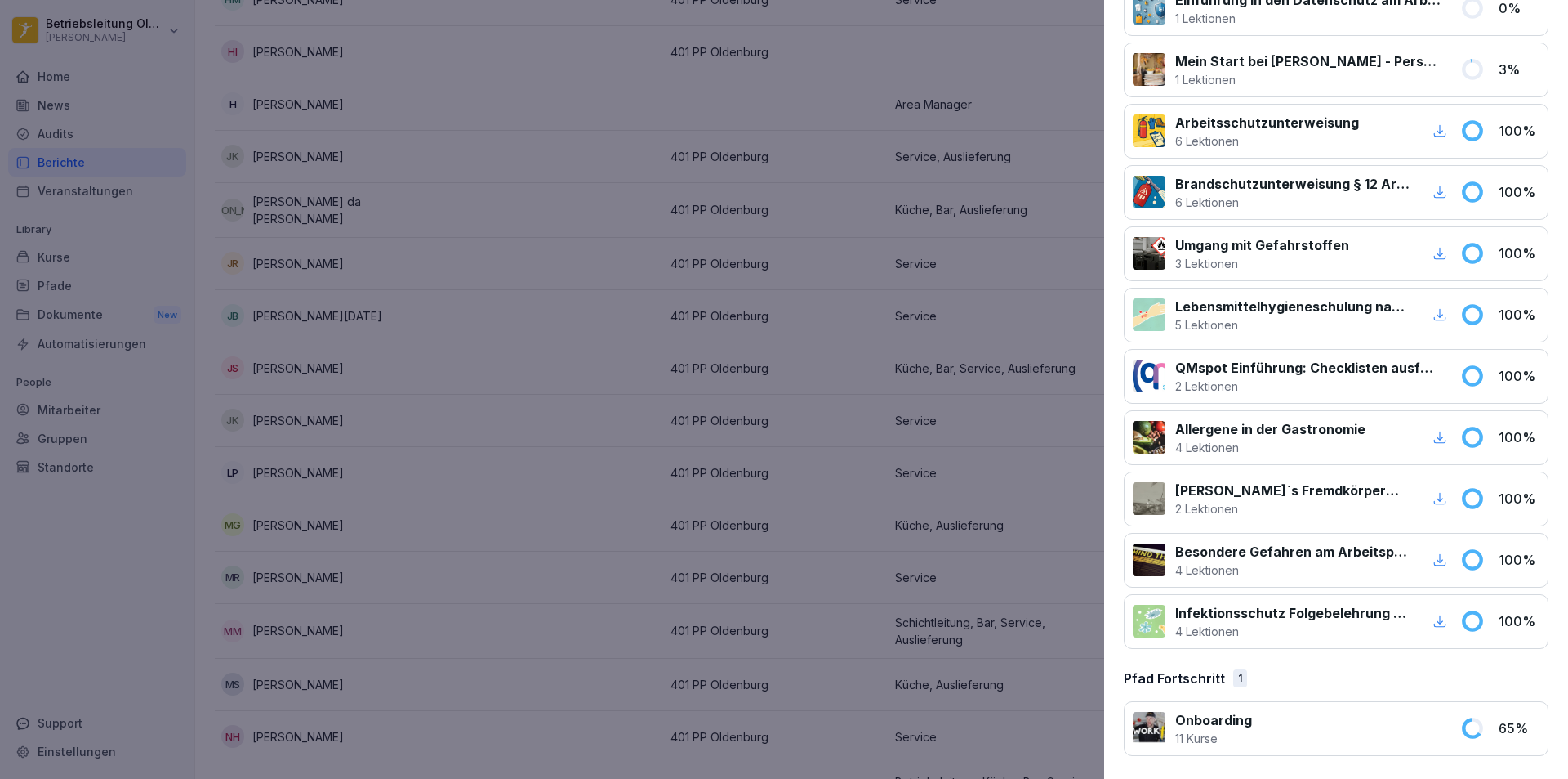
click at [1228, 728] on p "Onboarding" at bounding box center [1214, 720] width 77 height 20
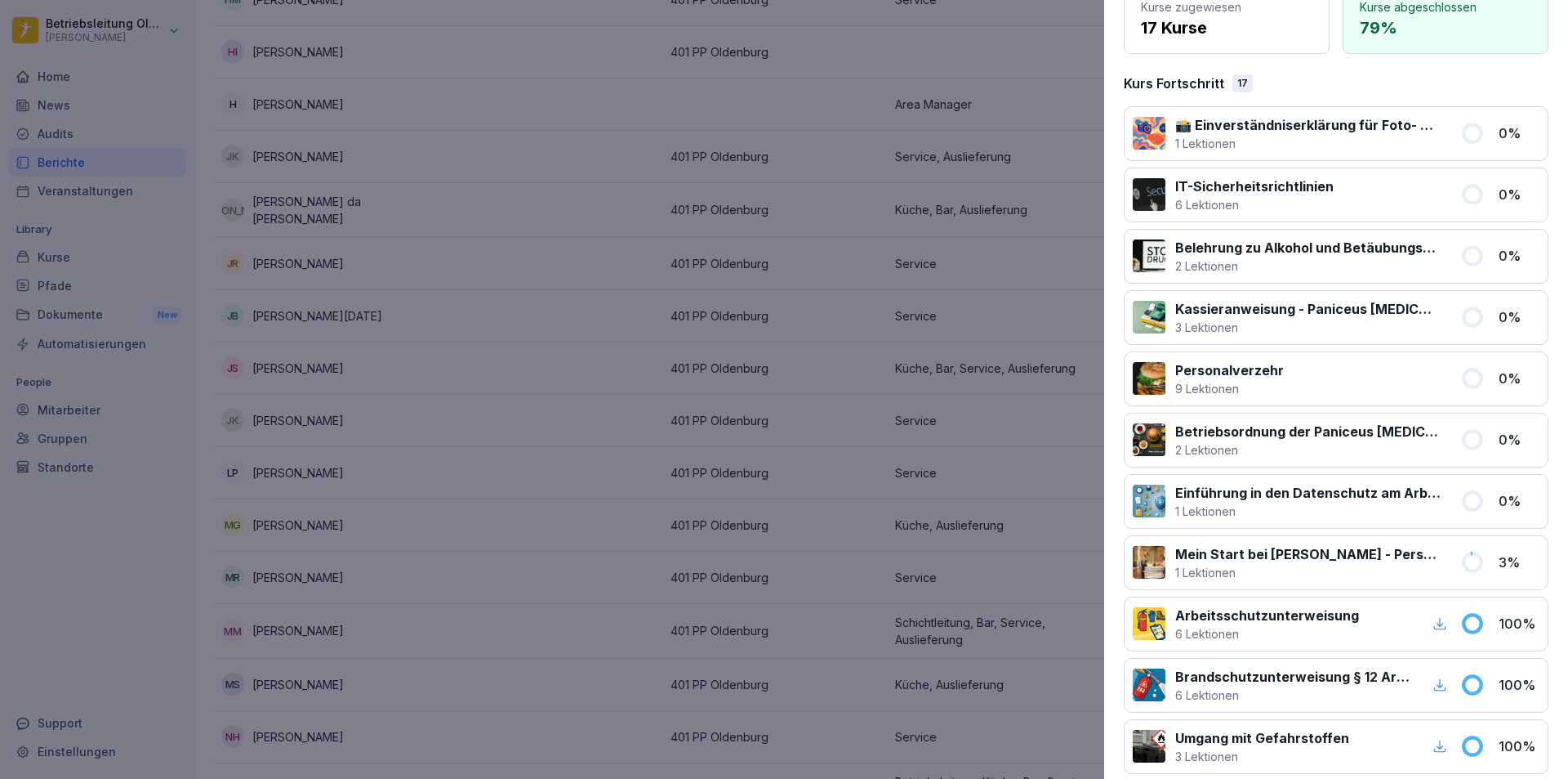
scroll to position [0, 0]
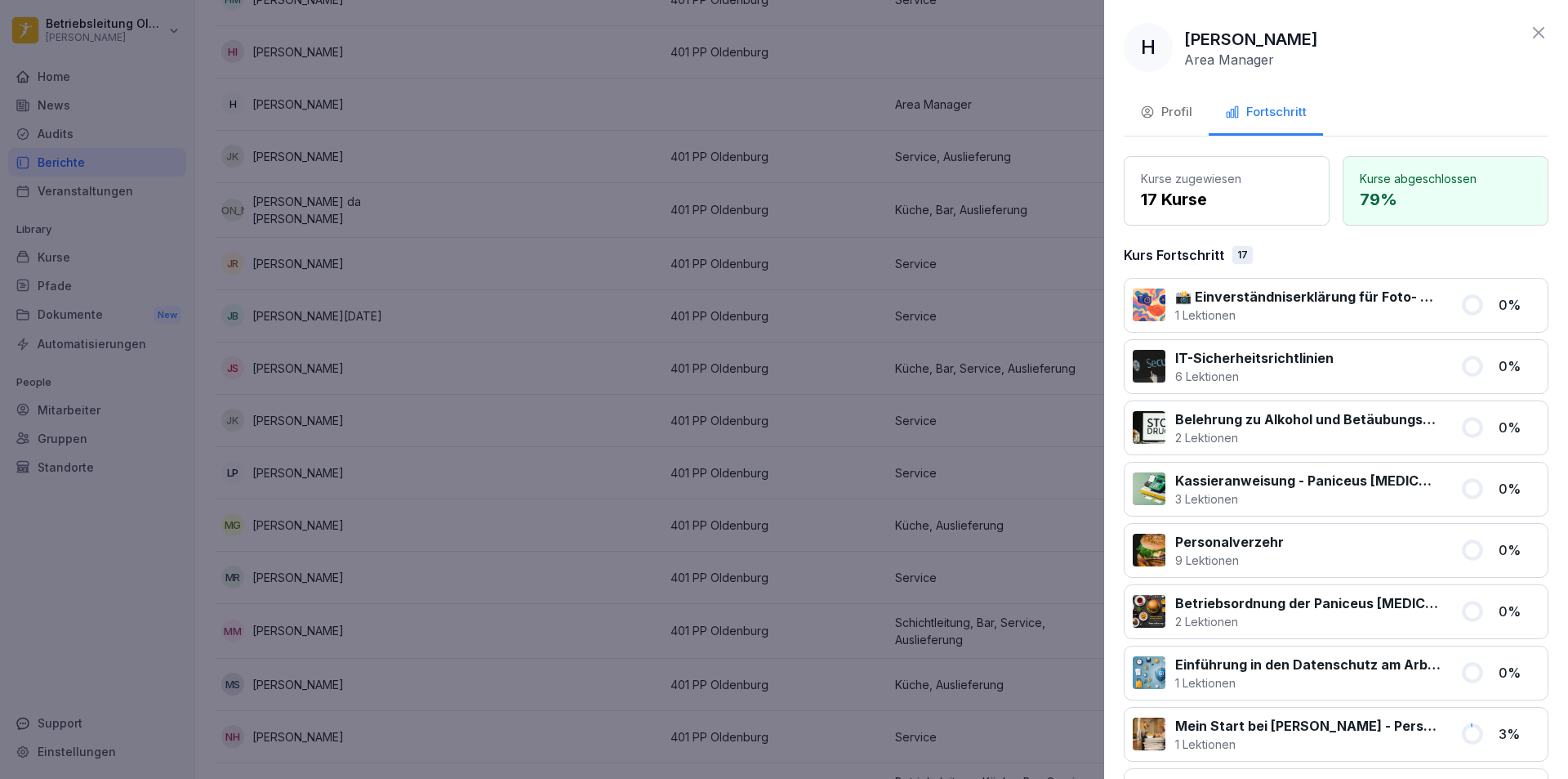
click at [1532, 41] on icon at bounding box center [1538, 32] width 20 height 20
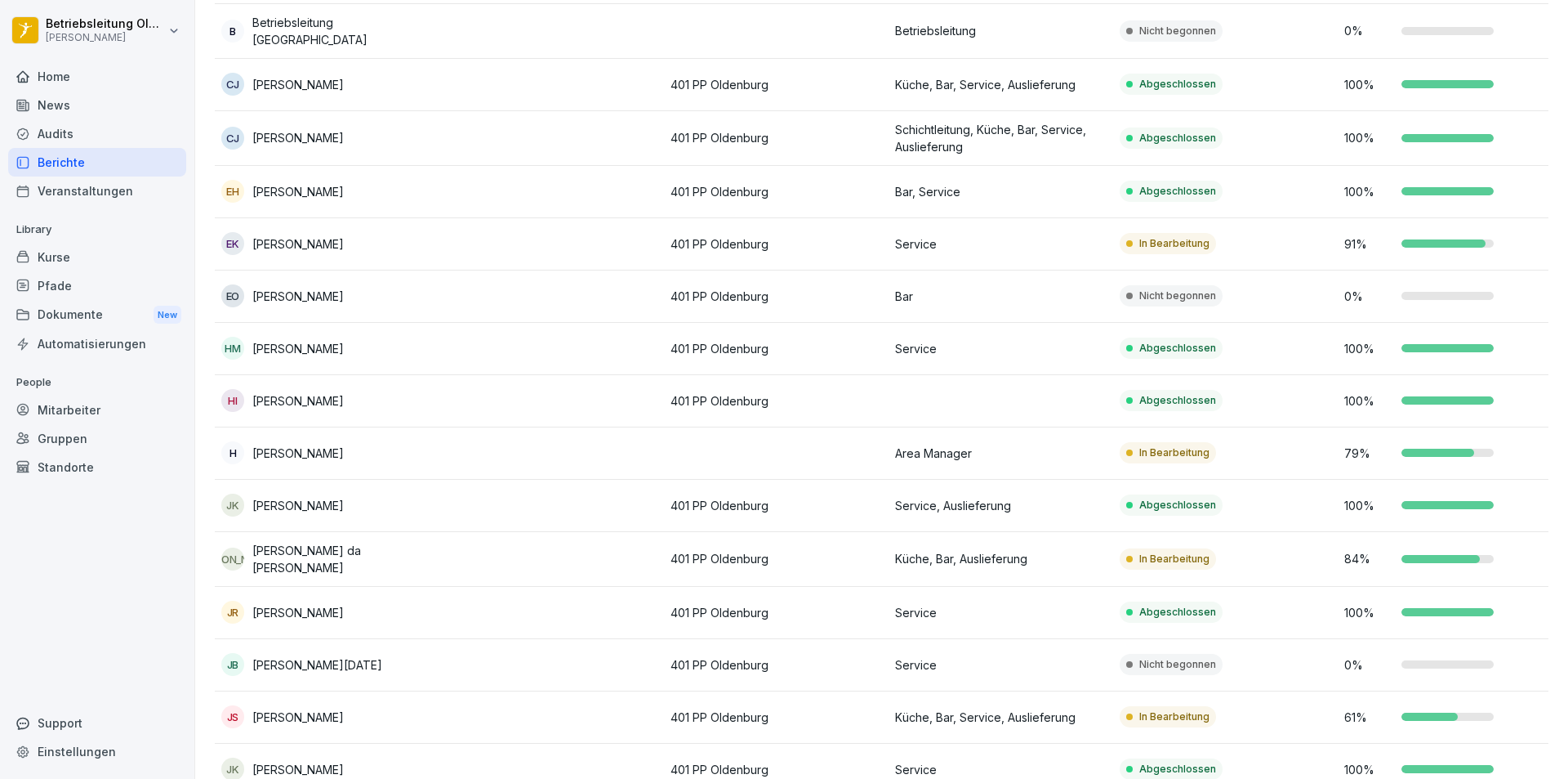
scroll to position [409, 0]
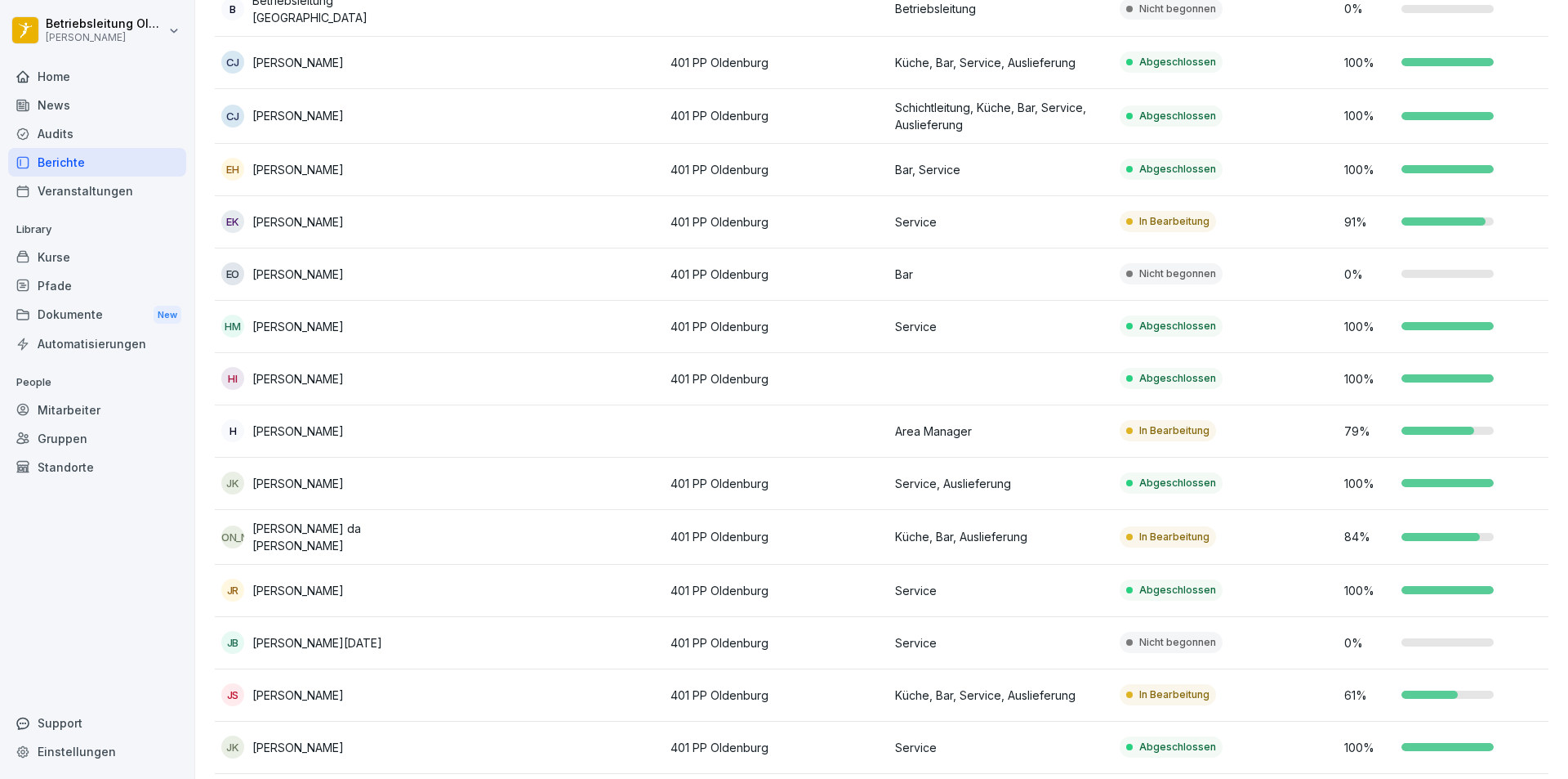
click at [1379, 228] on td "91 %" at bounding box center [1450, 222] width 225 height 52
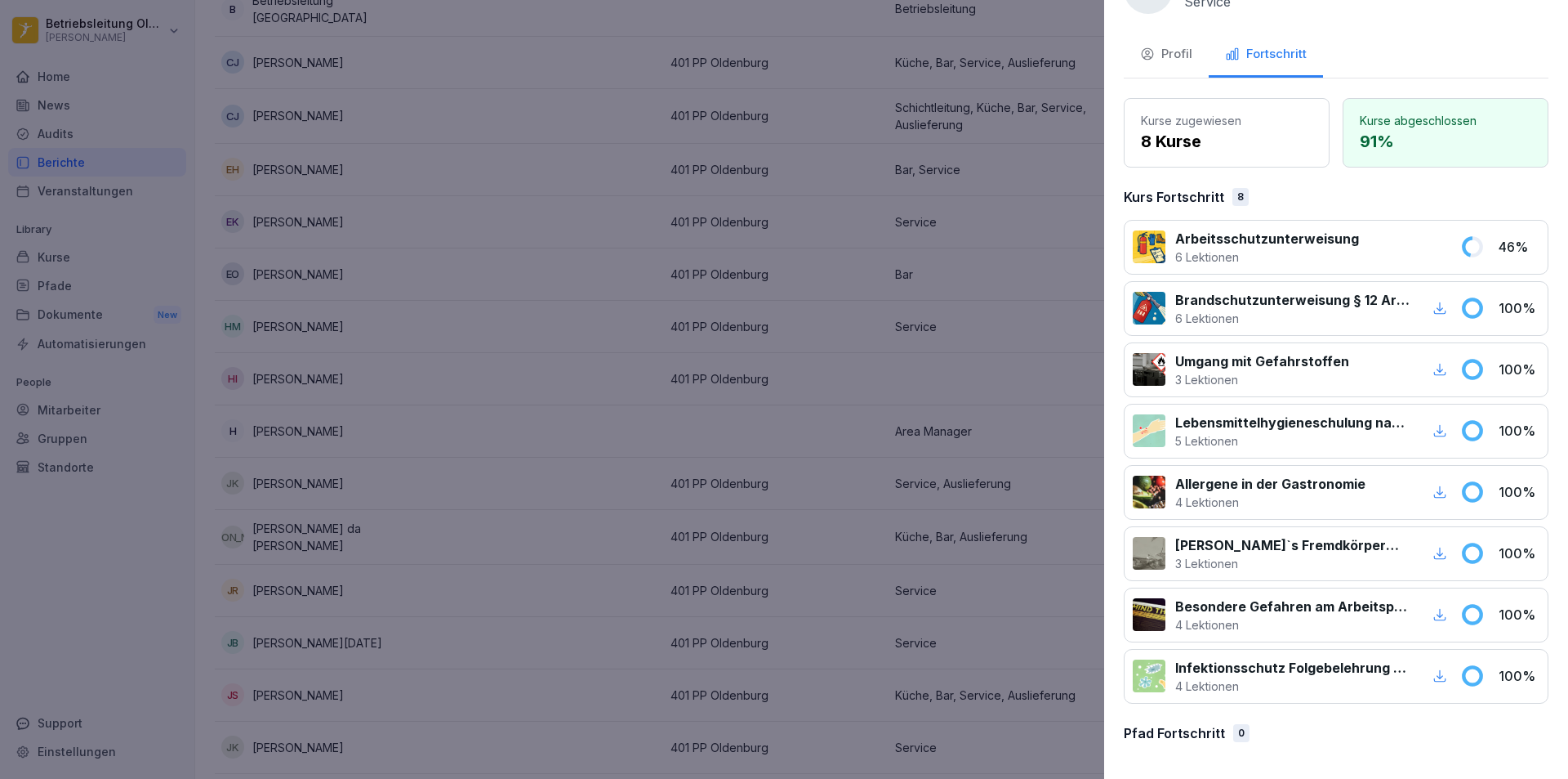
scroll to position [0, 0]
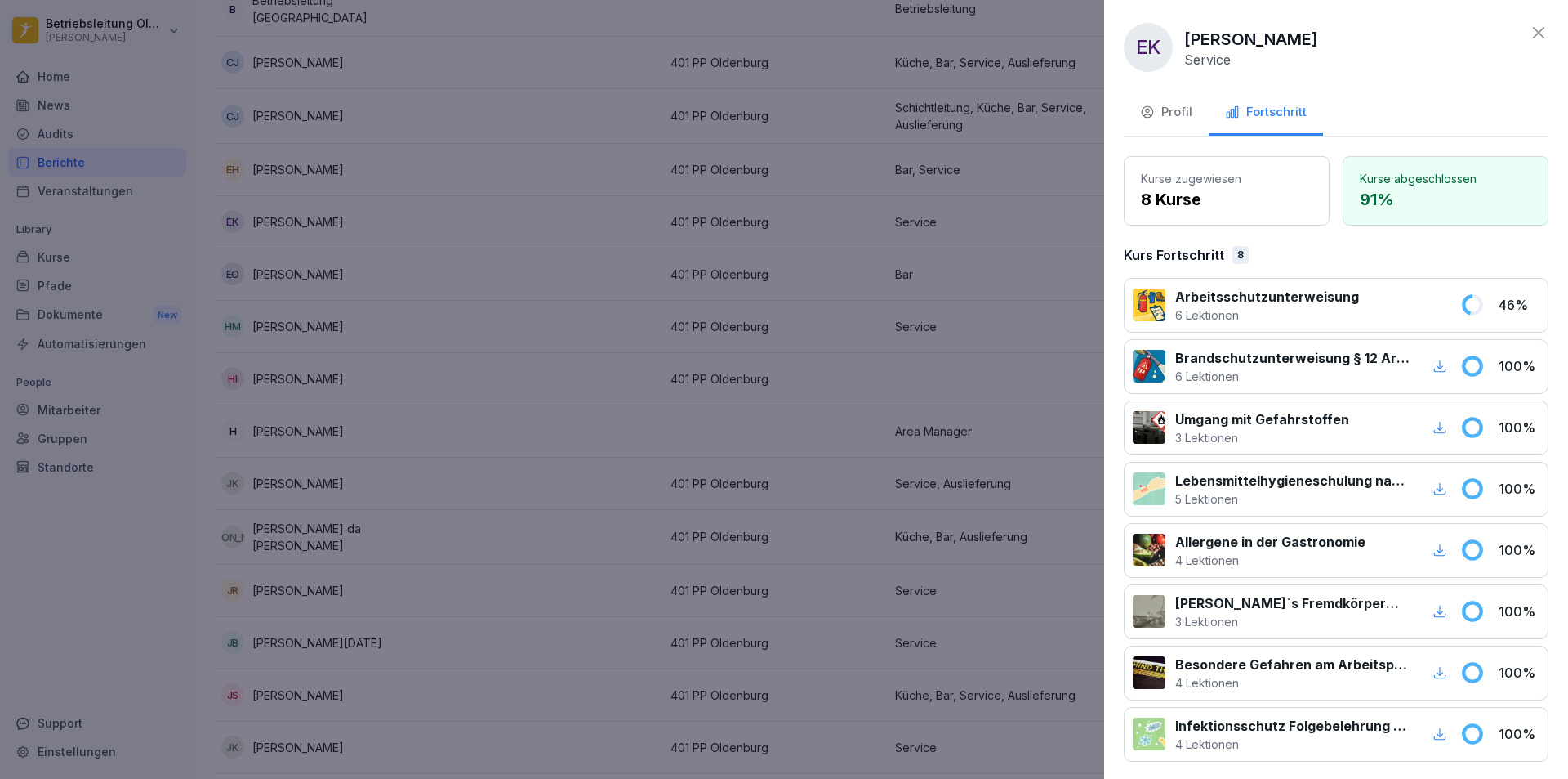
click at [1529, 40] on icon at bounding box center [1538, 32] width 20 height 20
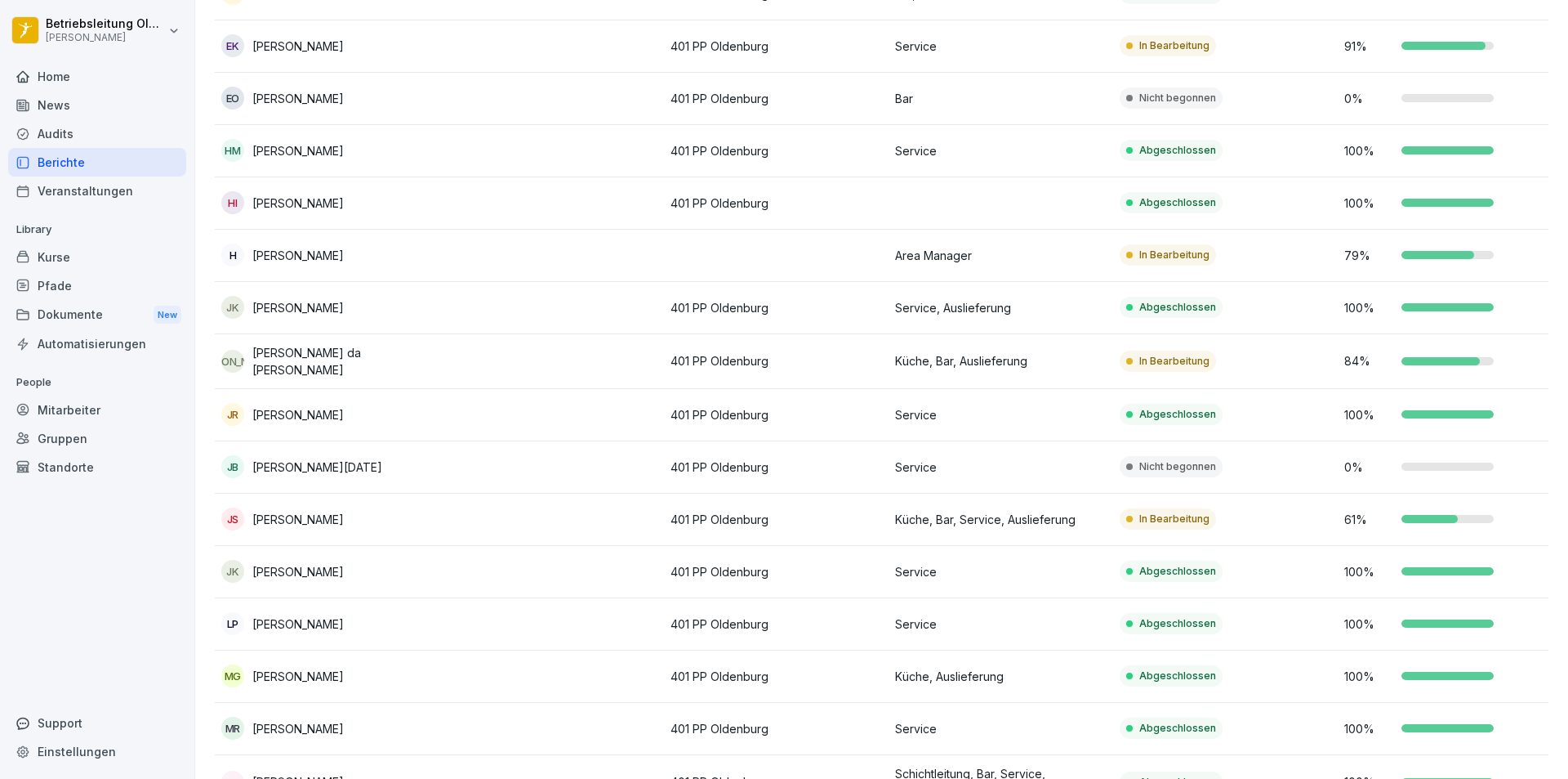
scroll to position [514, 0]
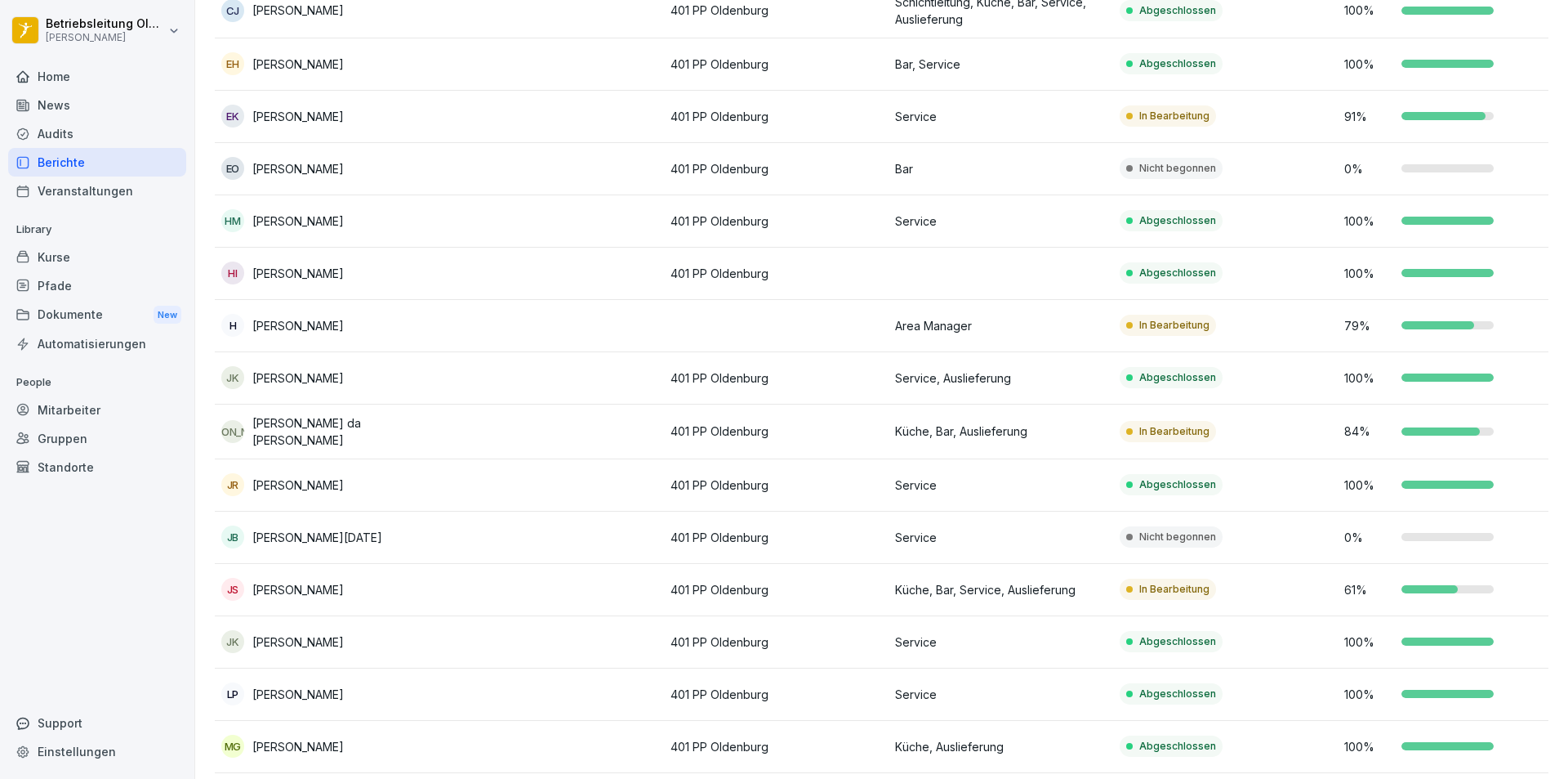
click at [1202, 526] on div "Nicht begonnen" at bounding box center [1171, 536] width 103 height 21
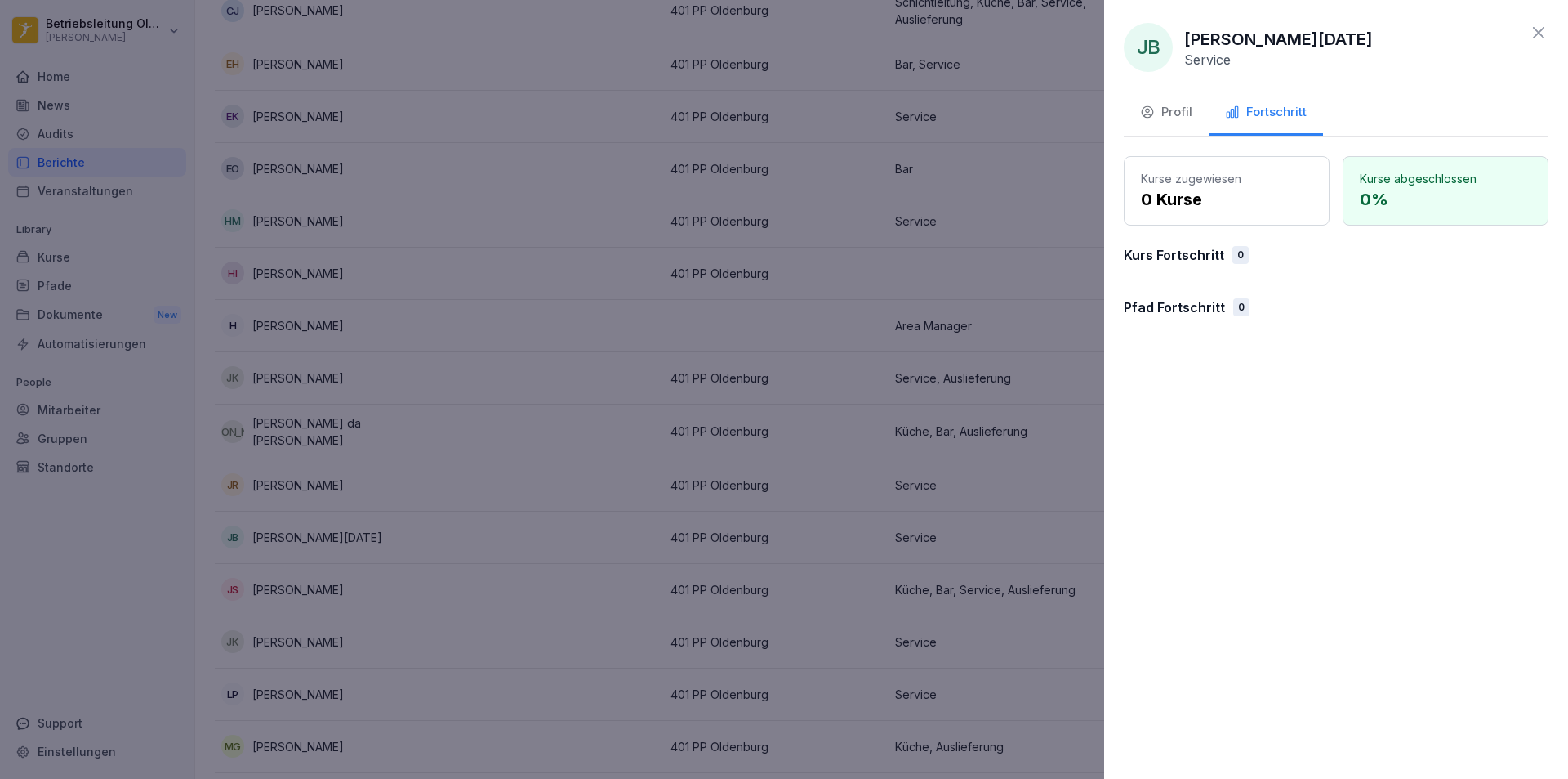
click at [1550, 31] on div "JB Jordon Noel Beckmann Service Profil Fortschritt Kurse zugewiesen 0 Kurse Kur…" at bounding box center [1336, 390] width 464 height 779
click at [1541, 33] on icon at bounding box center [1538, 32] width 20 height 20
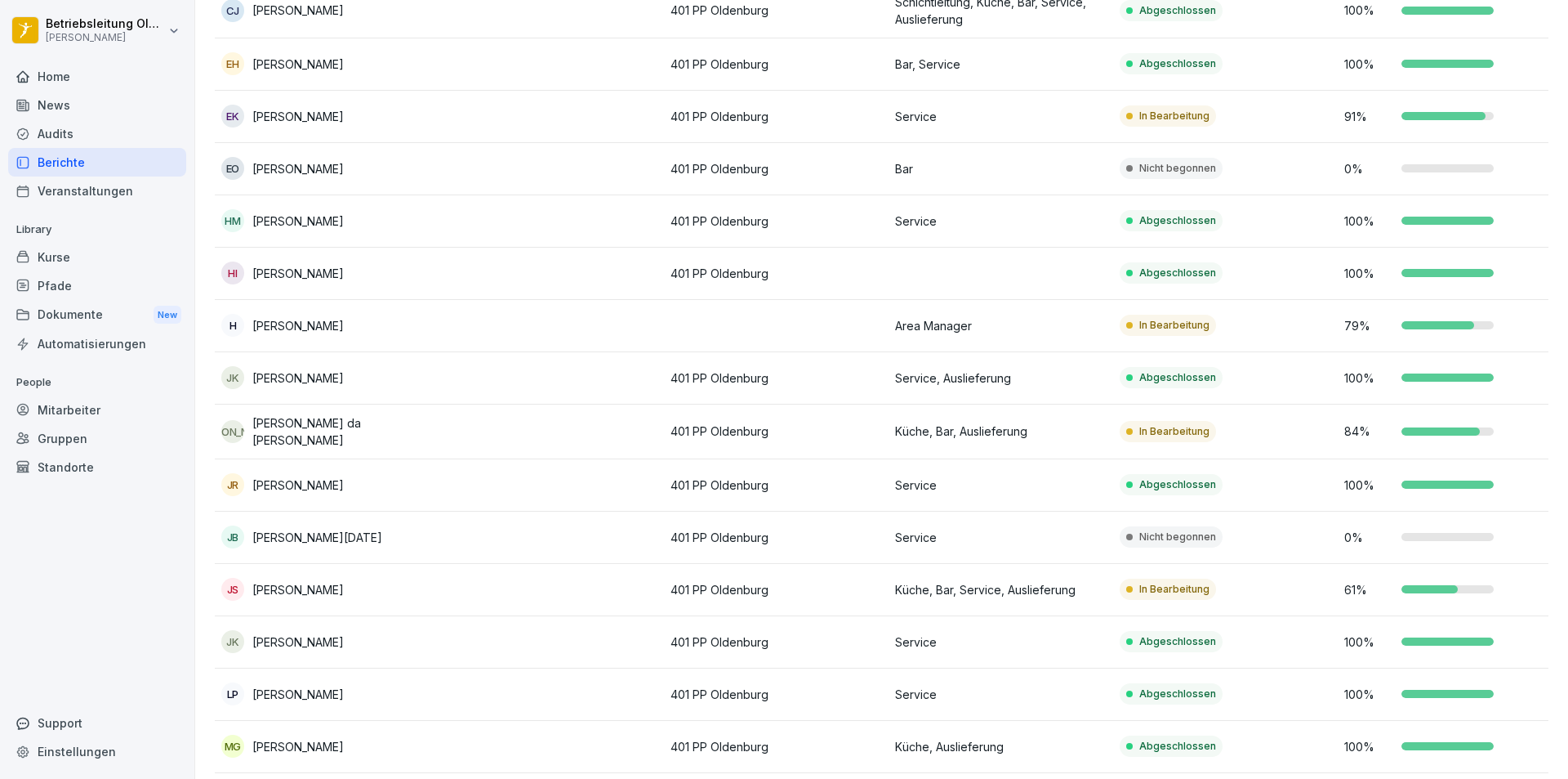
click at [982, 179] on td "Bar" at bounding box center [1001, 169] width 225 height 52
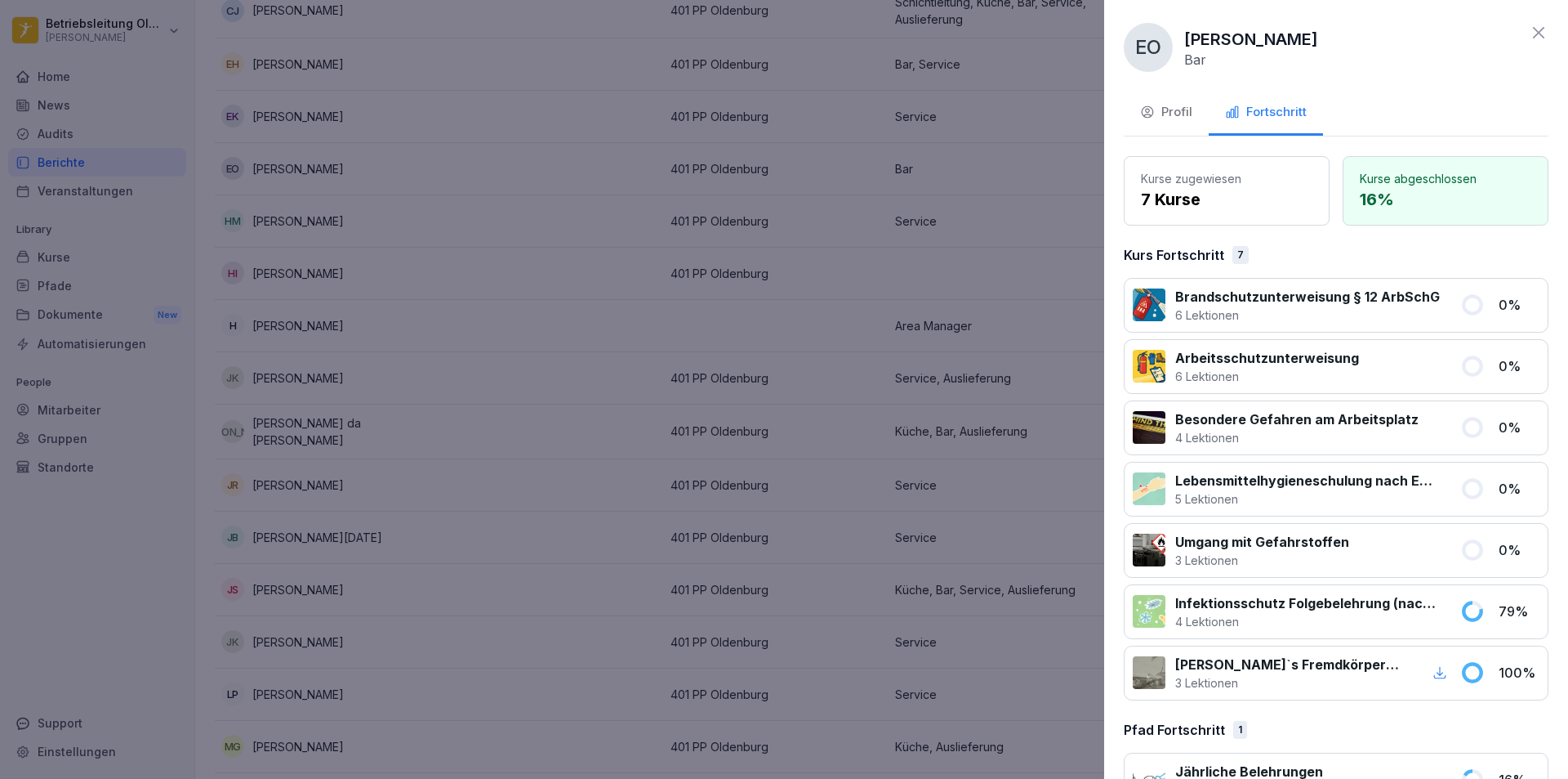
click at [1525, 50] on div "EO Erwin Obholz Bar" at bounding box center [1336, 47] width 425 height 49
click at [1533, 30] on icon at bounding box center [1538, 32] width 20 height 20
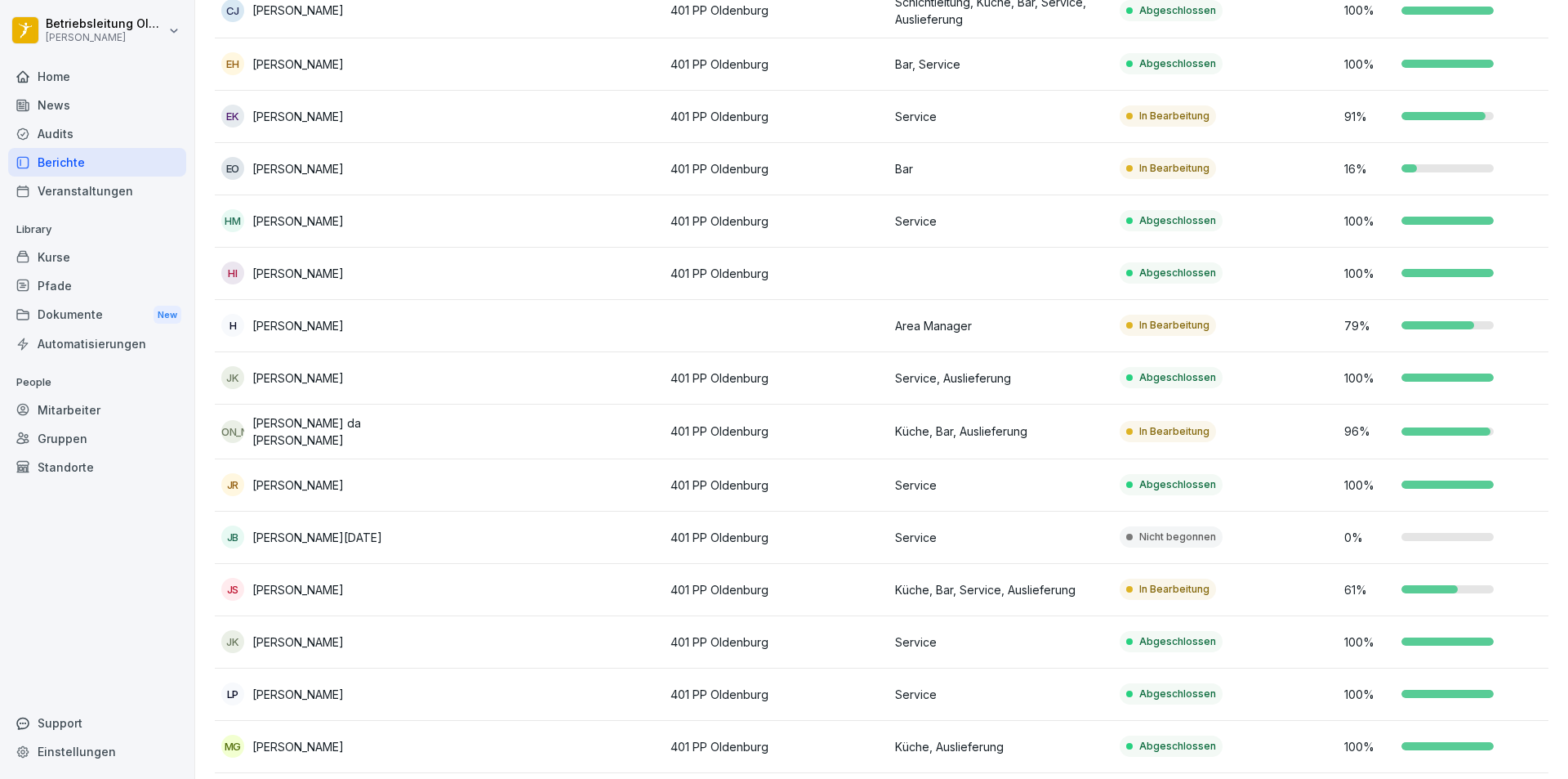
click at [394, 540] on div "JB Jordon Noel Beckmann" at bounding box center [327, 537] width 211 height 23
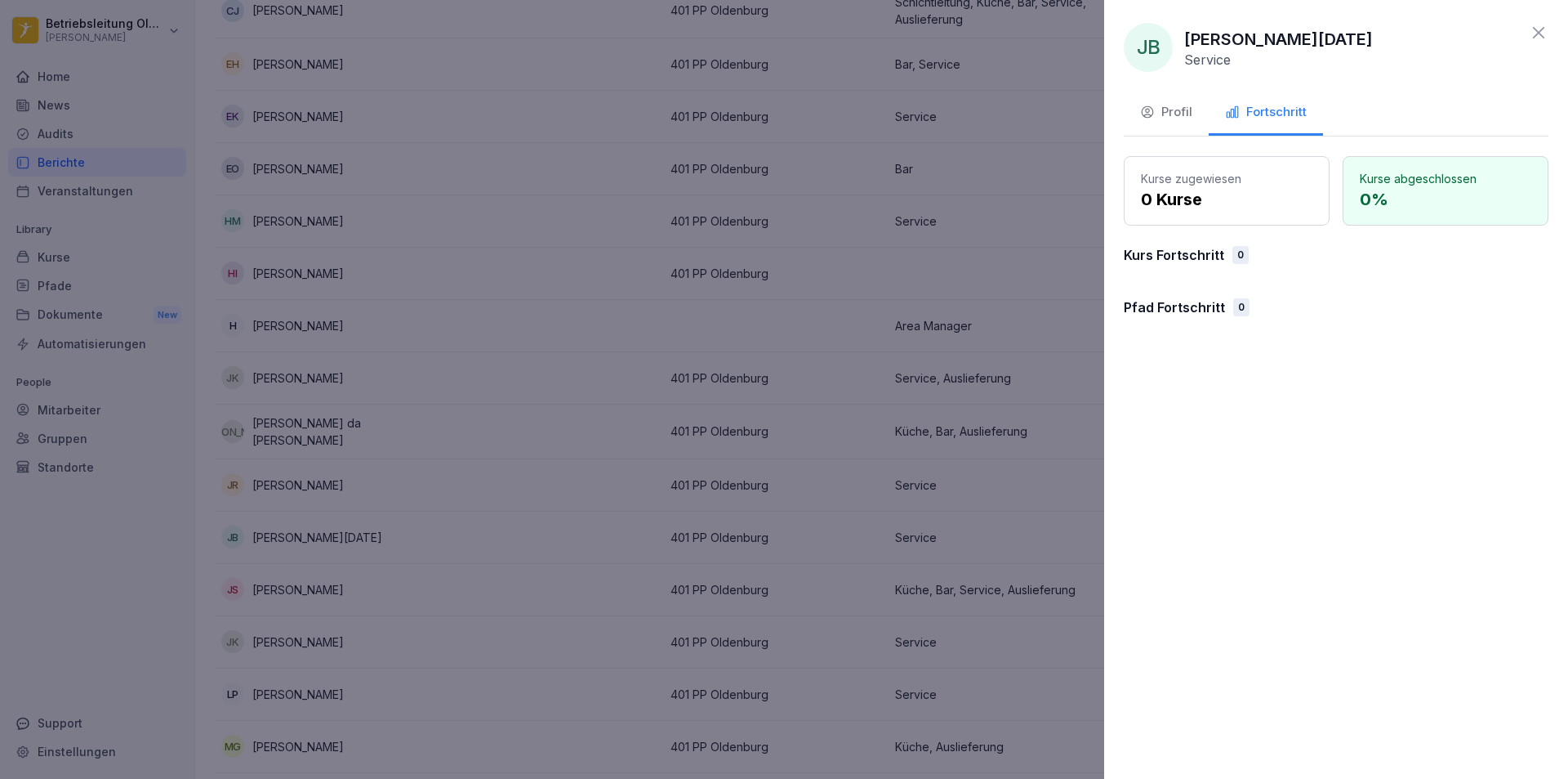
click at [1187, 117] on div "Profil" at bounding box center [1166, 112] width 52 height 19
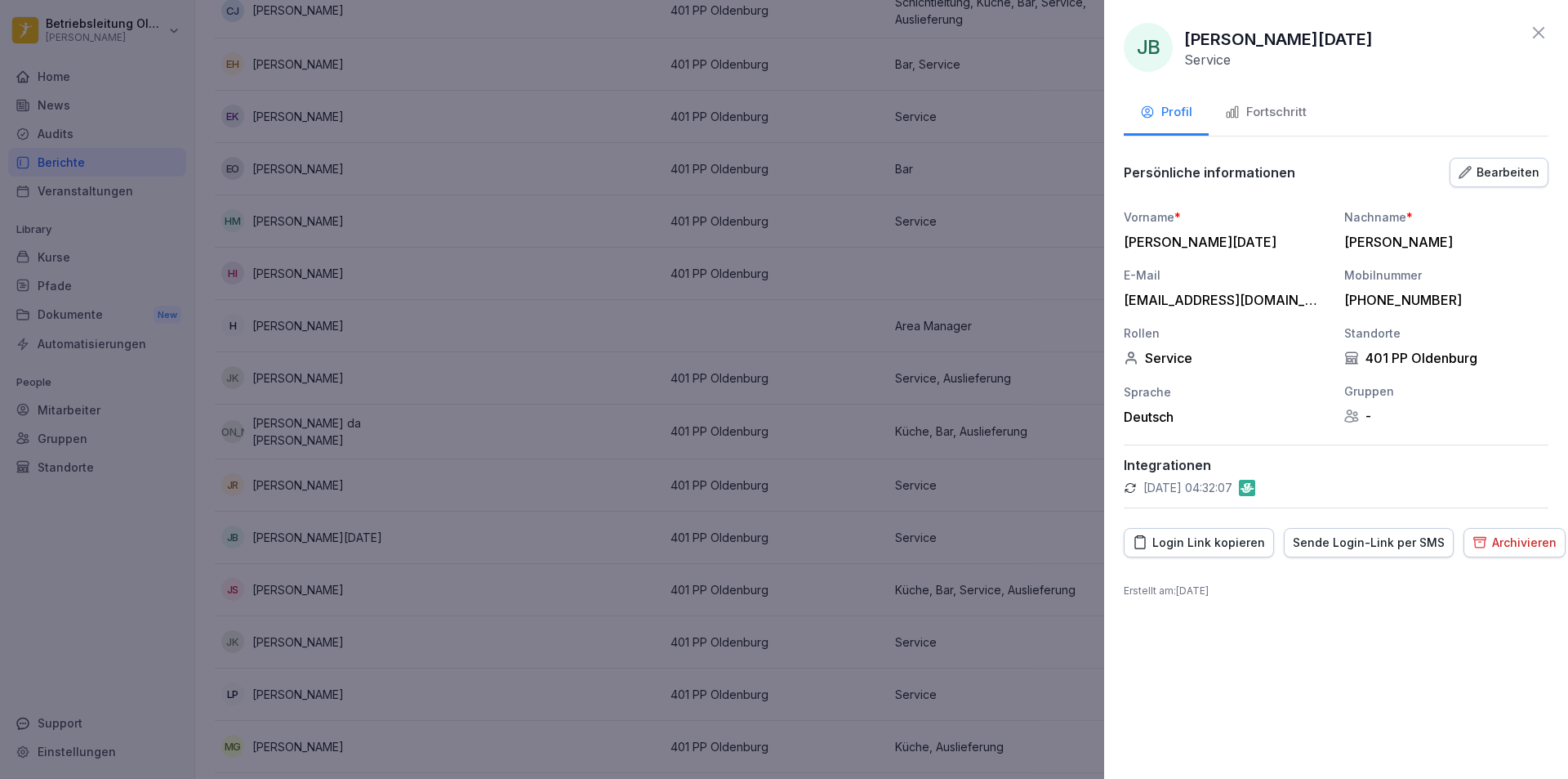
click at [1276, 115] on div "Fortschritt" at bounding box center [1266, 112] width 82 height 19
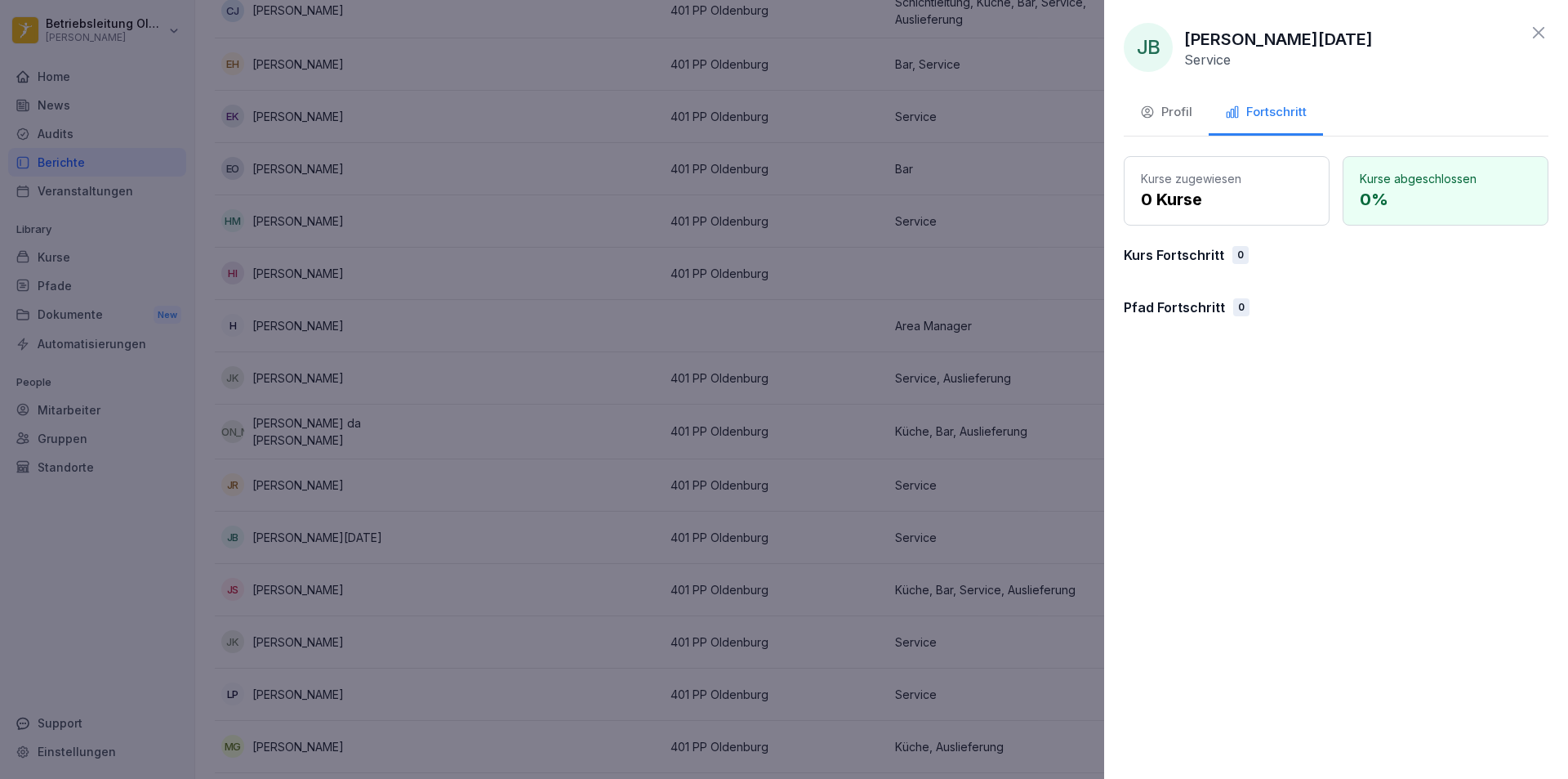
click at [1538, 38] on icon at bounding box center [1538, 32] width 20 height 20
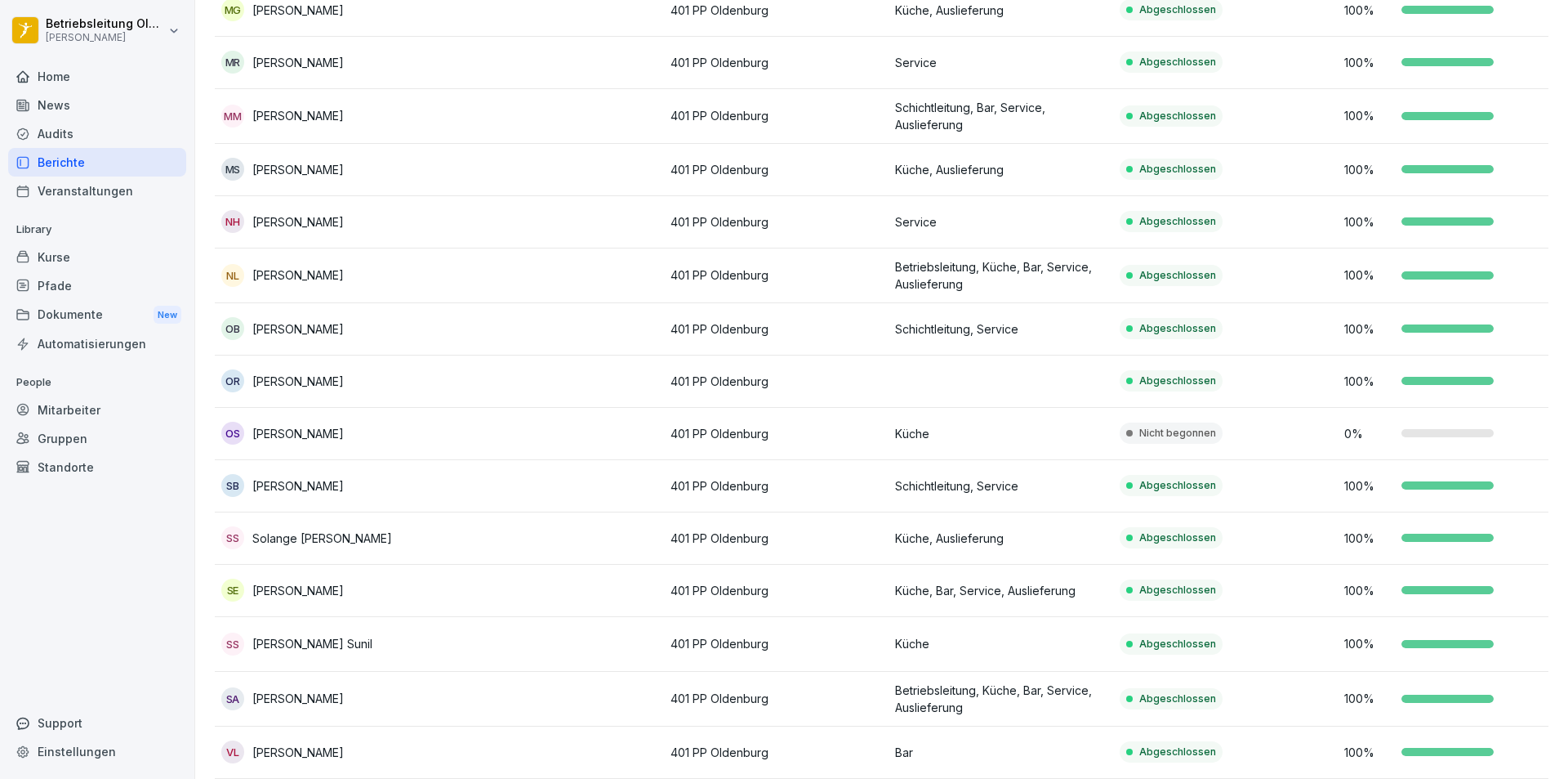
scroll to position [1412, 0]
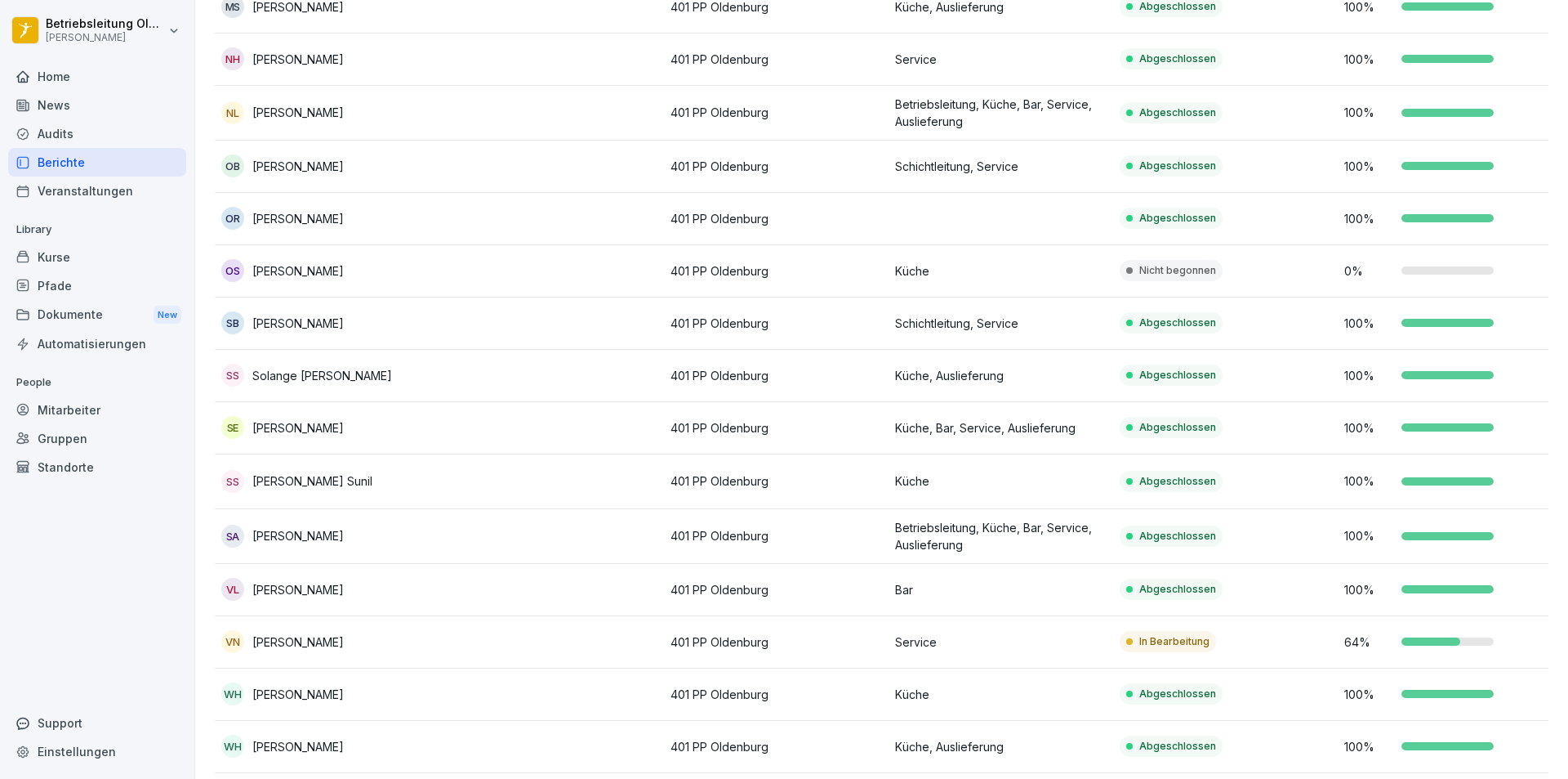
click at [739, 280] on td "401 PP Oldenburg" at bounding box center [776, 270] width 225 height 52
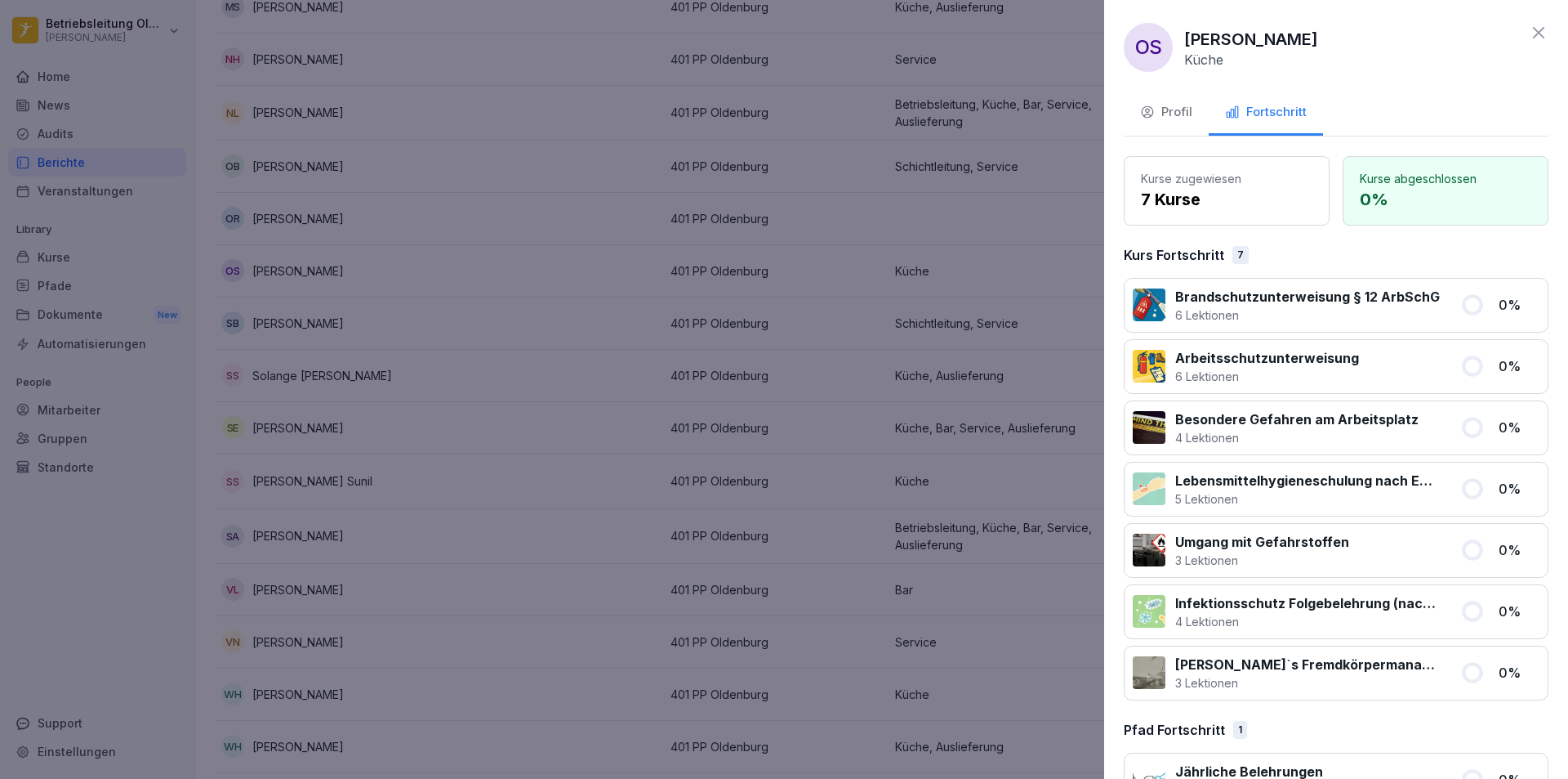
click at [954, 263] on div at bounding box center [784, 390] width 1568 height 779
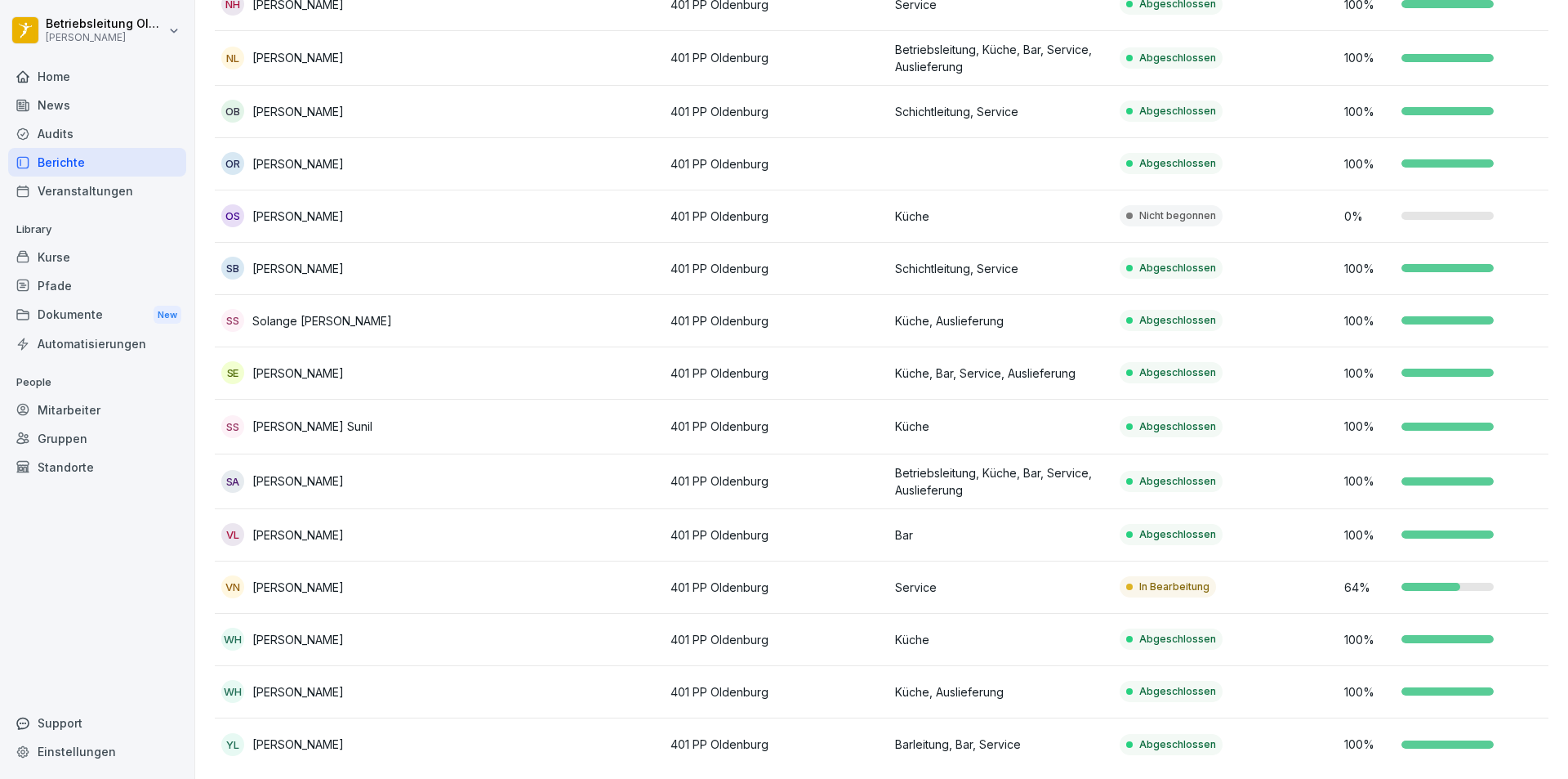
scroll to position [1494, 0]
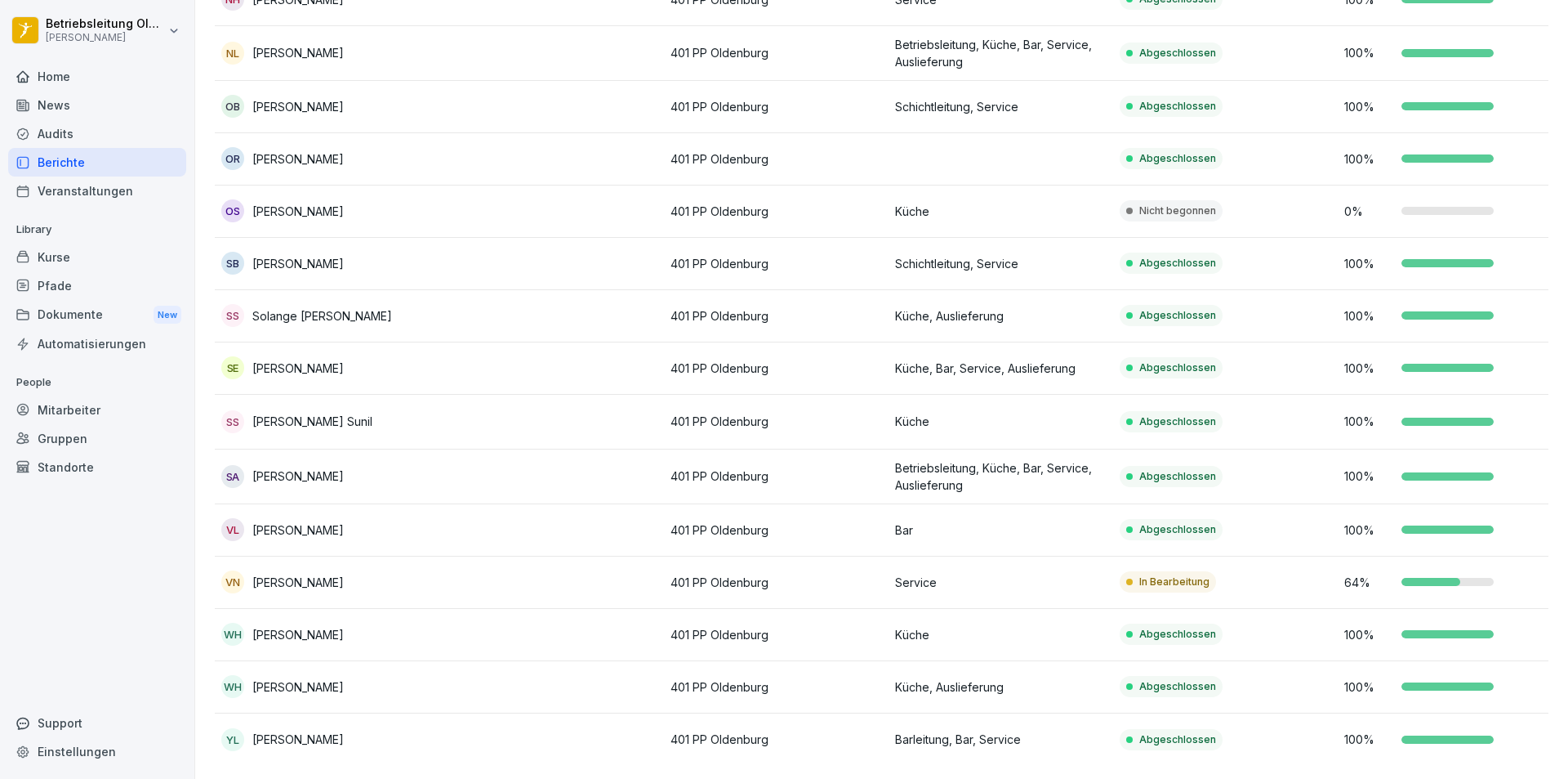
click at [463, 189] on td at bounding box center [552, 211] width 225 height 52
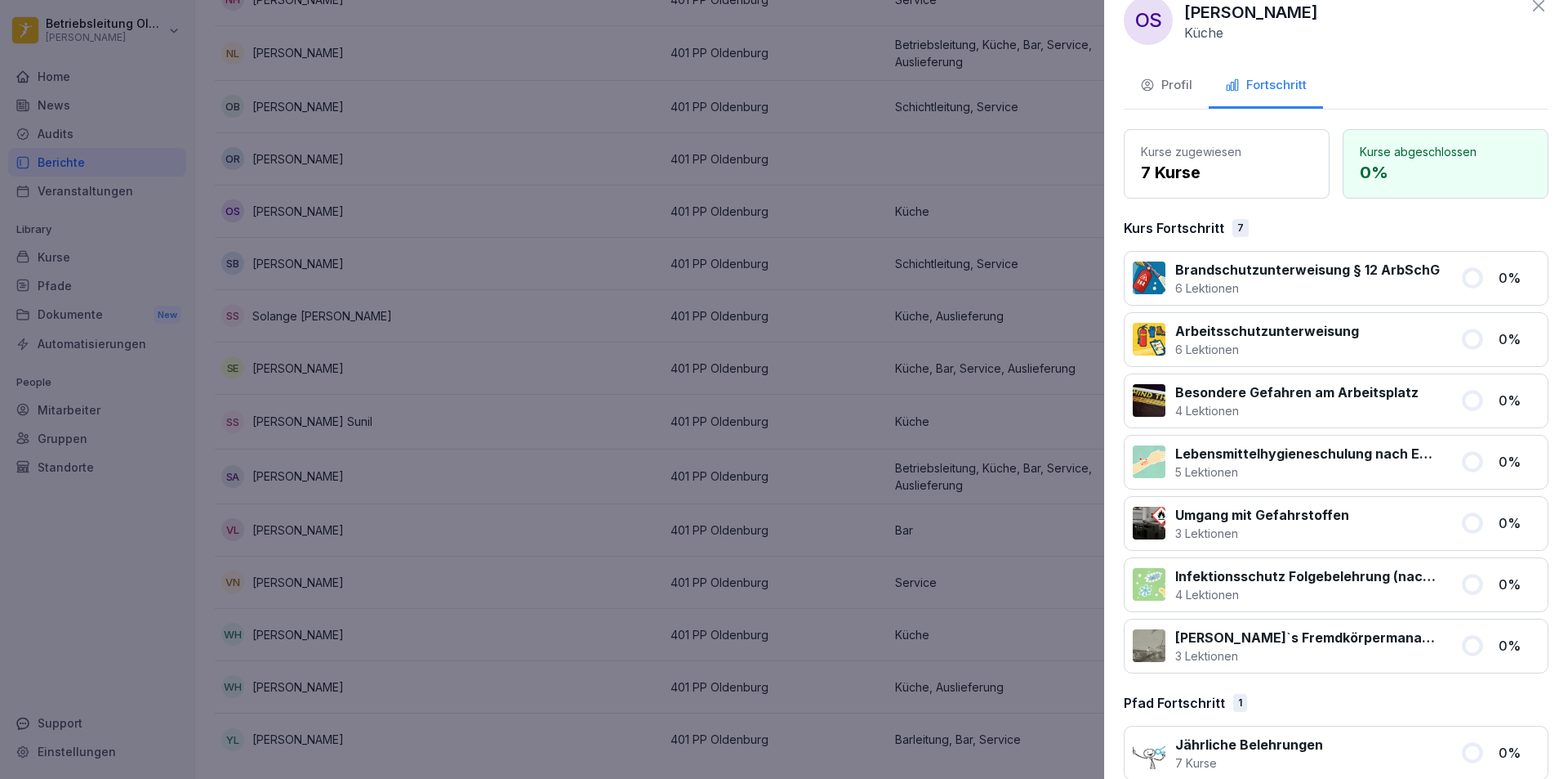
scroll to position [51, 0]
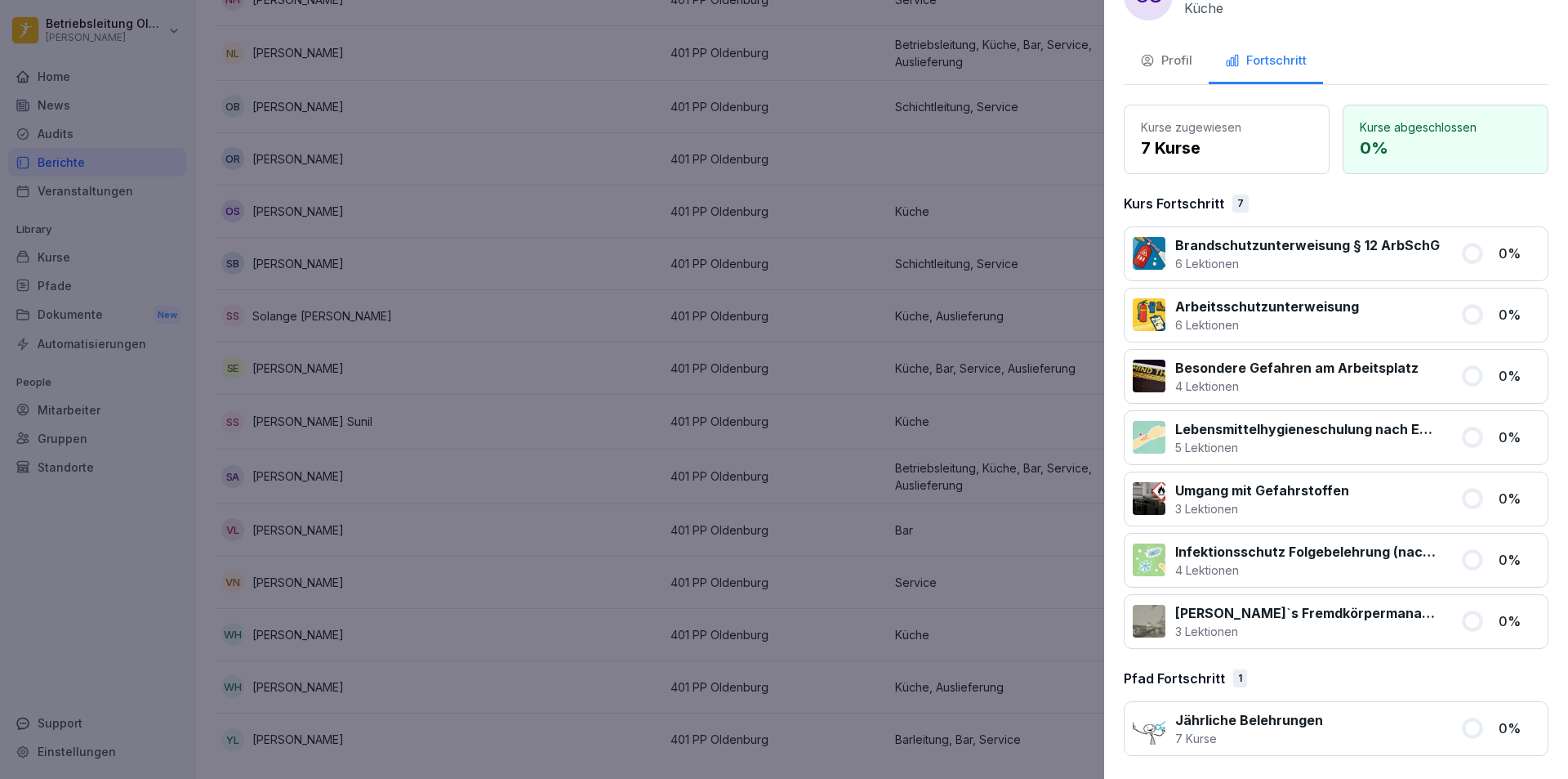
click at [1299, 717] on p "Jährliche Belehrungen" at bounding box center [1249, 720] width 148 height 20
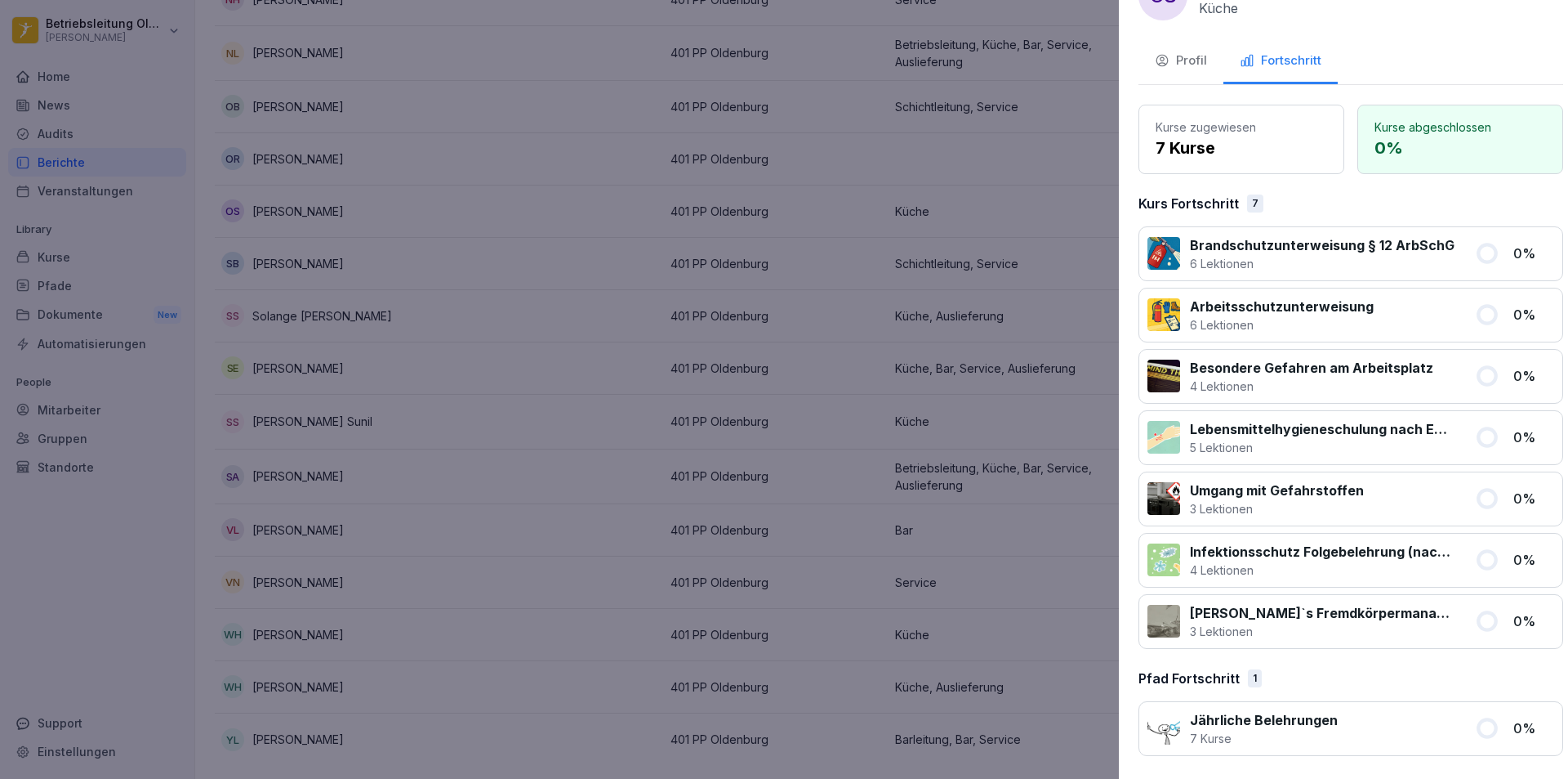
click at [862, 669] on div at bounding box center [784, 390] width 1568 height 779
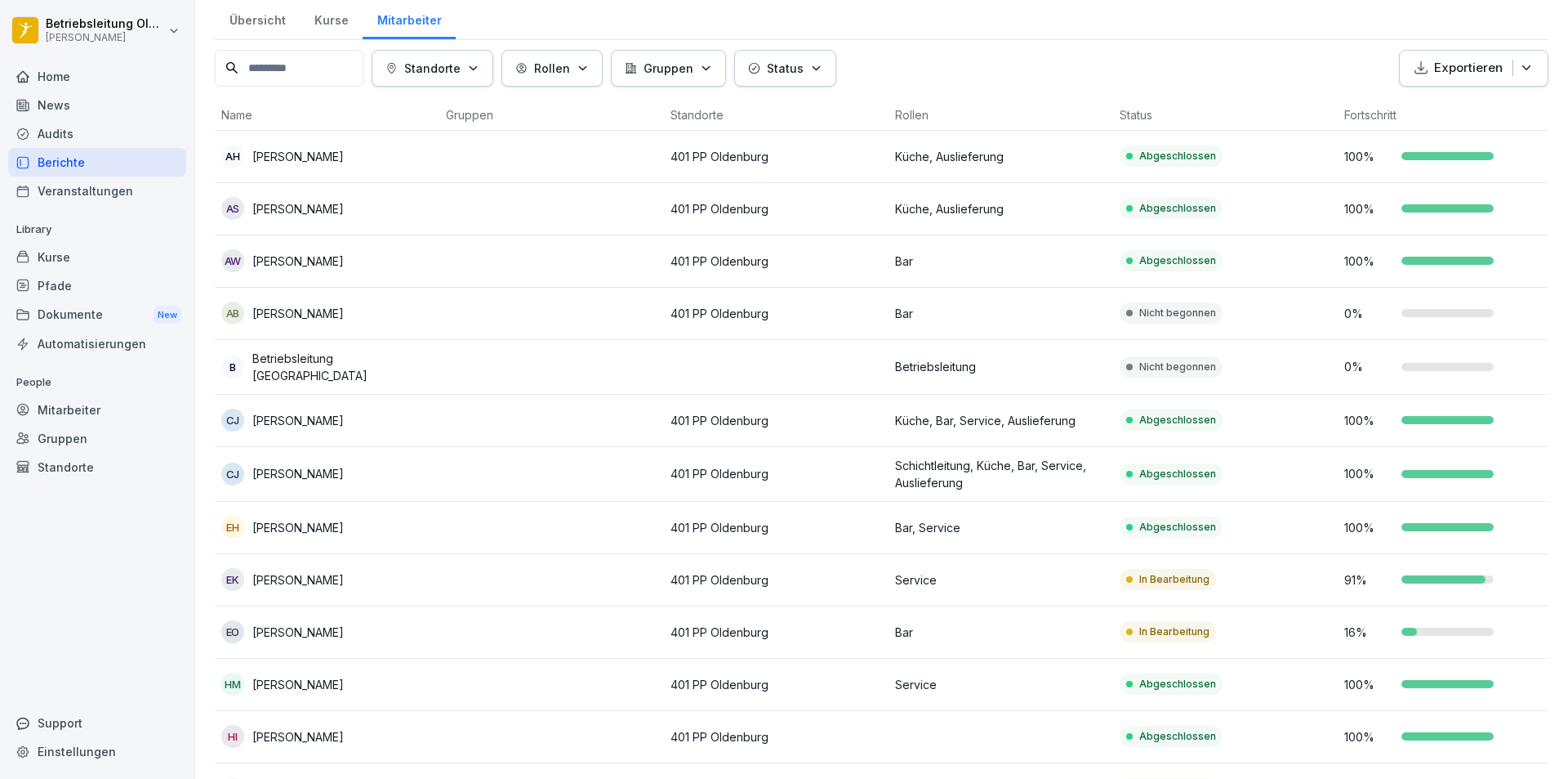
scroll to position [0, 0]
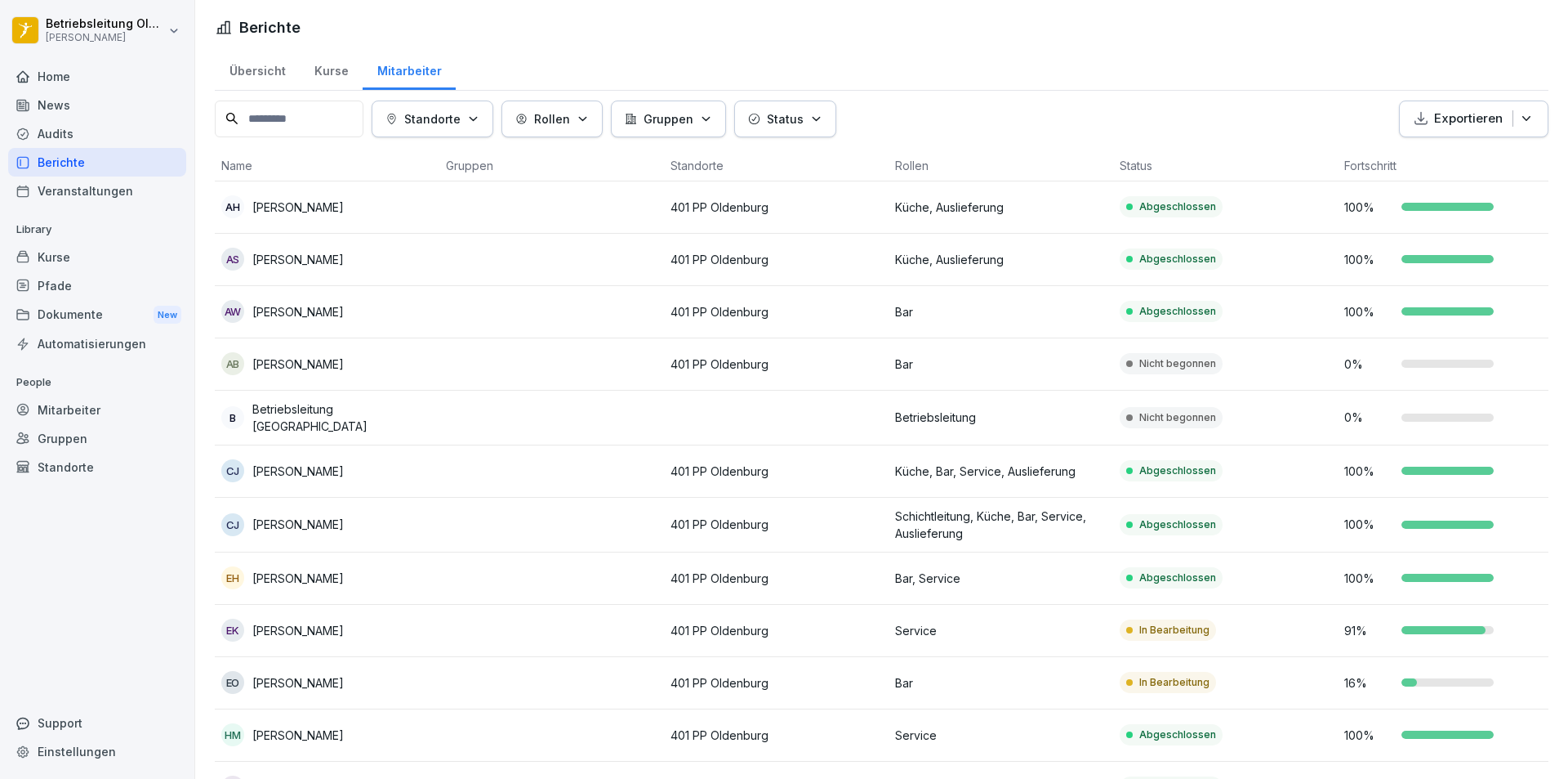
click at [67, 182] on div "Veranstaltungen" at bounding box center [97, 190] width 178 height 29
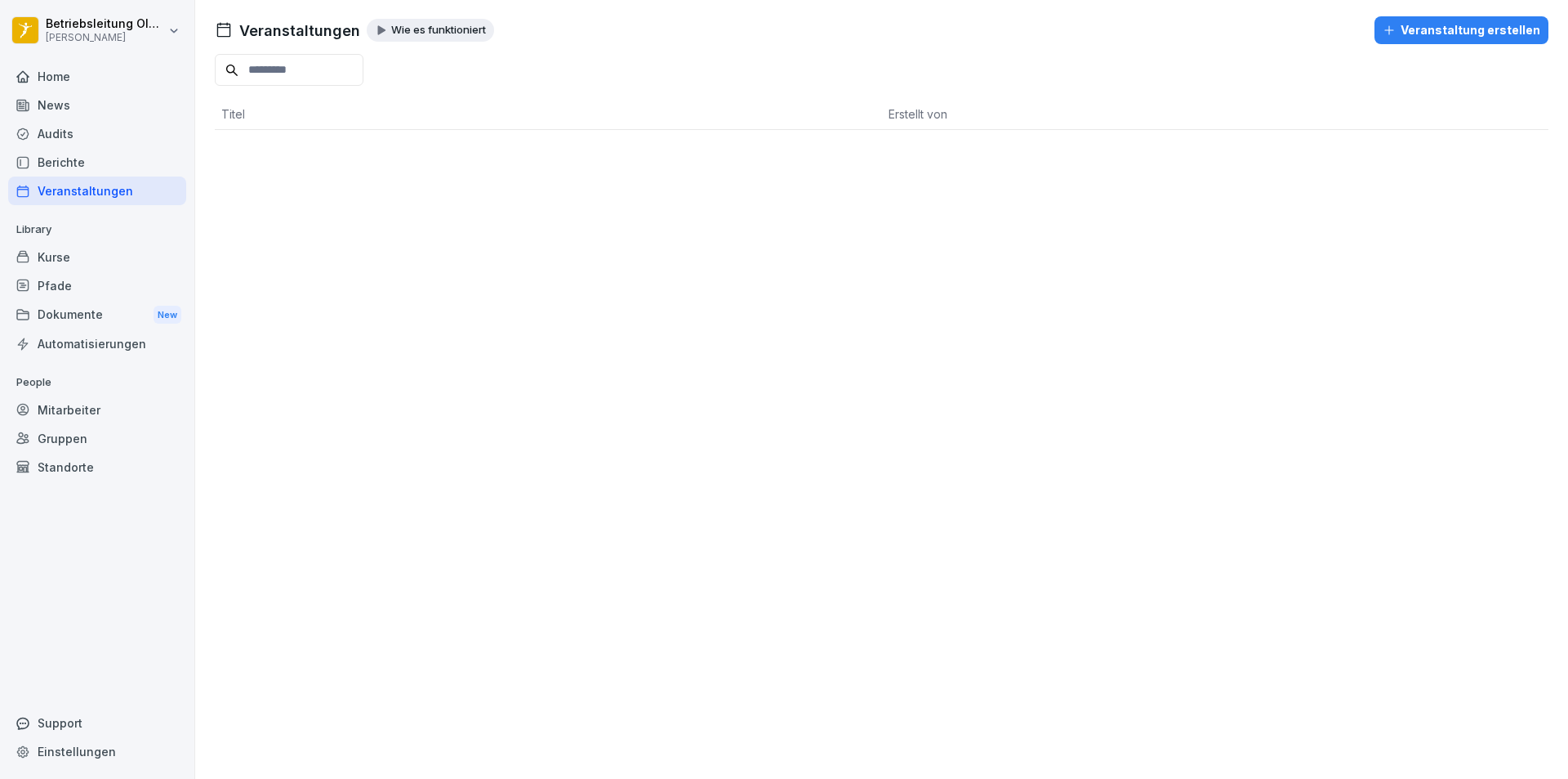
click at [39, 86] on div "Home" at bounding box center [97, 76] width 178 height 29
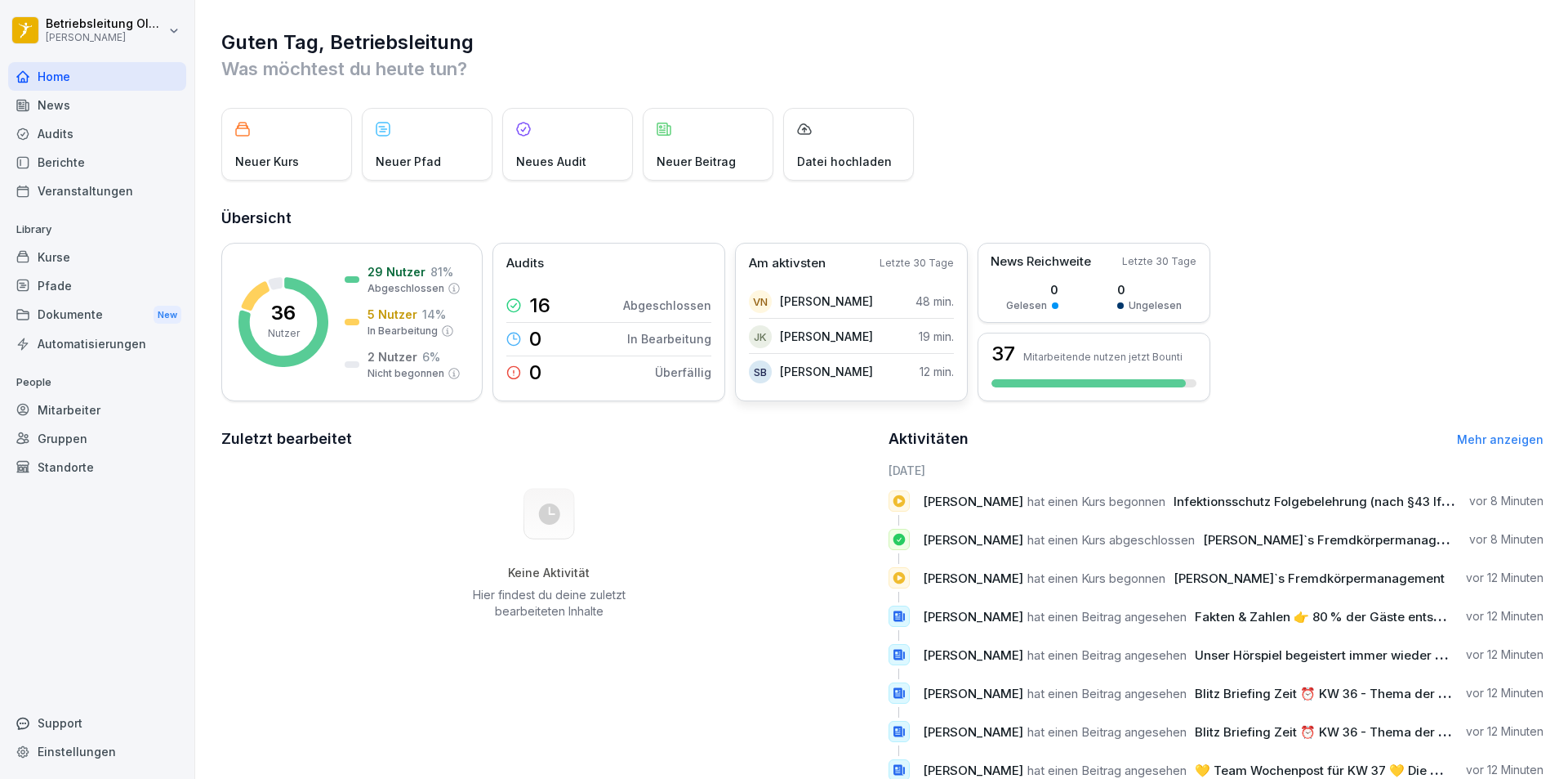
click at [877, 370] on div "SB Sara Brüggemann 12 min." at bounding box center [851, 371] width 205 height 32
click at [800, 376] on p "Sara Brüggemann" at bounding box center [826, 371] width 93 height 17
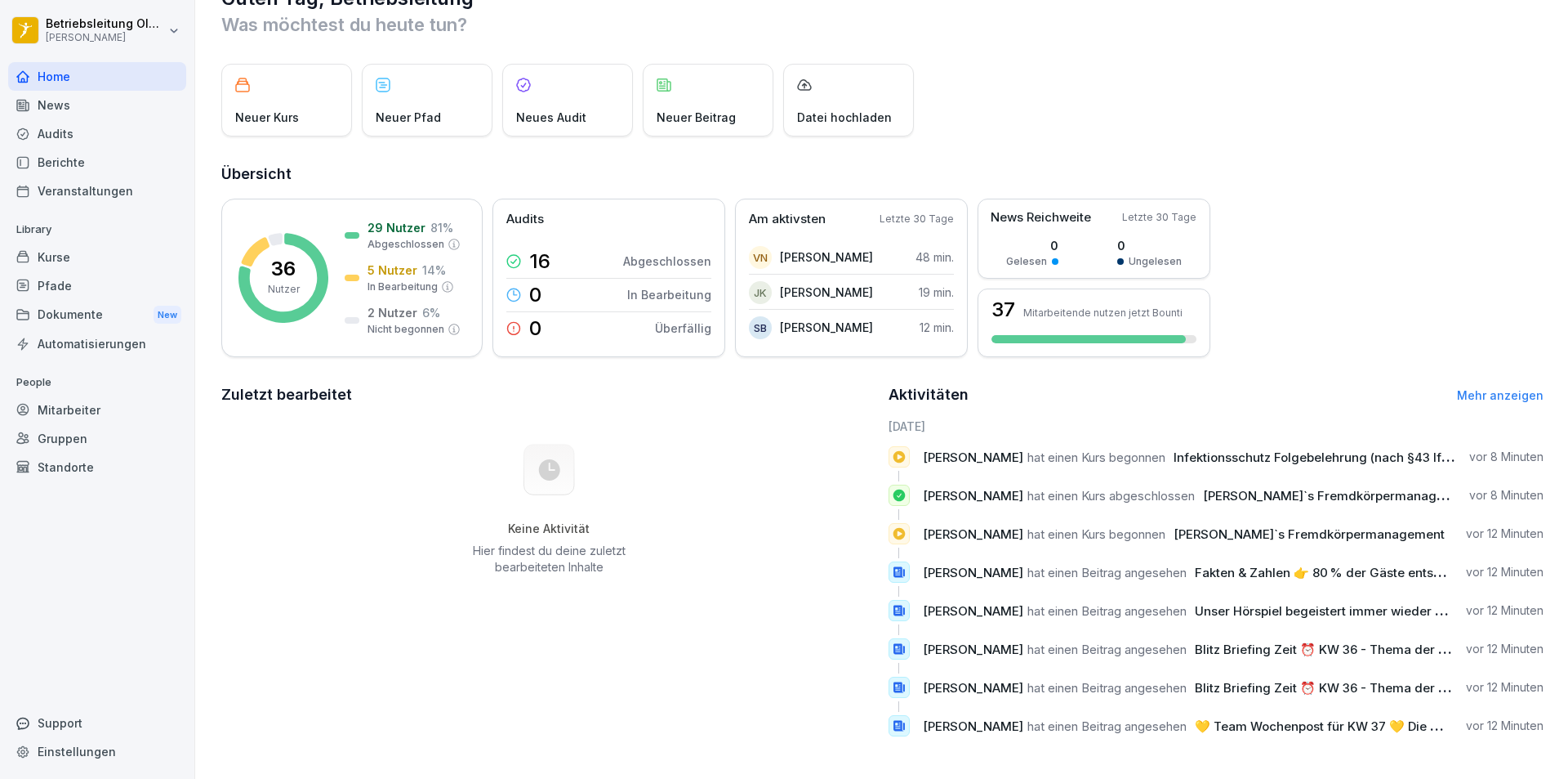
click at [75, 110] on div "News" at bounding box center [97, 105] width 178 height 29
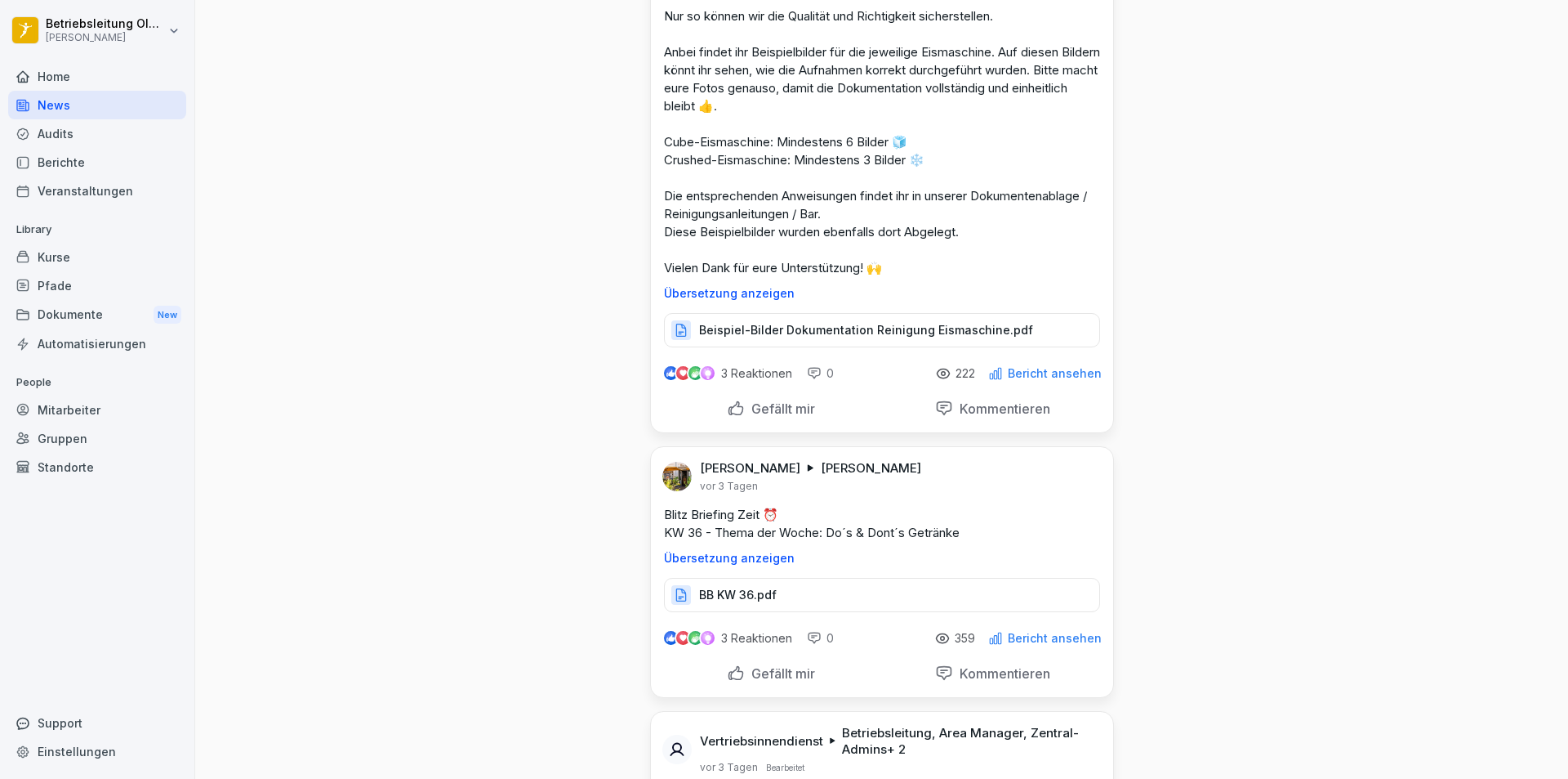
scroll to position [3105, 0]
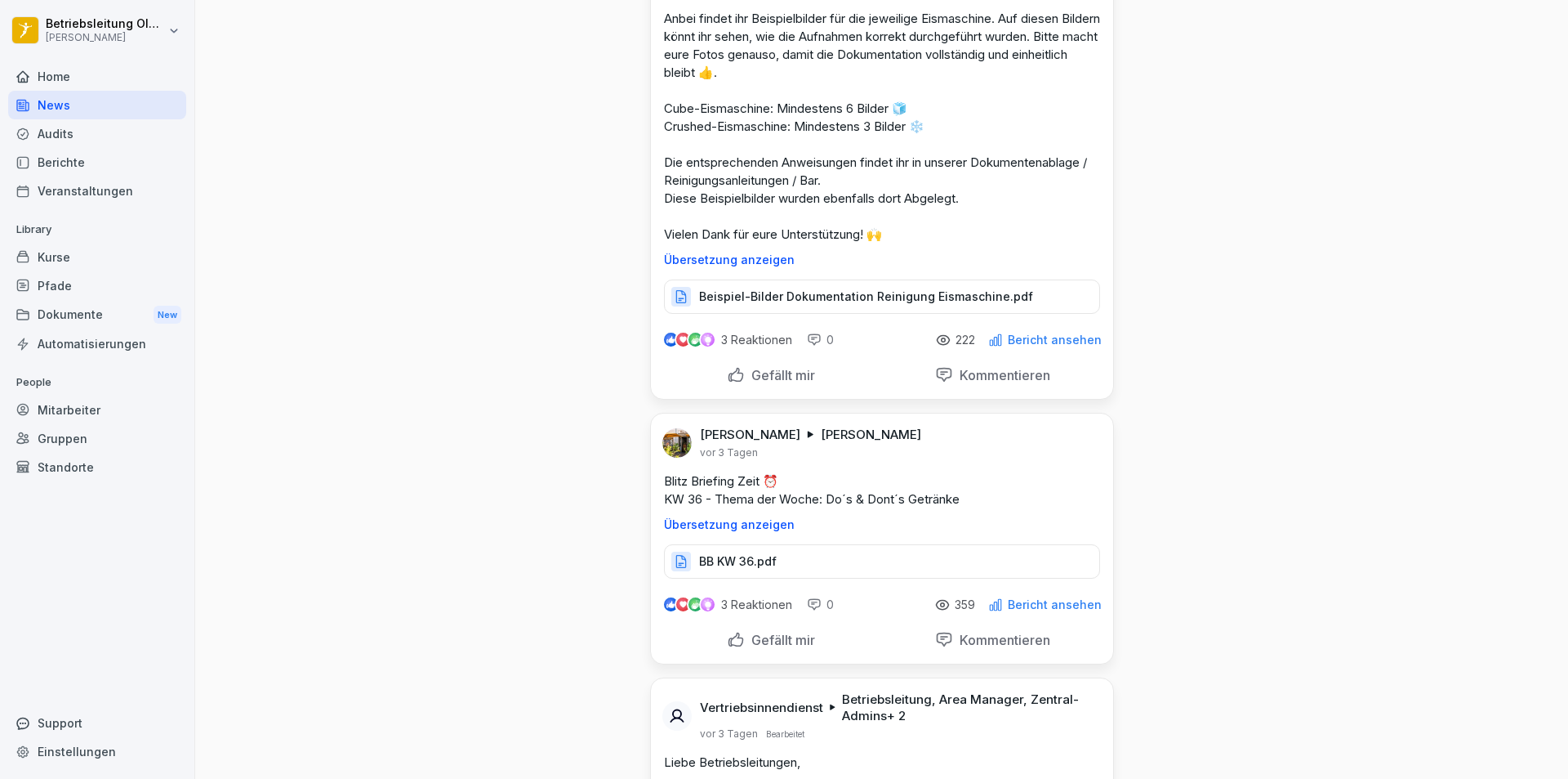
click at [803, 309] on div "Beispiel-Bilder Dokumentation Reinigung Eismaschine.pdf" at bounding box center [882, 296] width 436 height 34
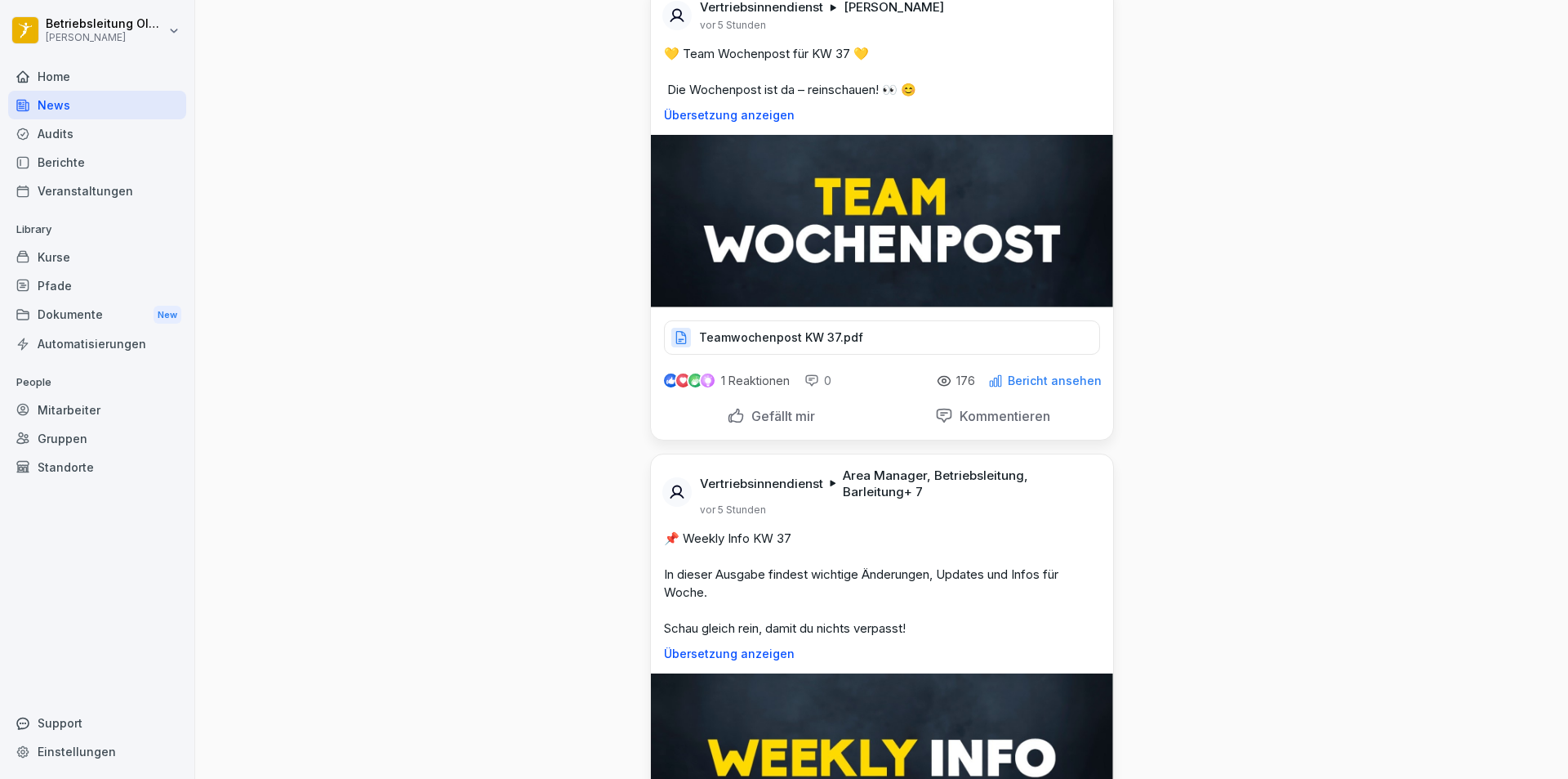
scroll to position [0, 0]
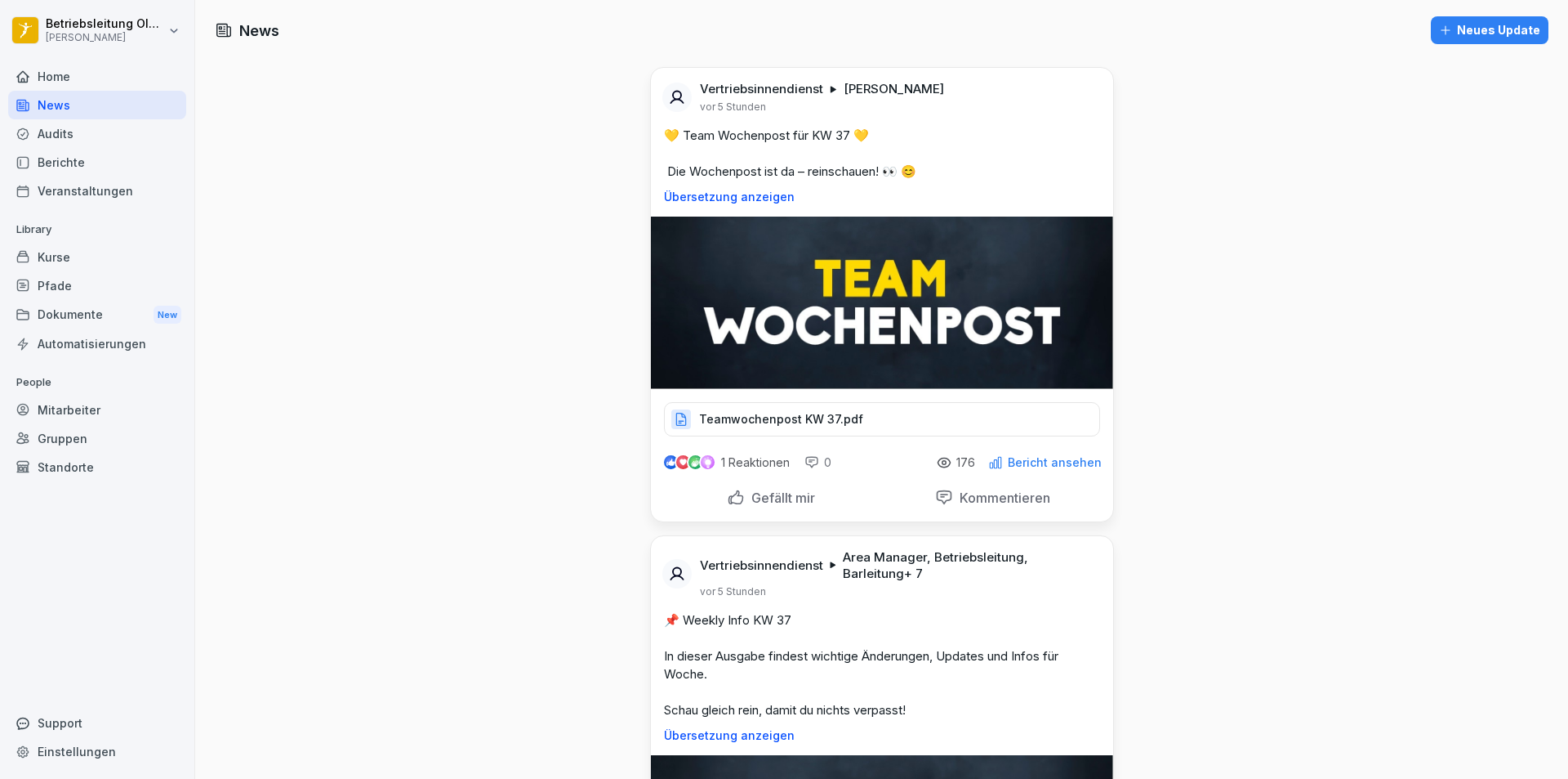
click at [756, 429] on div "Teamwochenpost KW 37.pdf" at bounding box center [882, 419] width 436 height 34
